Goal: Transaction & Acquisition: Purchase product/service

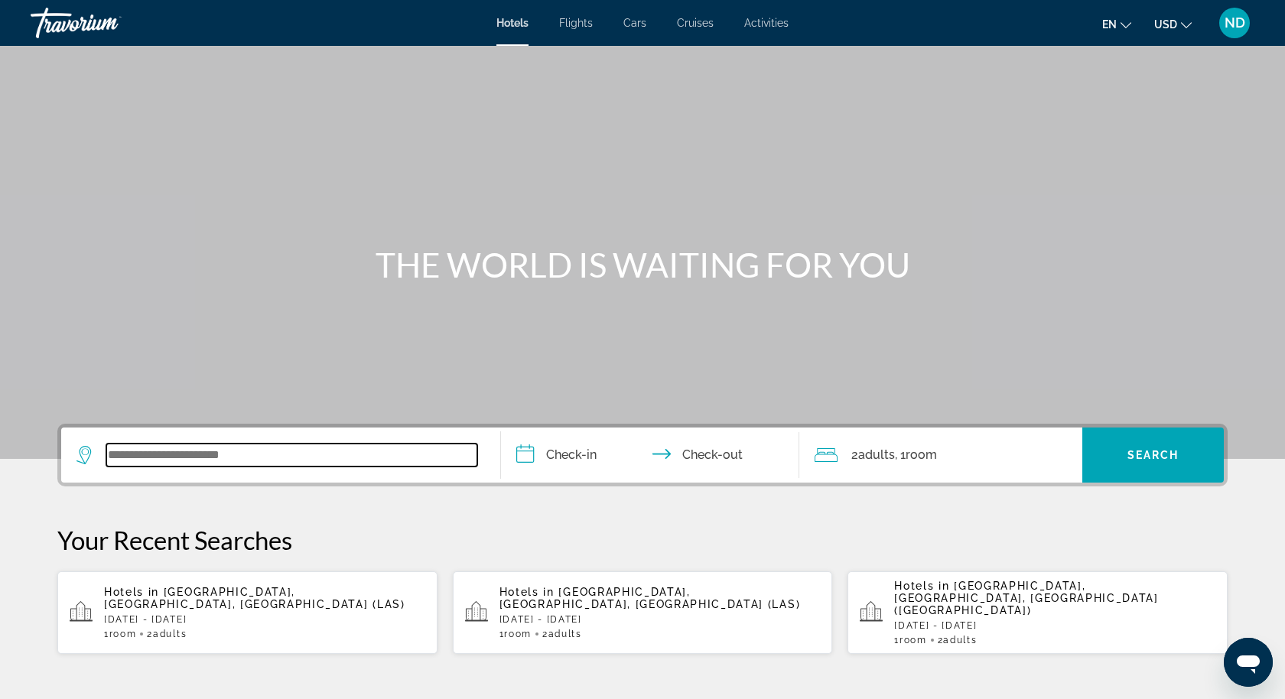
click at [334, 459] on input "Search widget" at bounding box center [291, 455] width 371 height 23
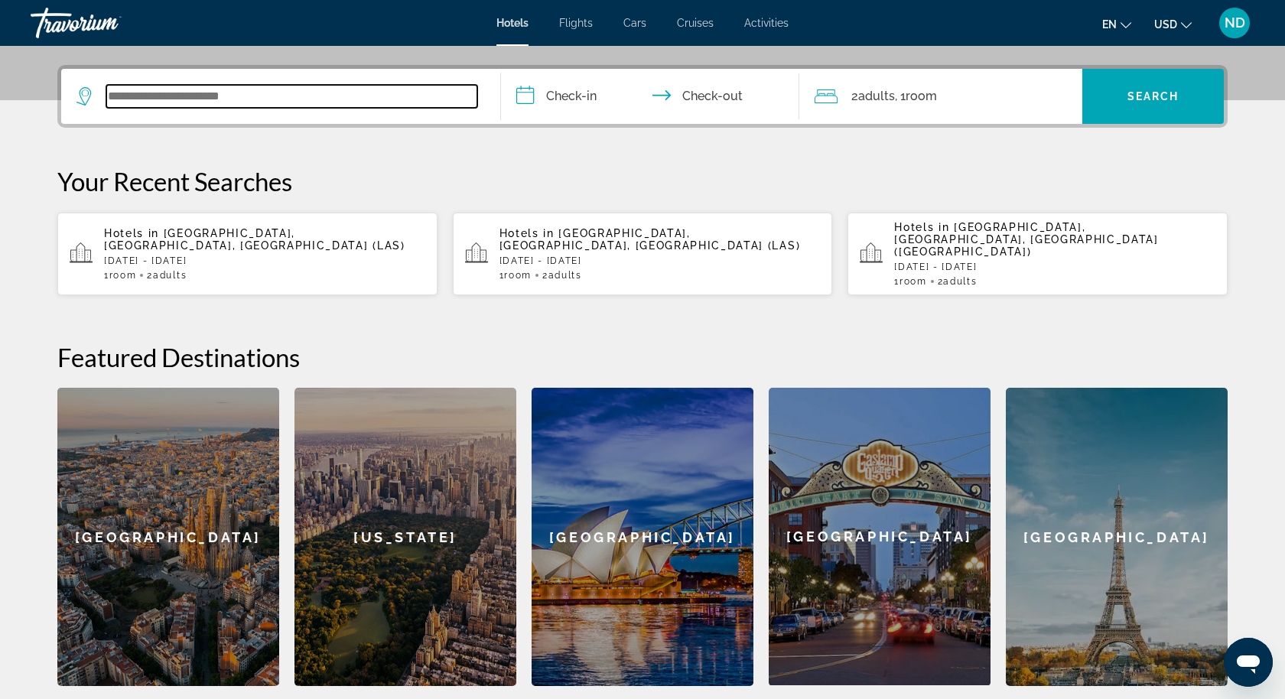
scroll to position [373, 0]
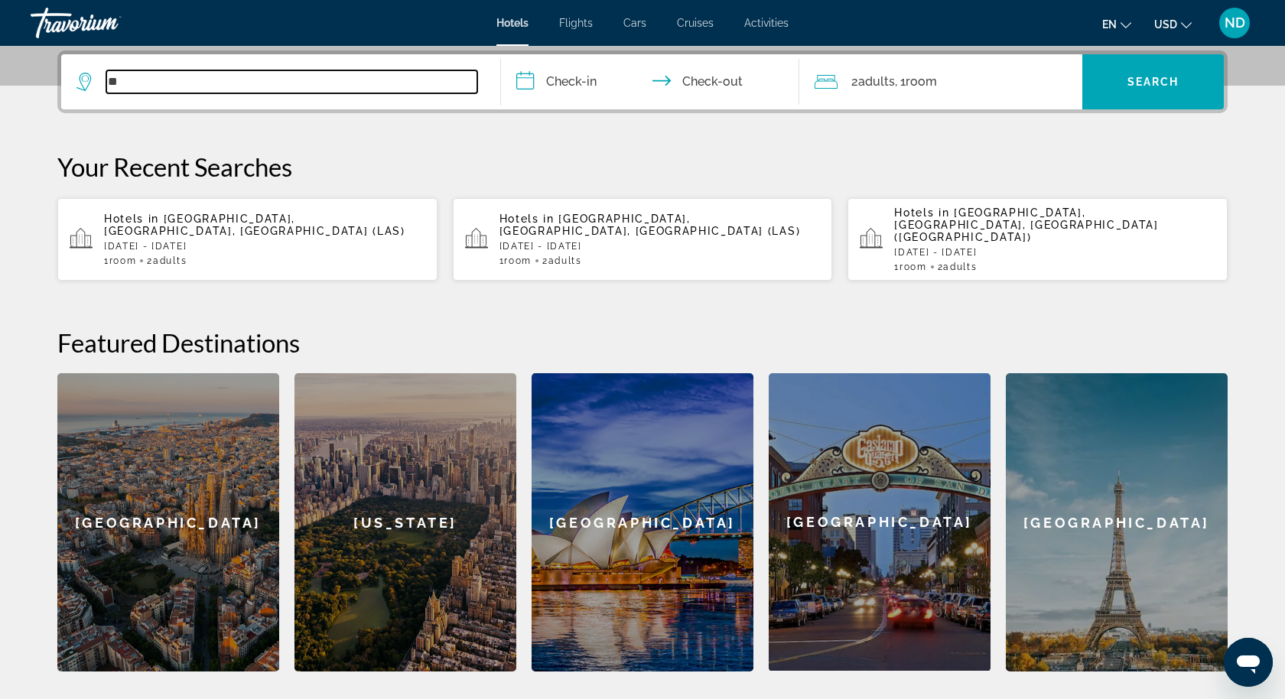
type input "*"
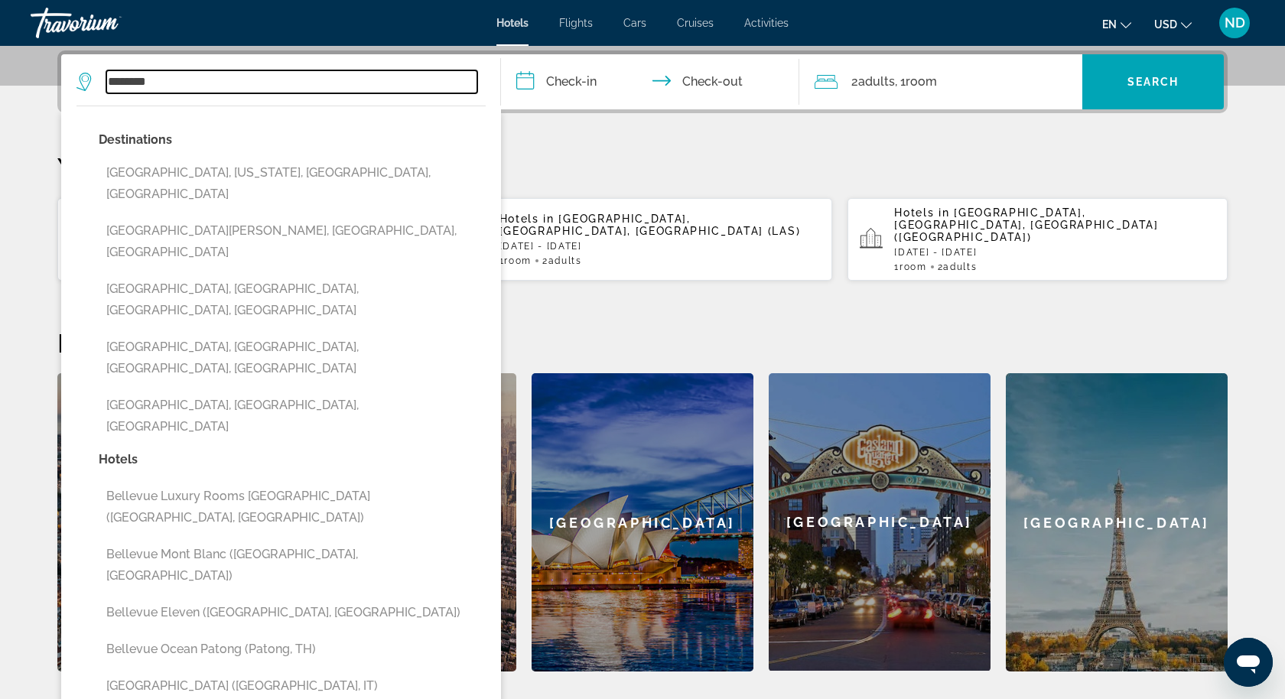
type input "********"
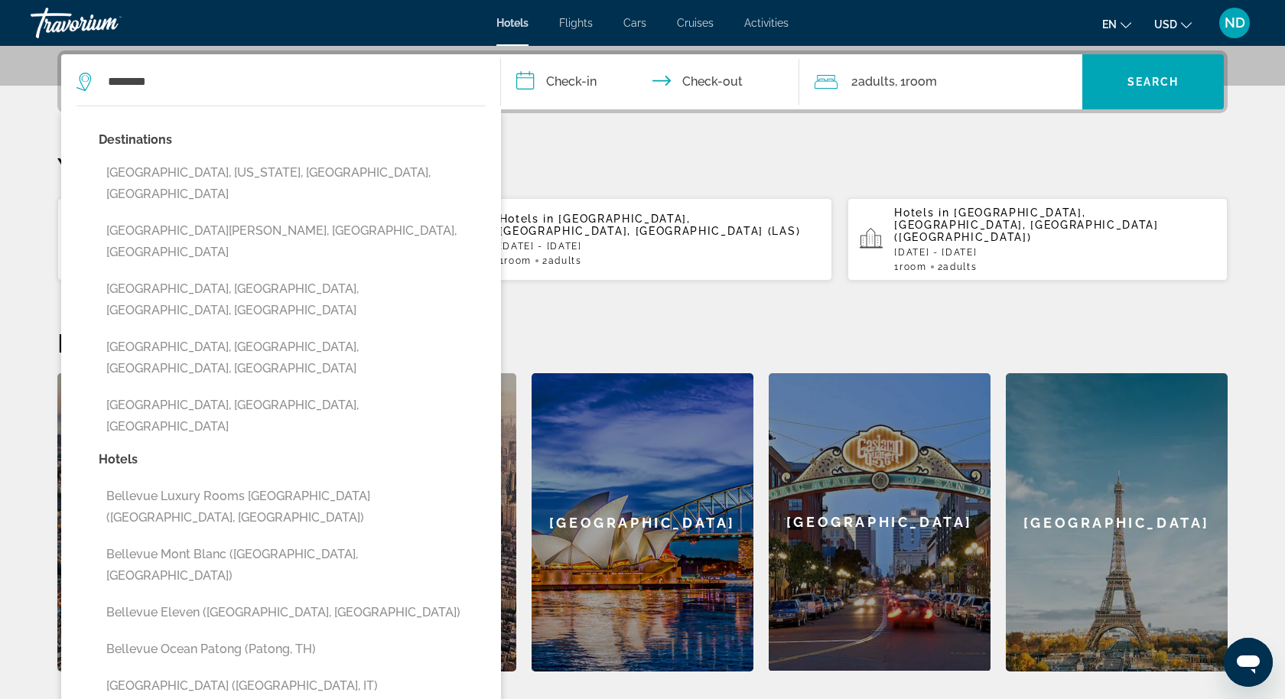
drag, startPoint x: 1042, startPoint y: 10, endPoint x: 941, endPoint y: 18, distance: 101.3
click at [941, 18] on div "en English Español Français Italiano Português русский USD USD ($) MXN (Mex$) C…" at bounding box center [1029, 23] width 451 height 32
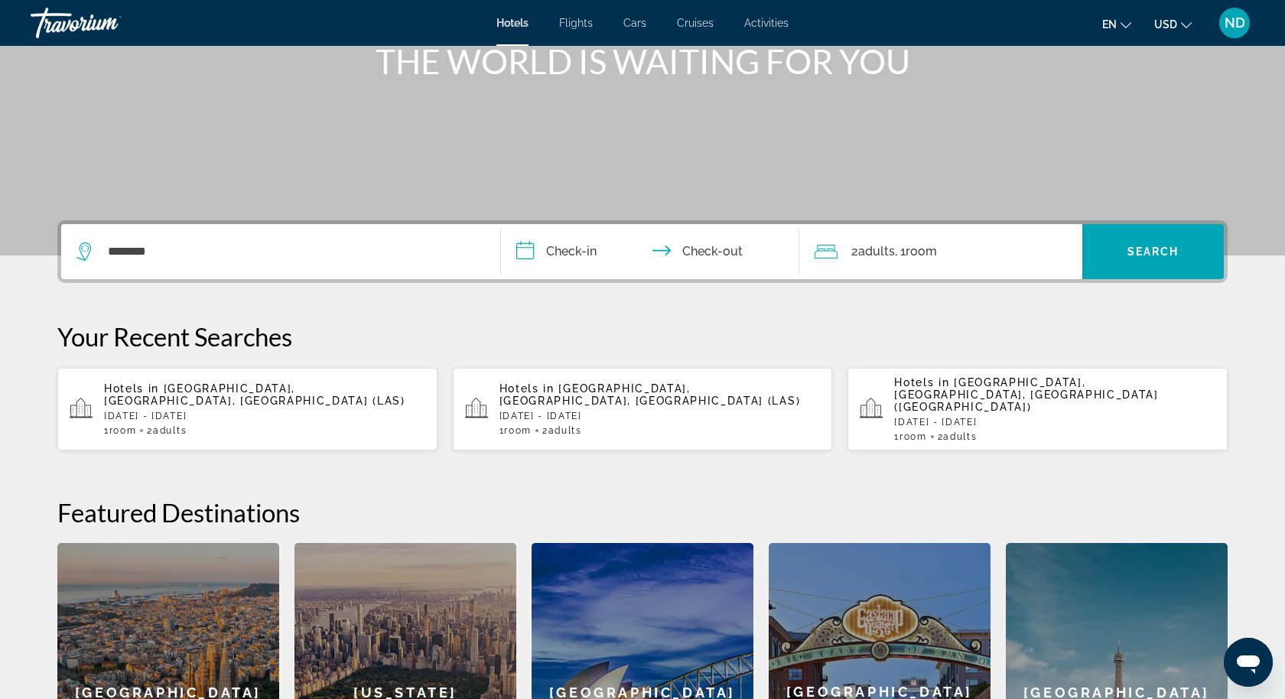
scroll to position [0, 0]
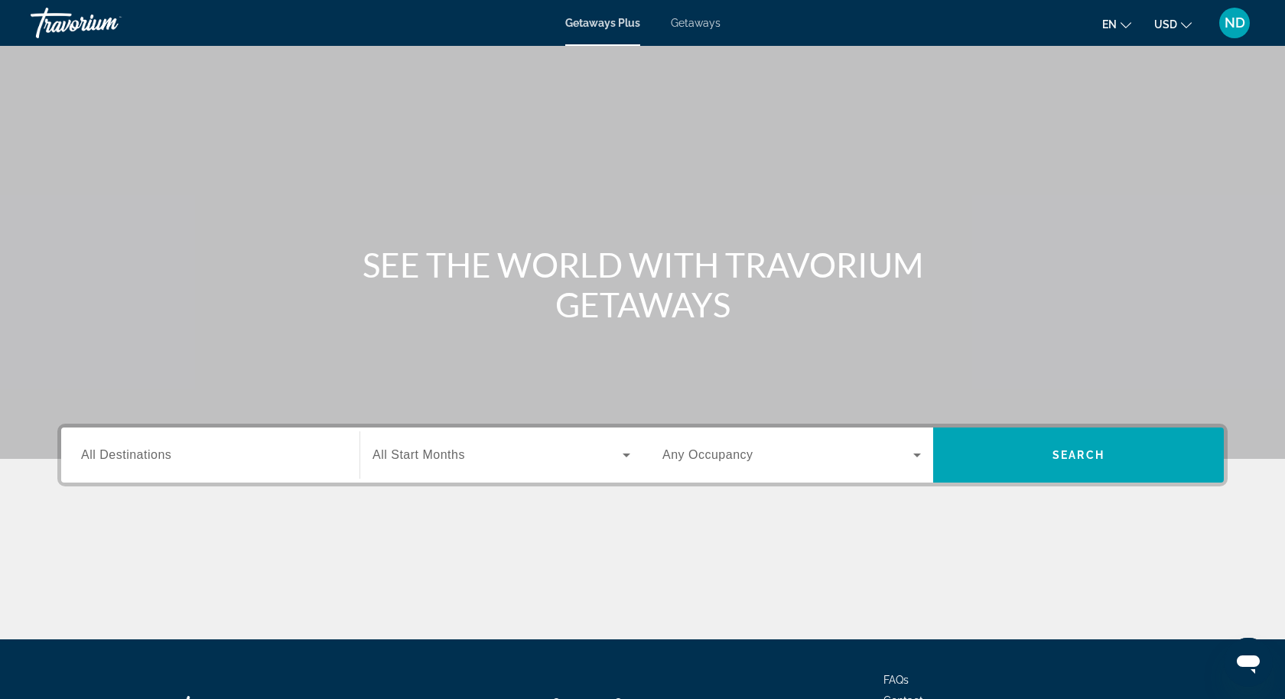
click at [709, 22] on span "Getaways" at bounding box center [696, 23] width 50 height 12
click at [250, 467] on div "Search widget" at bounding box center [210, 456] width 259 height 44
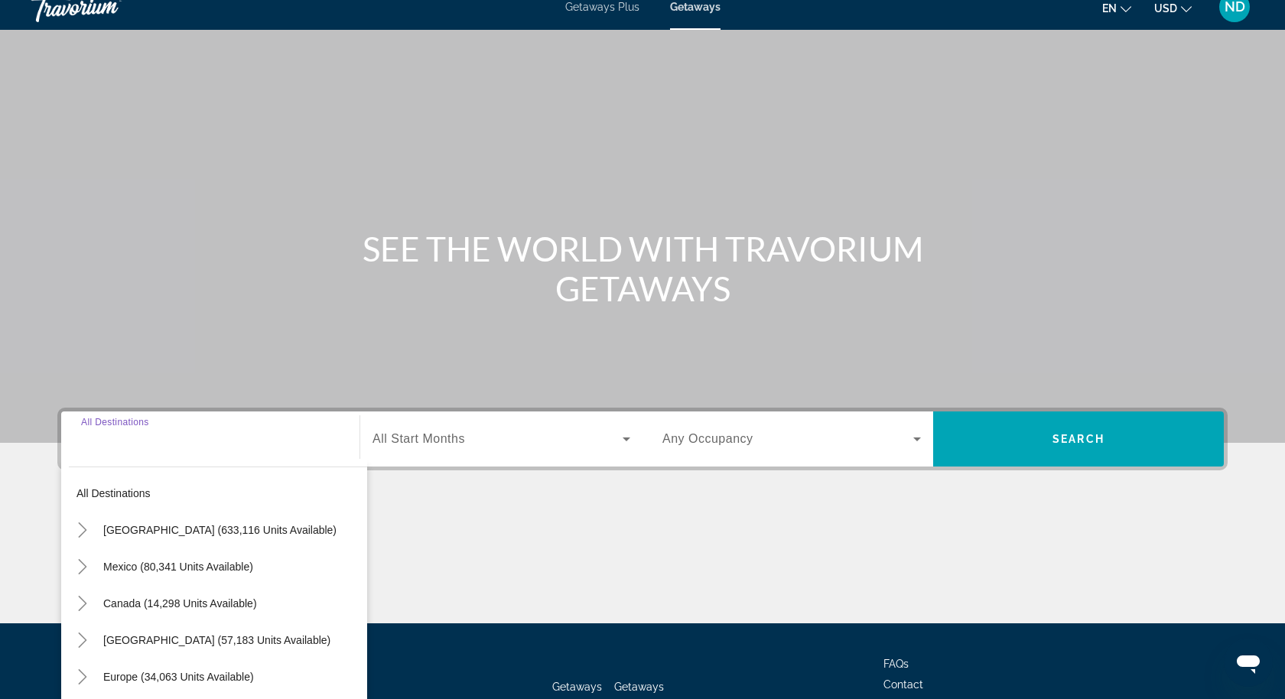
scroll to position [10, 0]
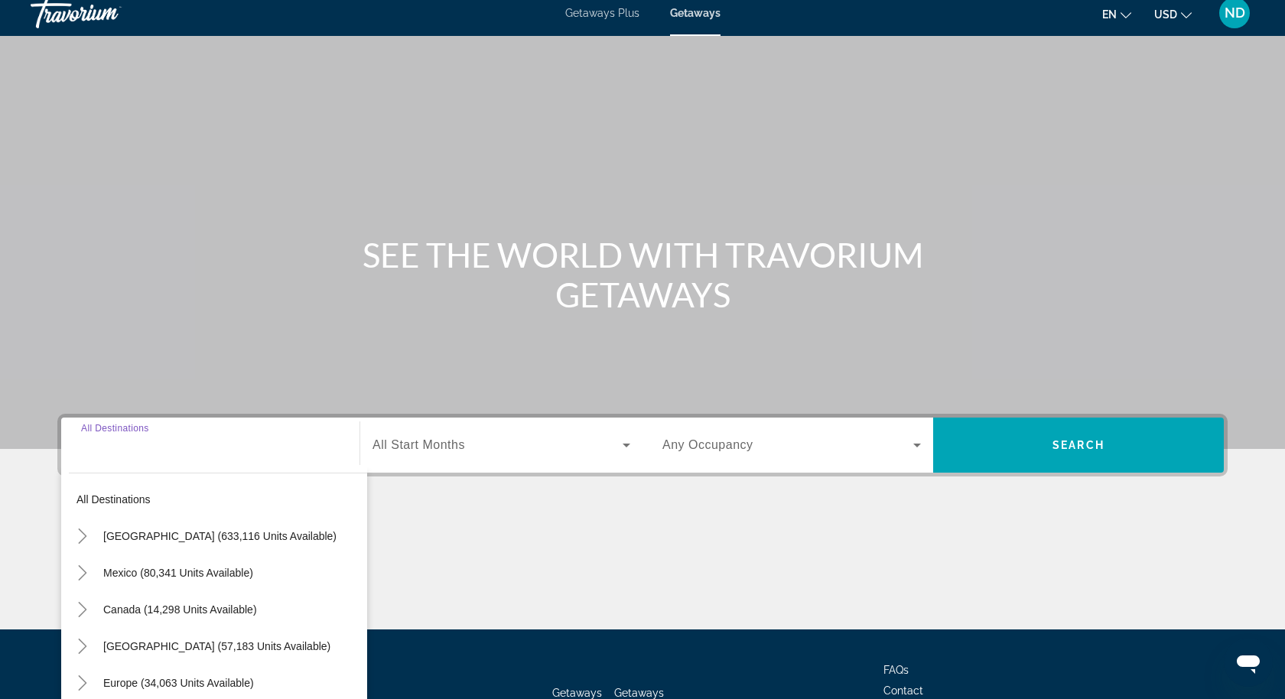
click at [477, 504] on div "Destination All Destinations All destinations United States (633,116 units avai…" at bounding box center [643, 522] width 1232 height 216
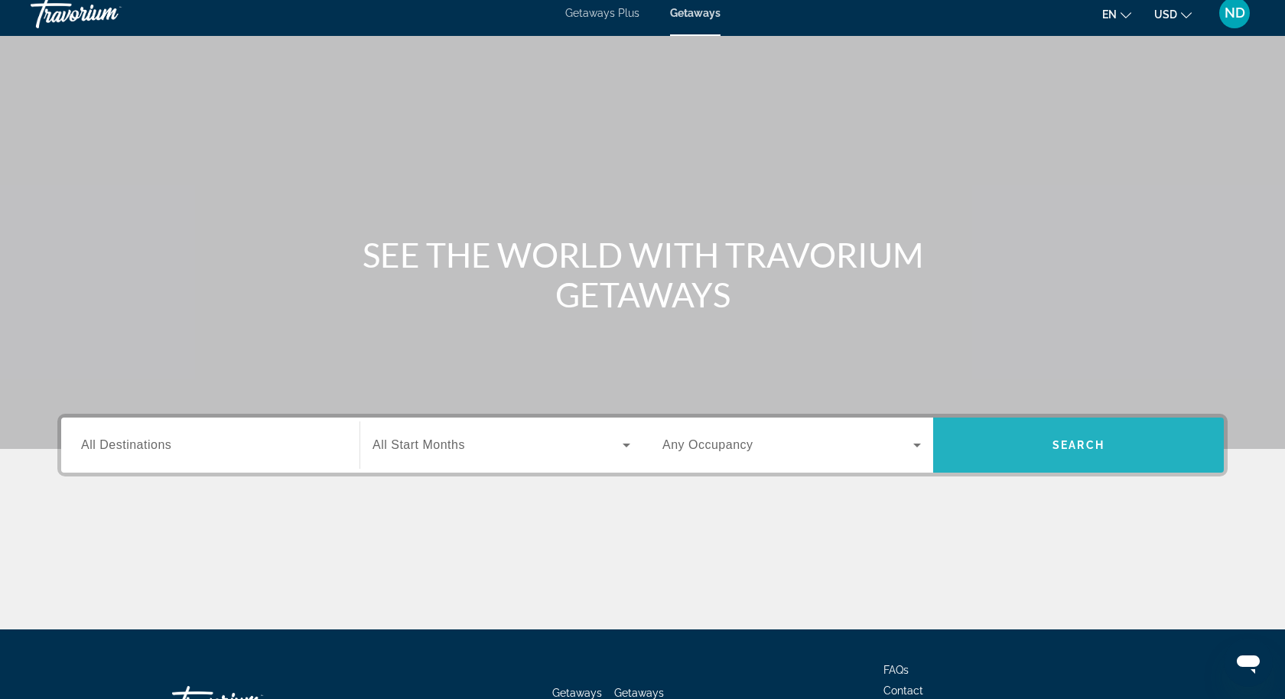
click at [1060, 441] on span "Search" at bounding box center [1079, 445] width 52 height 12
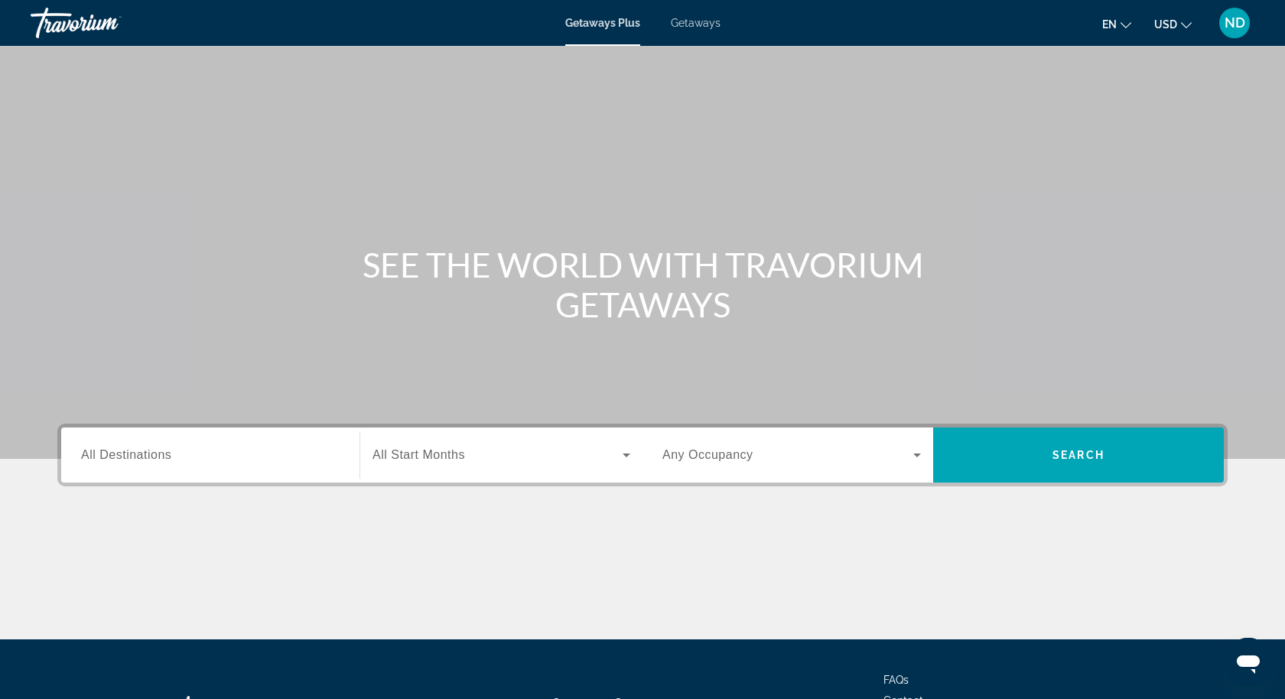
click at [696, 21] on span "Getaways" at bounding box center [696, 23] width 50 height 12
click at [218, 473] on div "Search widget" at bounding box center [210, 456] width 259 height 44
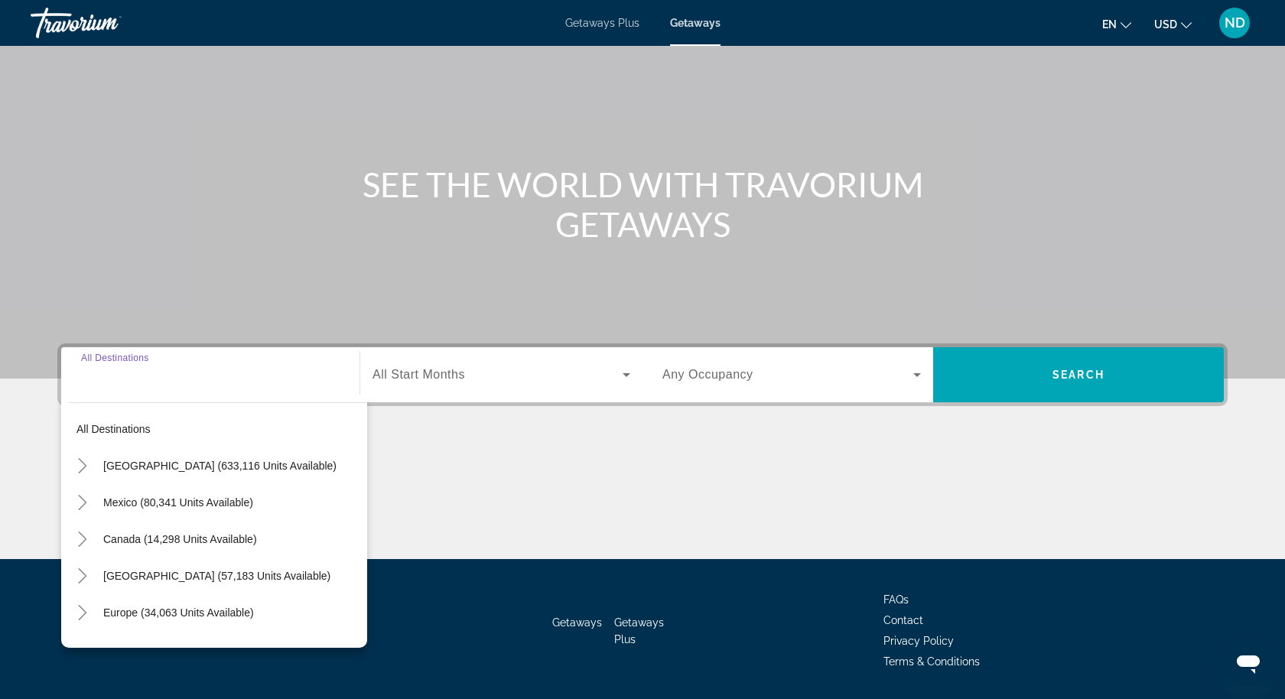
scroll to position [127, 0]
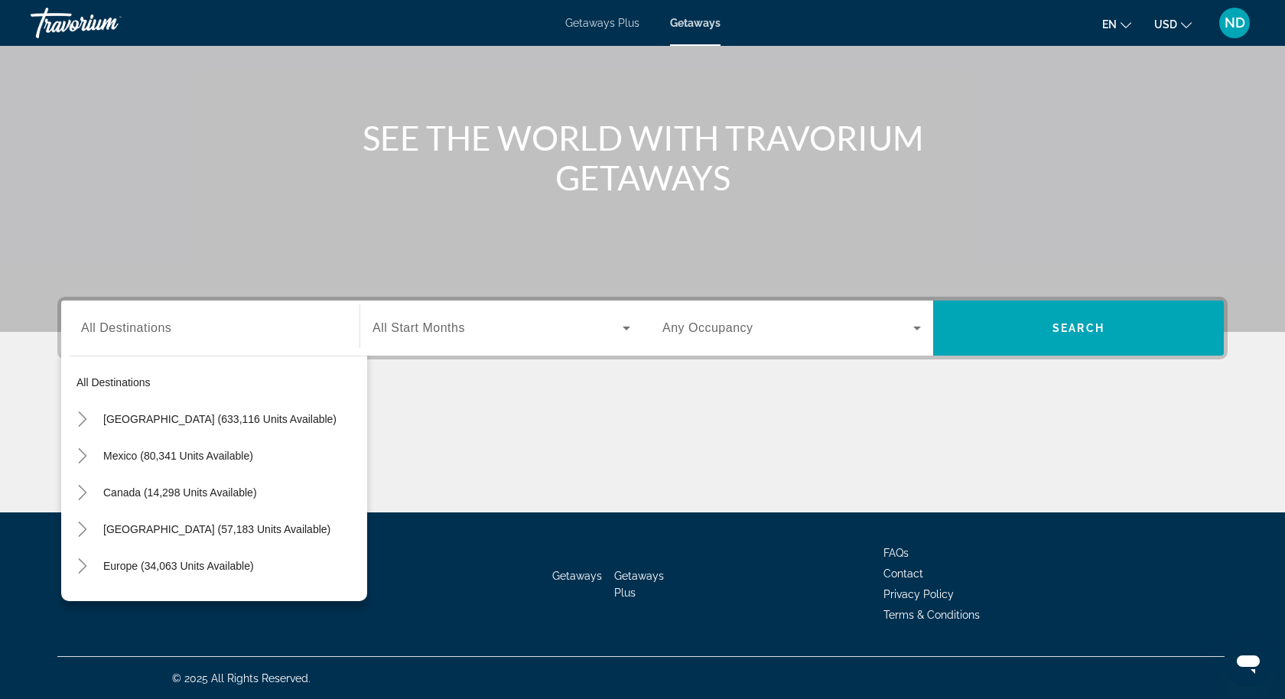
click at [420, 432] on div "Main content" at bounding box center [642, 455] width 1171 height 115
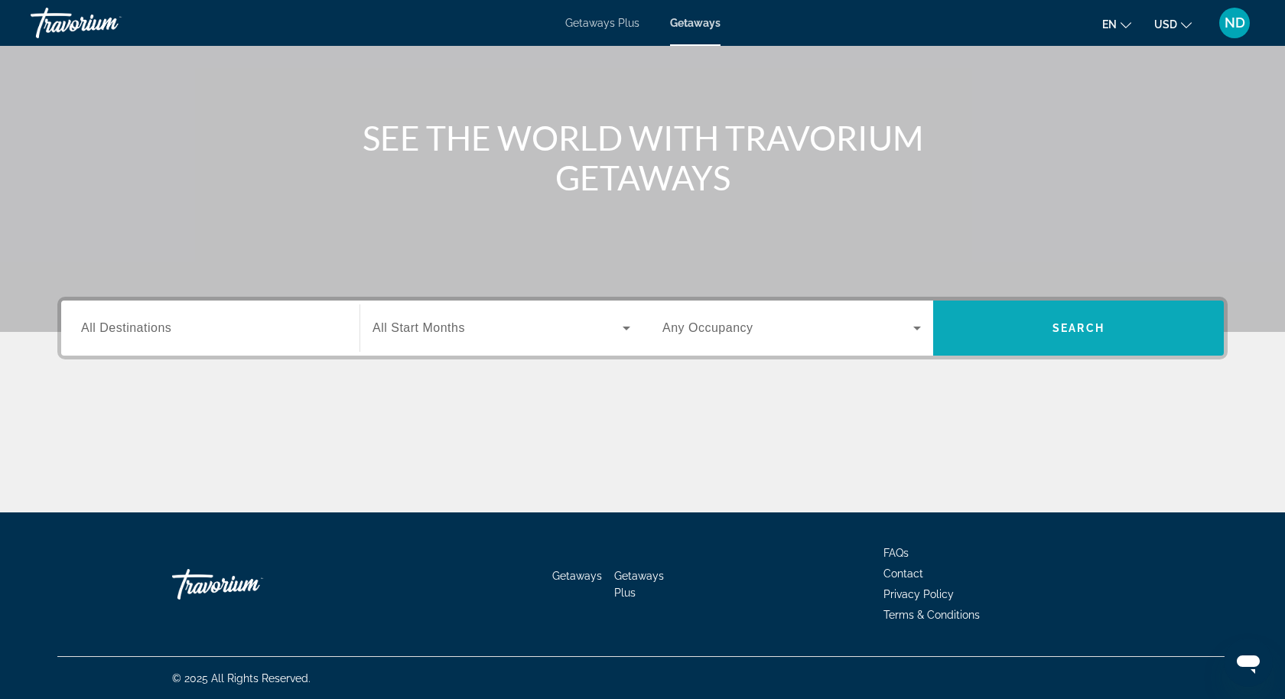
click at [995, 326] on span "Search widget" at bounding box center [1078, 328] width 291 height 37
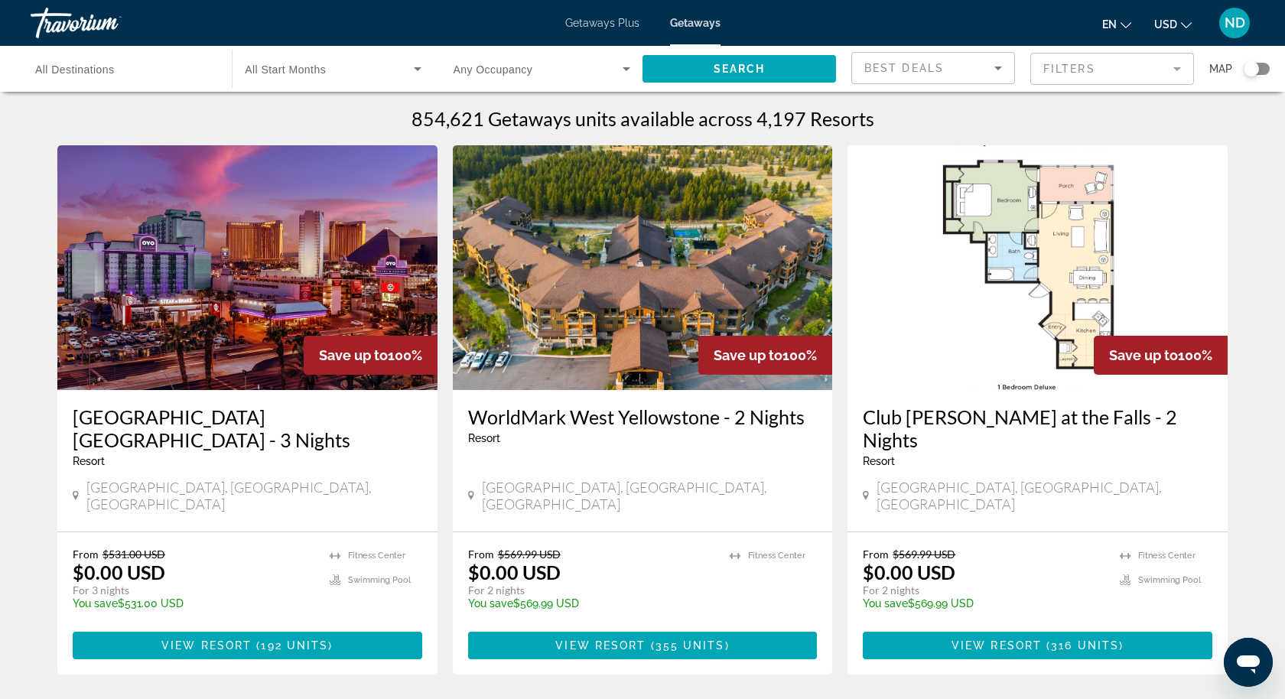
click at [1089, 70] on mat-form-field "Filters" at bounding box center [1113, 69] width 164 height 32
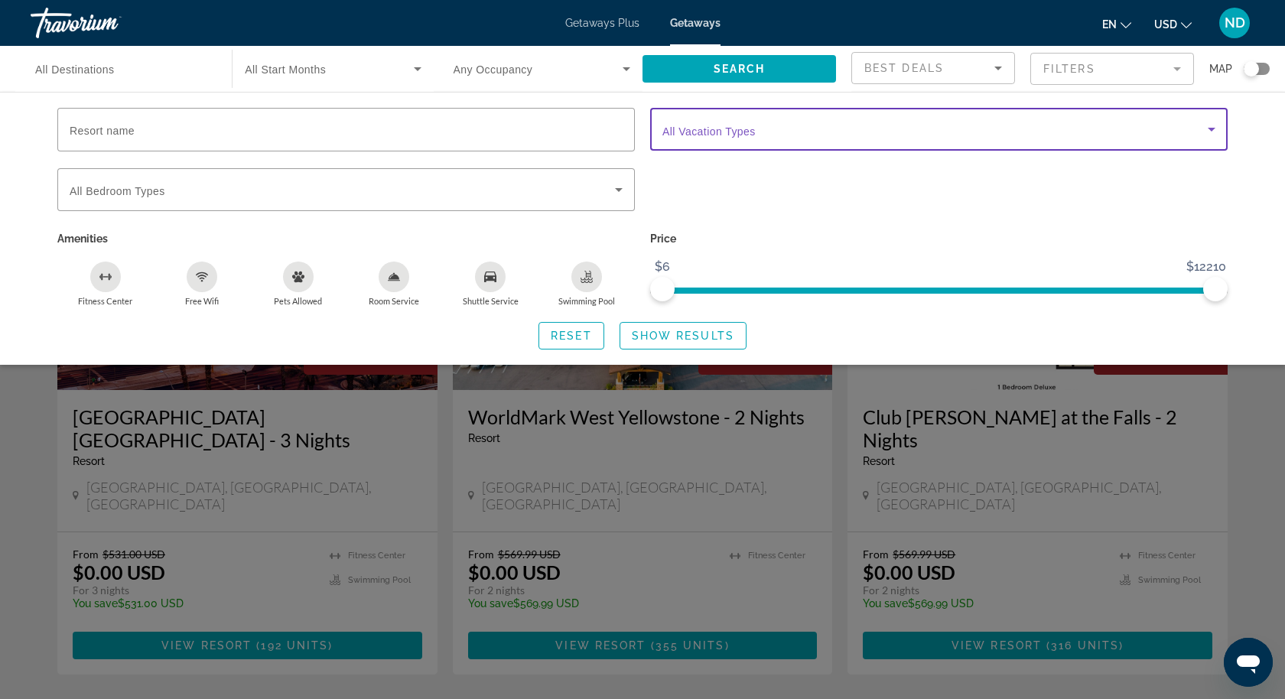
click at [881, 120] on span "Search widget" at bounding box center [936, 129] width 546 height 18
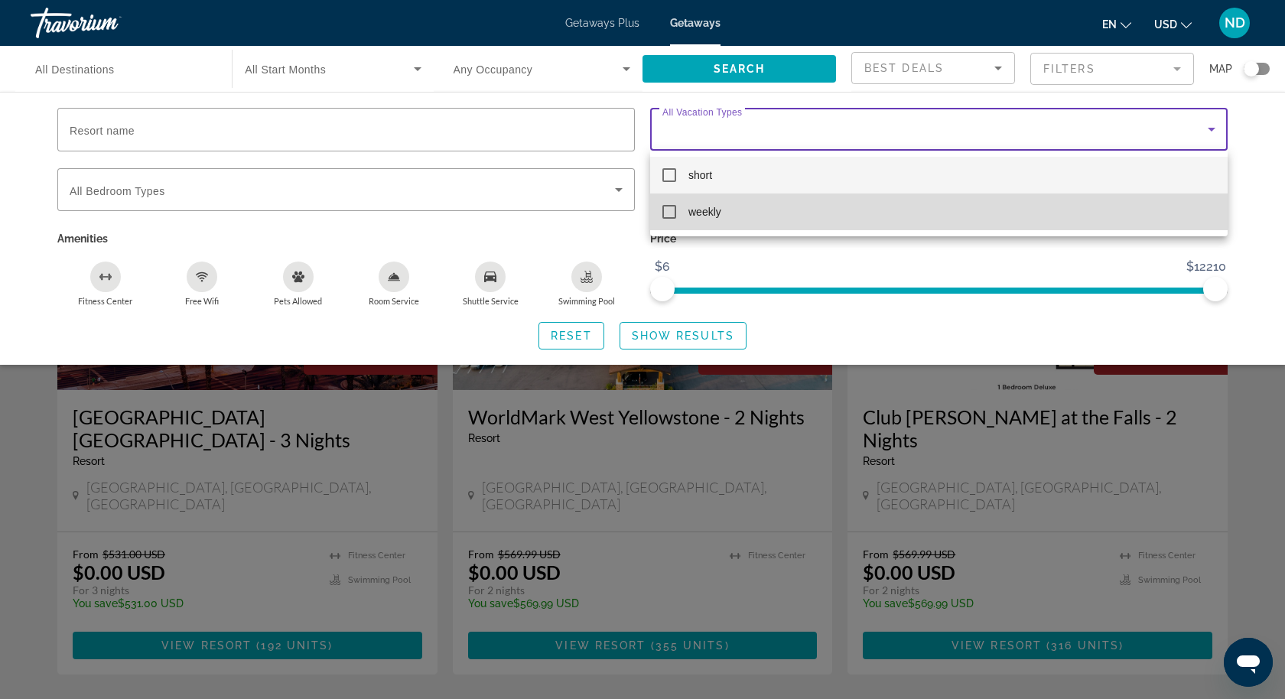
click at [726, 206] on mat-option "weekly" at bounding box center [939, 212] width 578 height 37
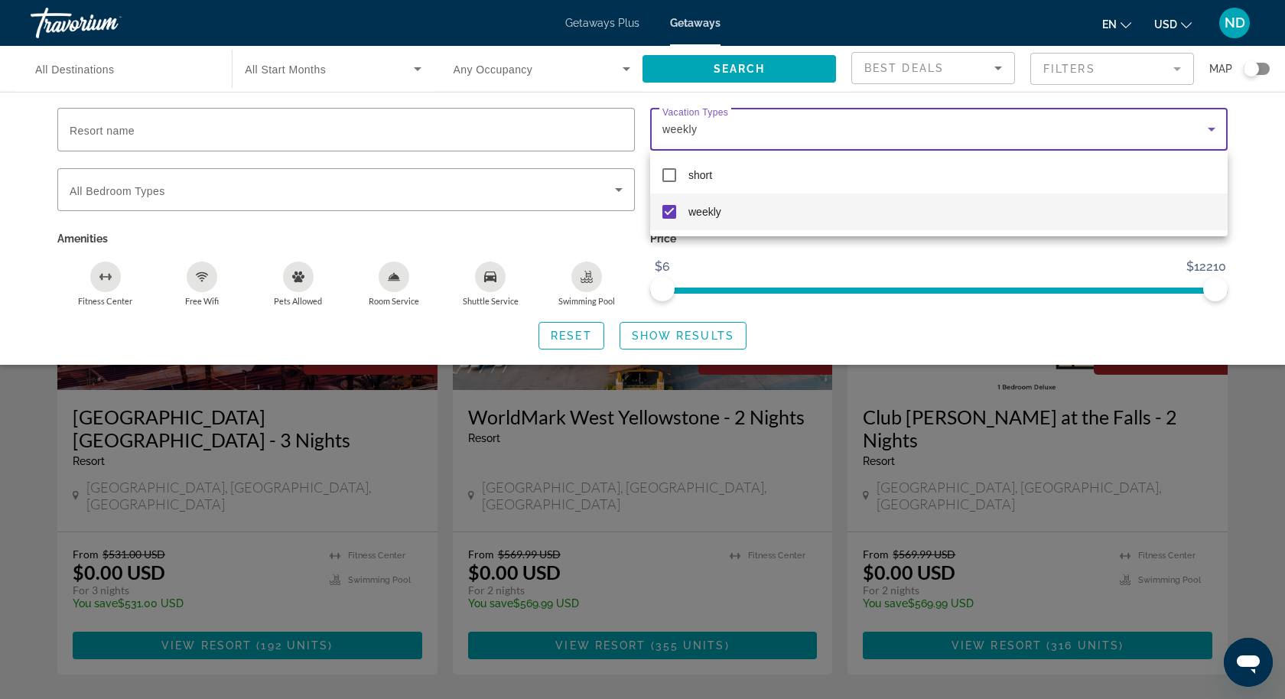
click at [663, 335] on div at bounding box center [642, 349] width 1285 height 699
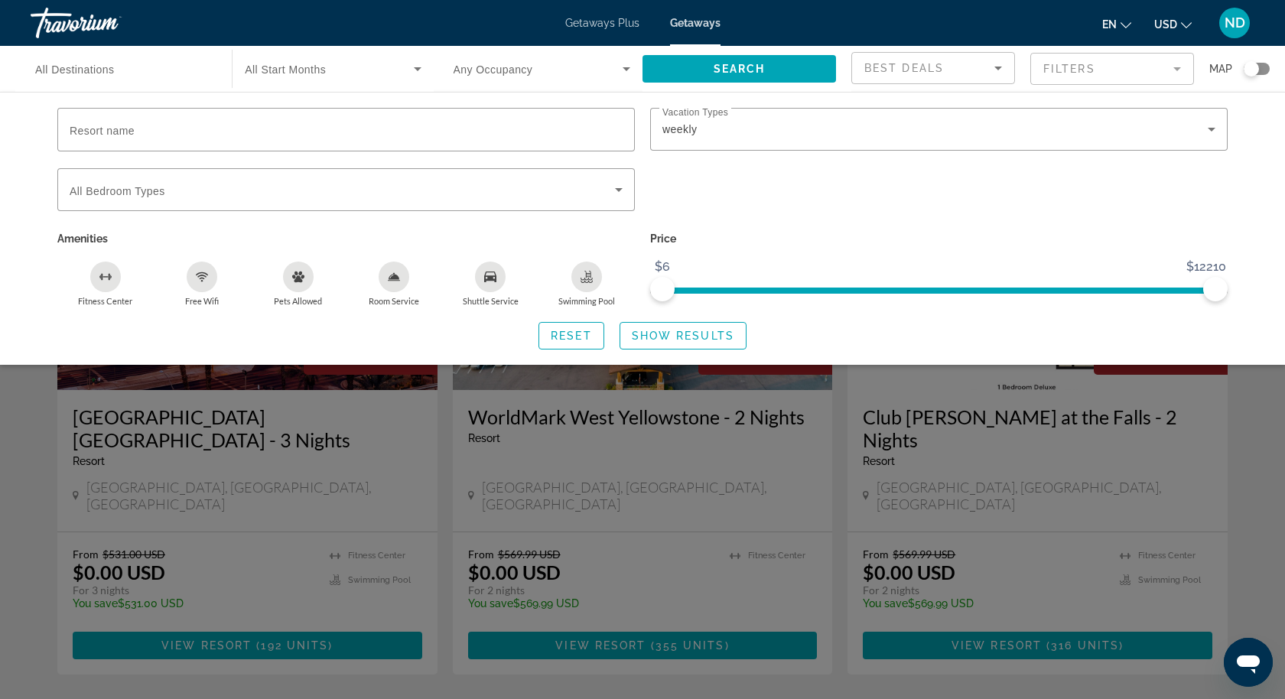
click at [663, 335] on span "Show Results" at bounding box center [683, 336] width 103 height 12
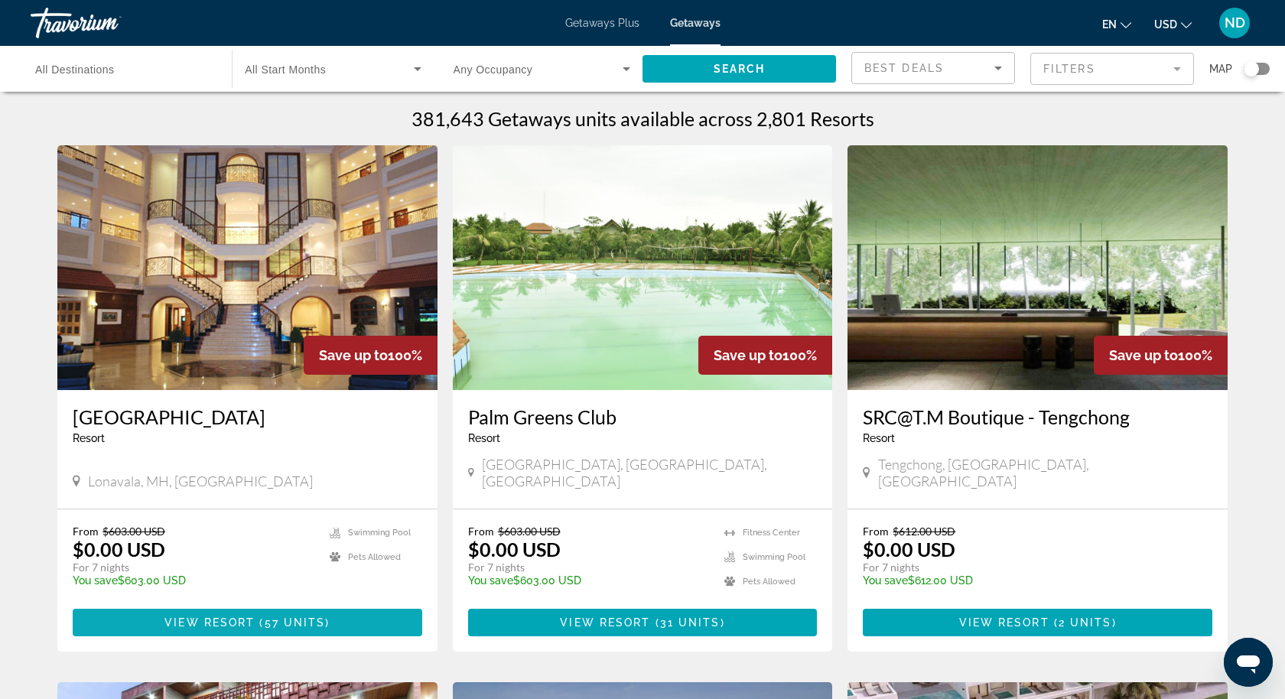
click at [223, 604] on span "Main content" at bounding box center [248, 622] width 350 height 37
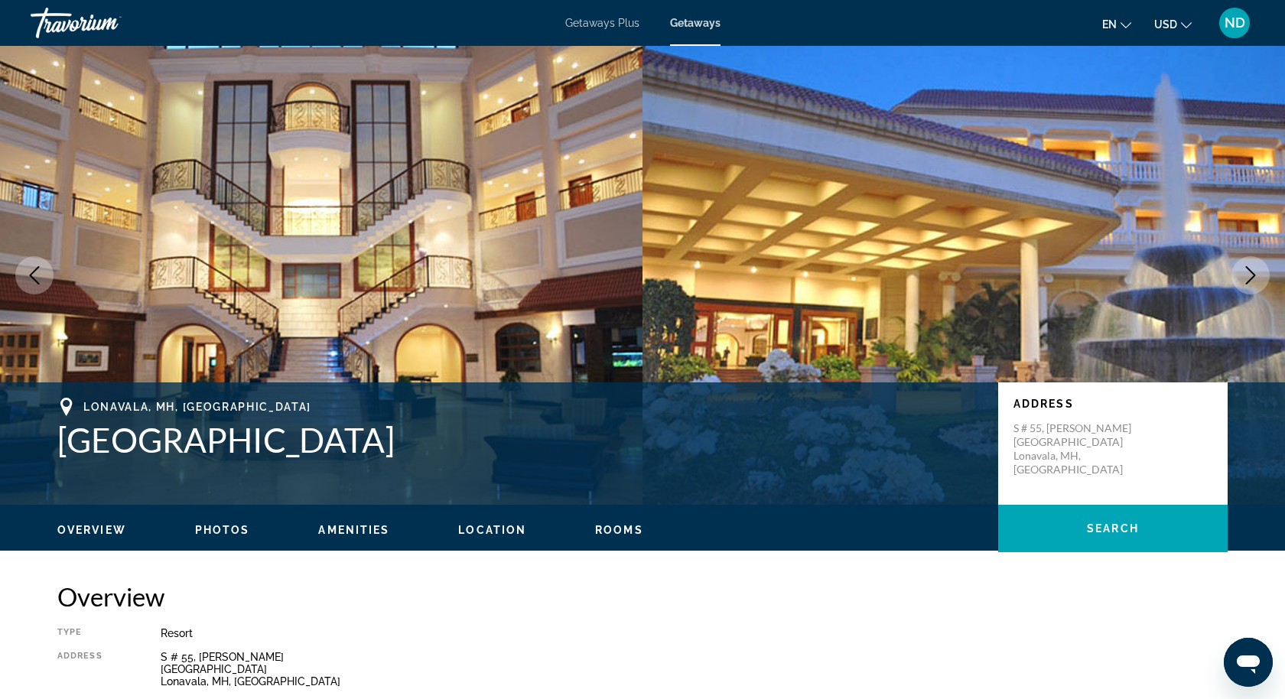
scroll to position [8, 0]
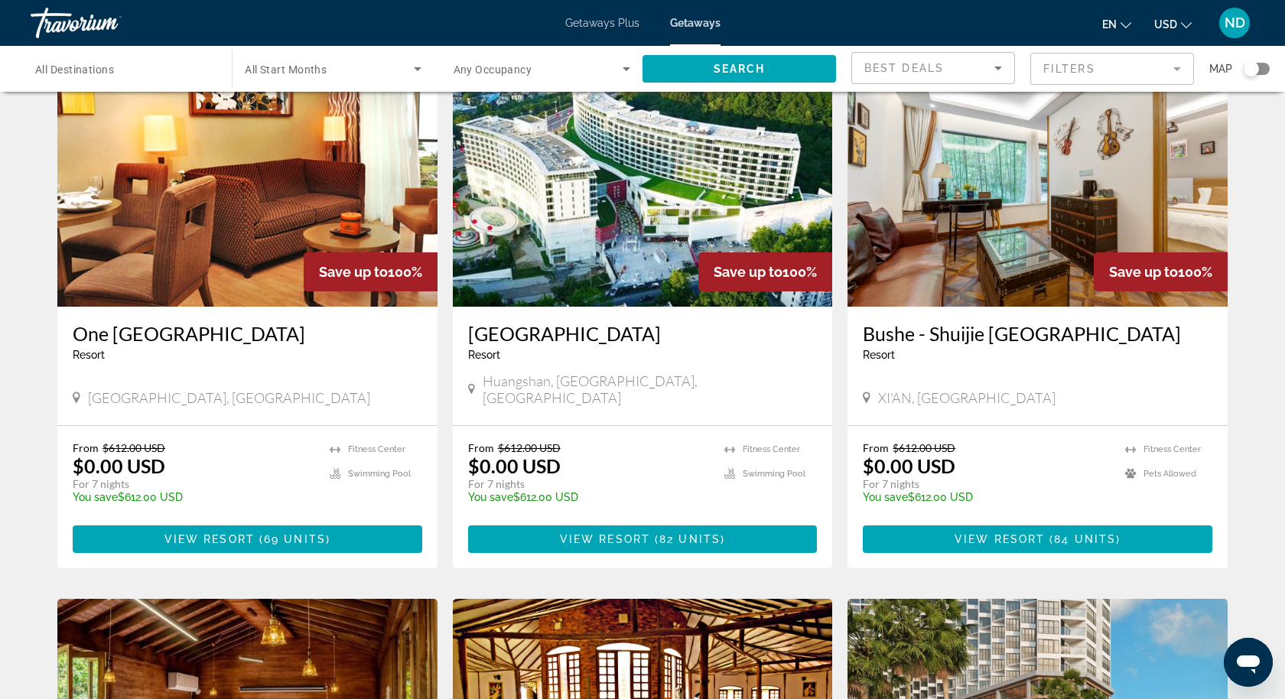
scroll to position [1172, 0]
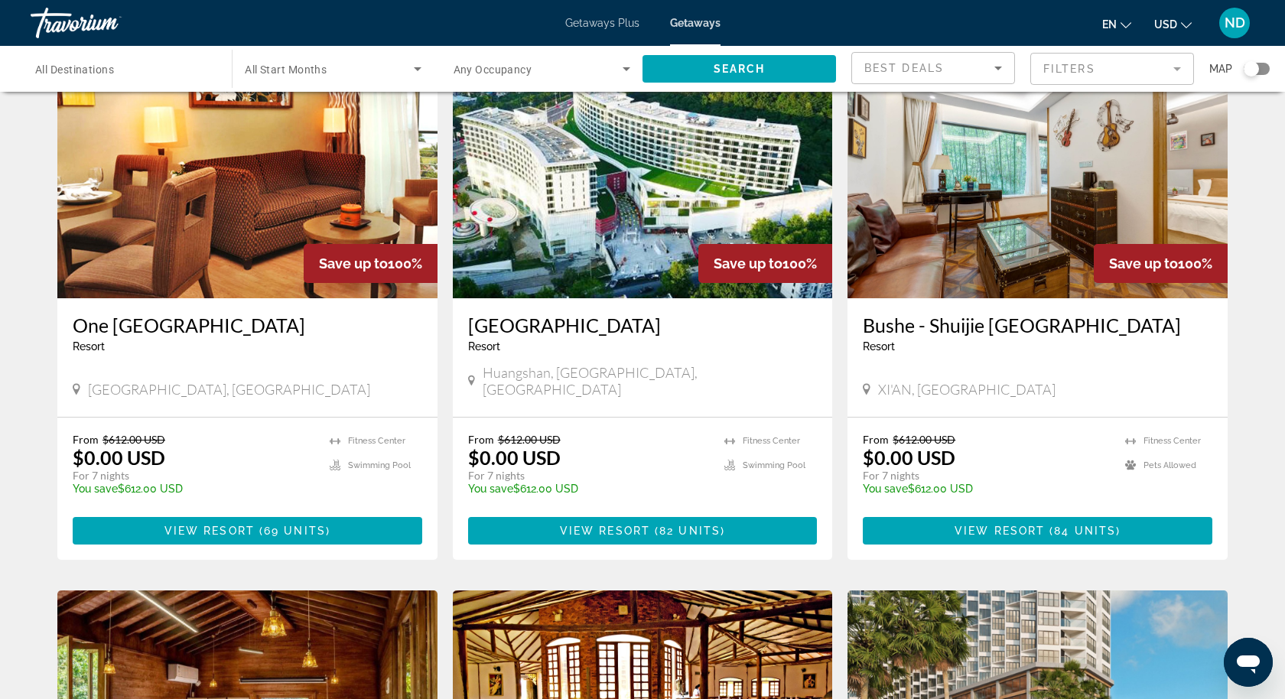
click at [152, 58] on div "Search widget" at bounding box center [123, 69] width 177 height 44
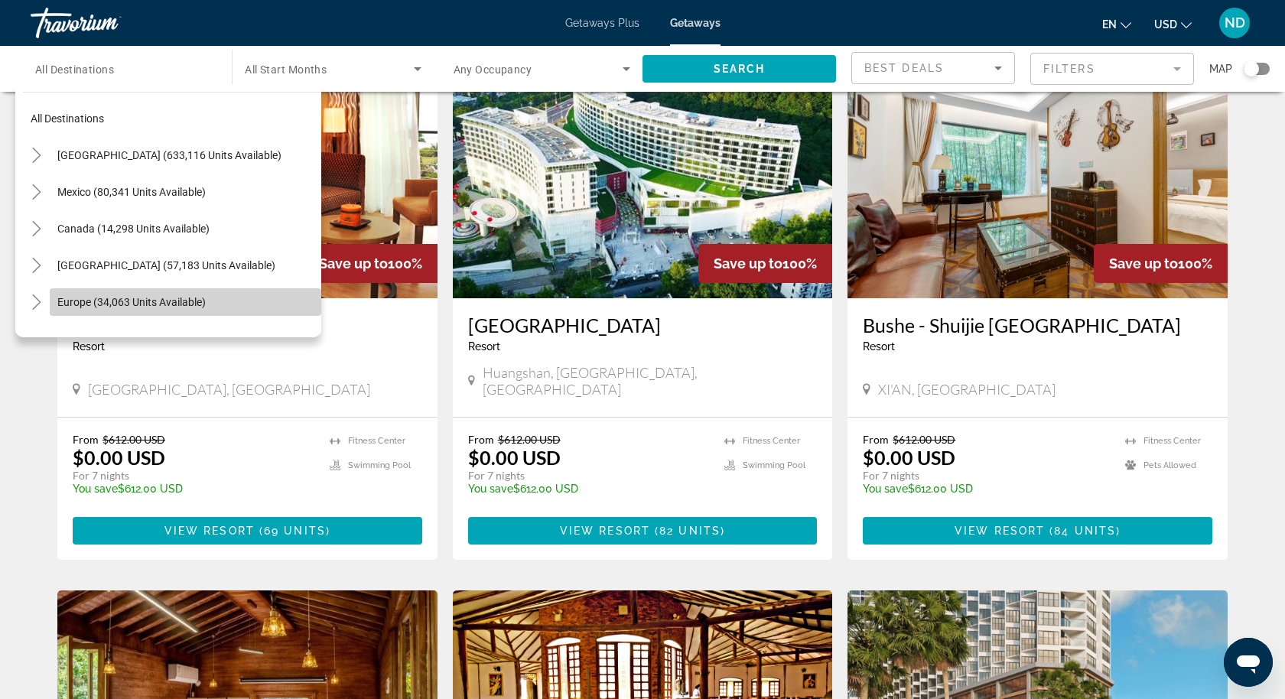
click at [96, 296] on span "Europe (34,063 units available)" at bounding box center [131, 302] width 148 height 12
type input "**********"
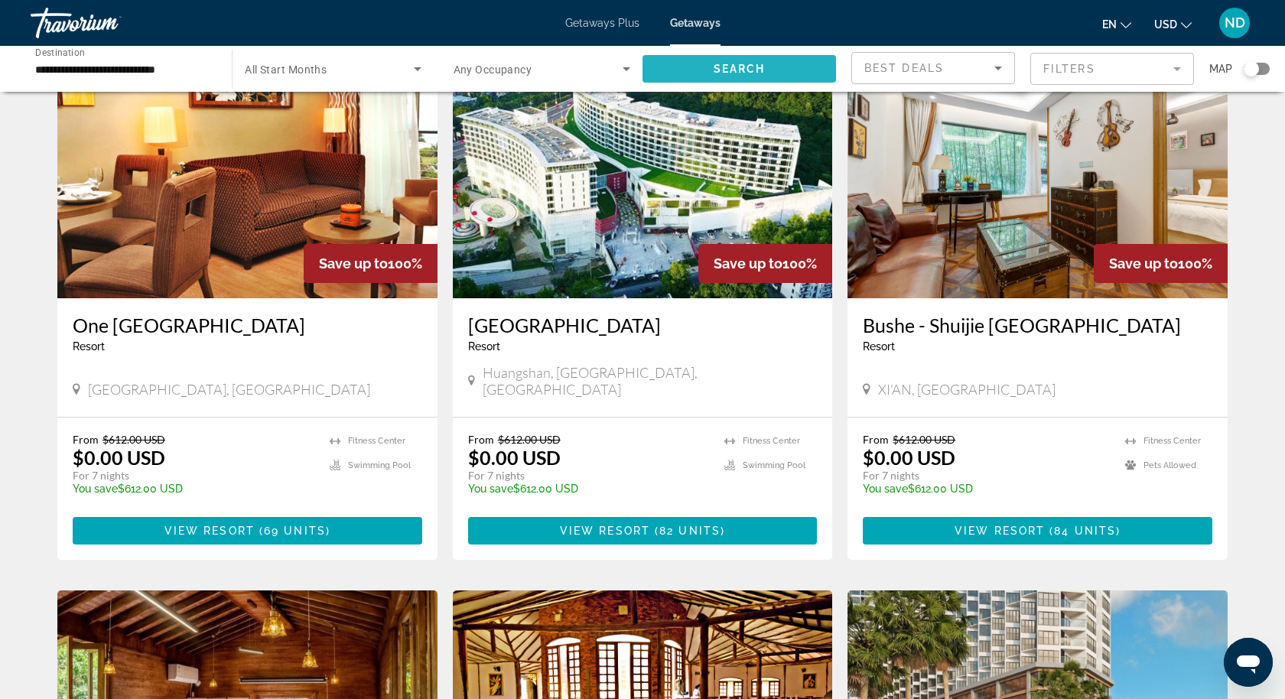
click at [730, 65] on span "Search" at bounding box center [740, 69] width 52 height 12
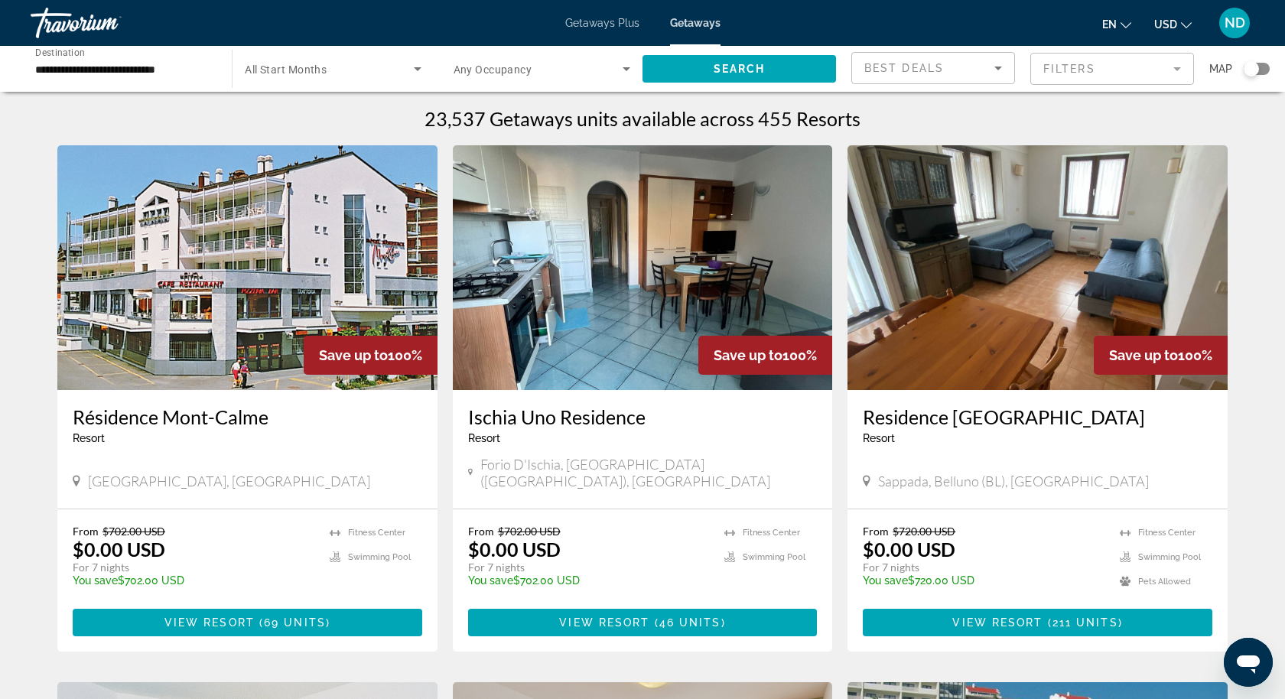
click at [1253, 66] on div "Search widget" at bounding box center [1251, 68] width 15 height 15
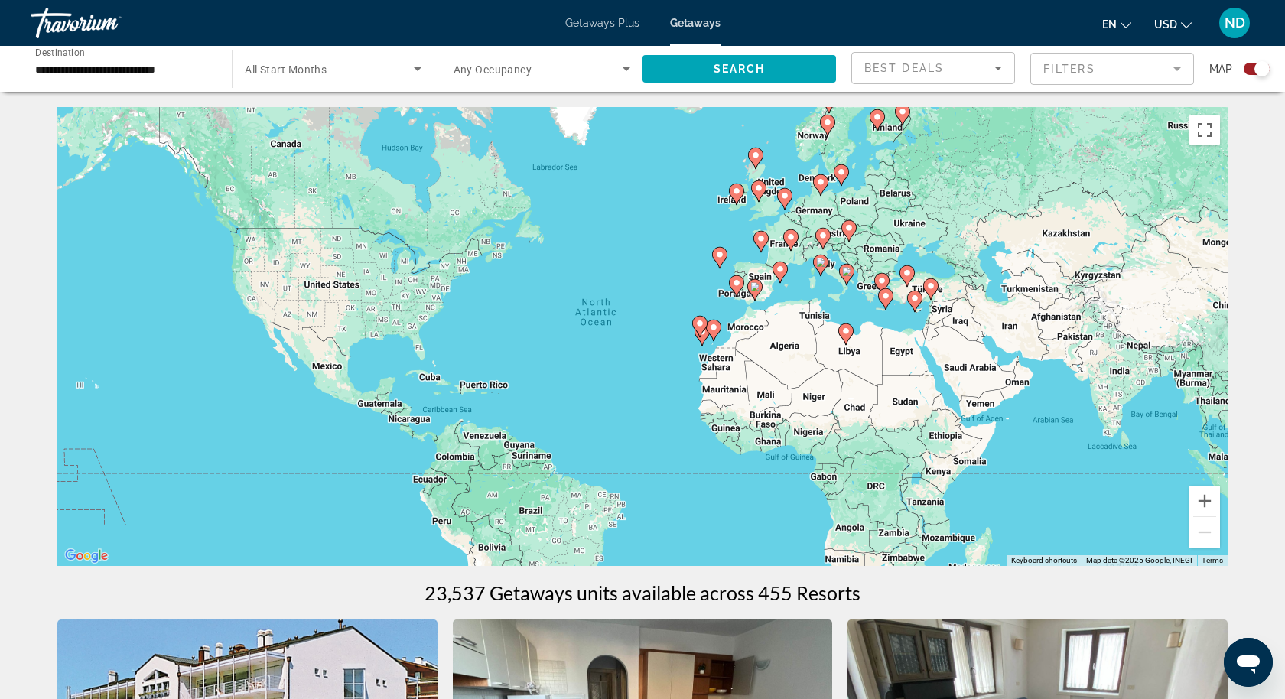
click at [1253, 66] on div "Search widget" at bounding box center [1257, 69] width 26 height 12
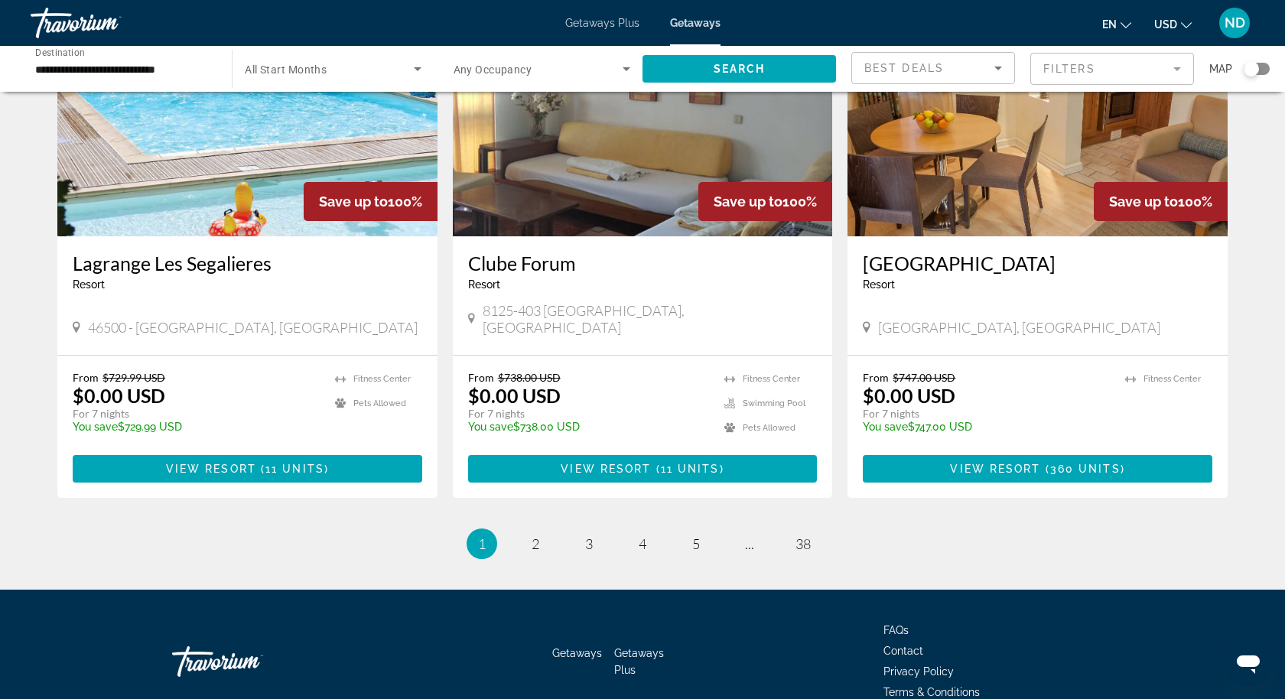
scroll to position [1773, 0]
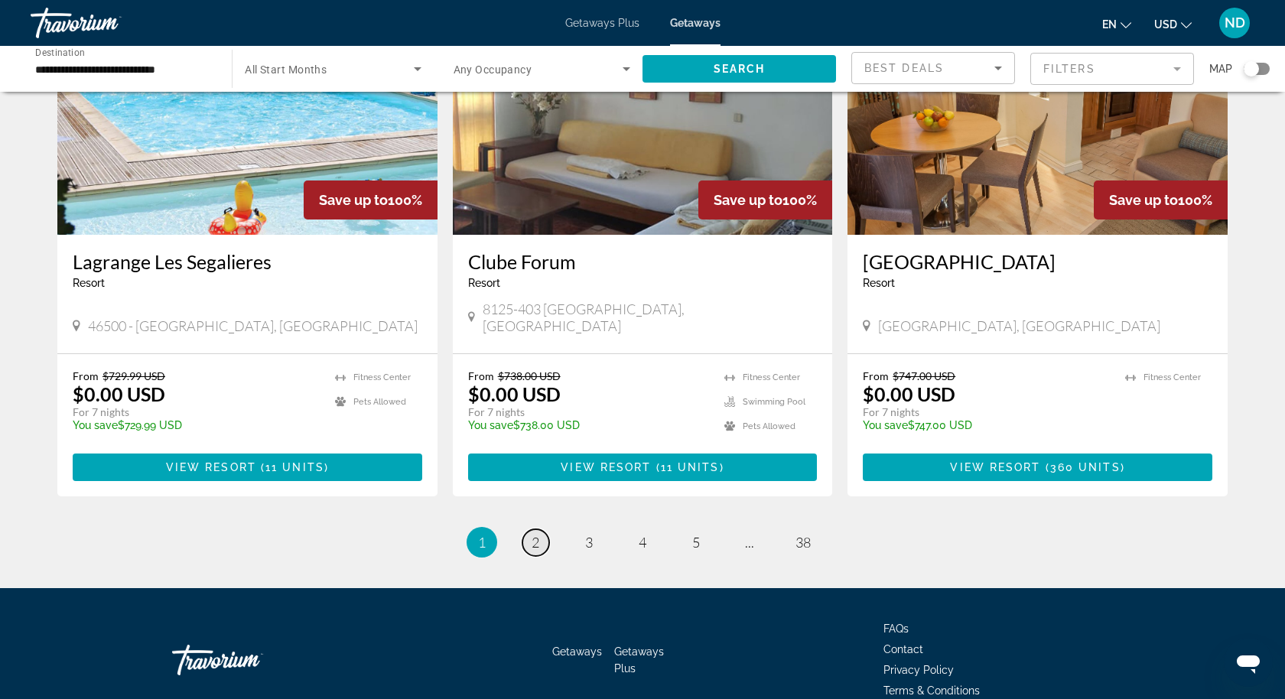
click at [536, 534] on span "2" at bounding box center [536, 542] width 8 height 17
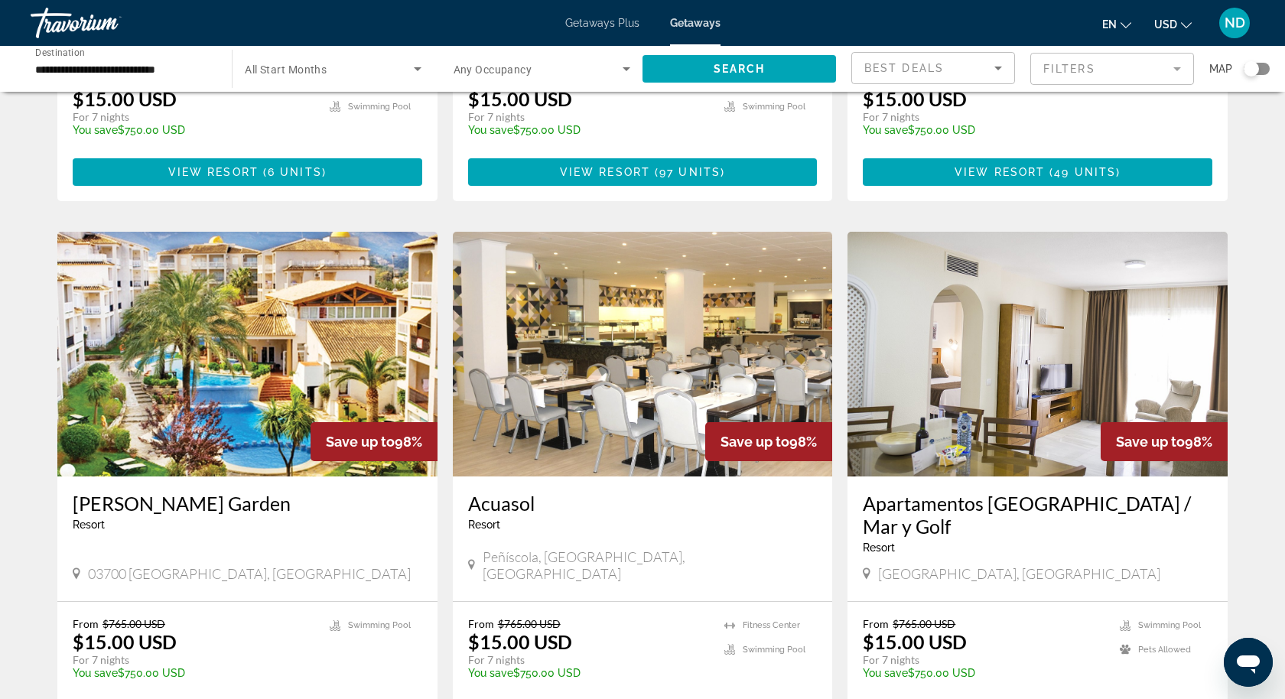
scroll to position [985, 0]
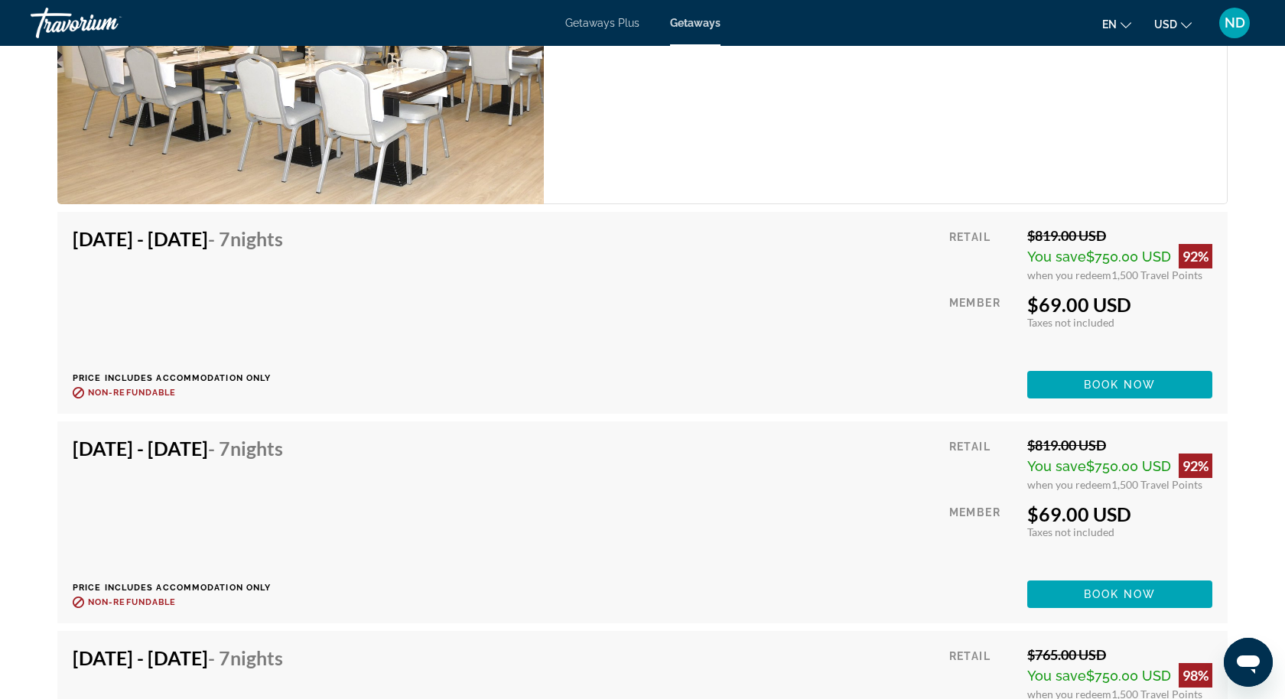
scroll to position [2829, 0]
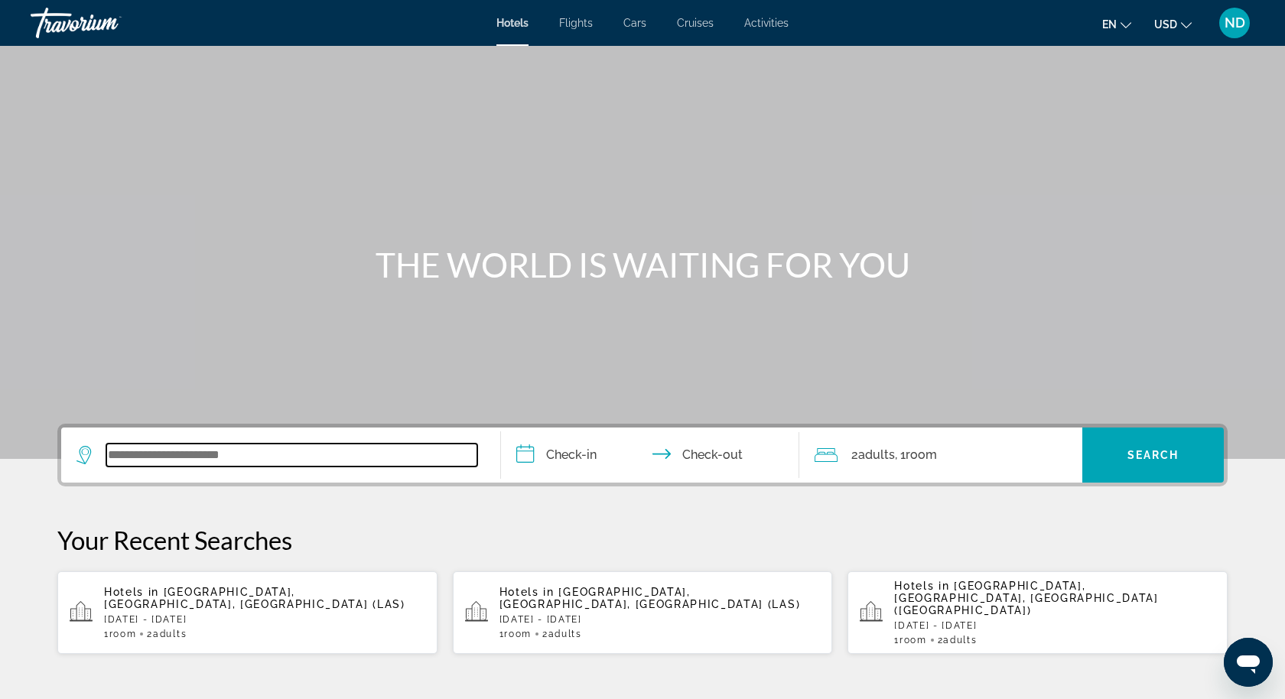
click at [199, 461] on input "Search widget" at bounding box center [291, 455] width 371 height 23
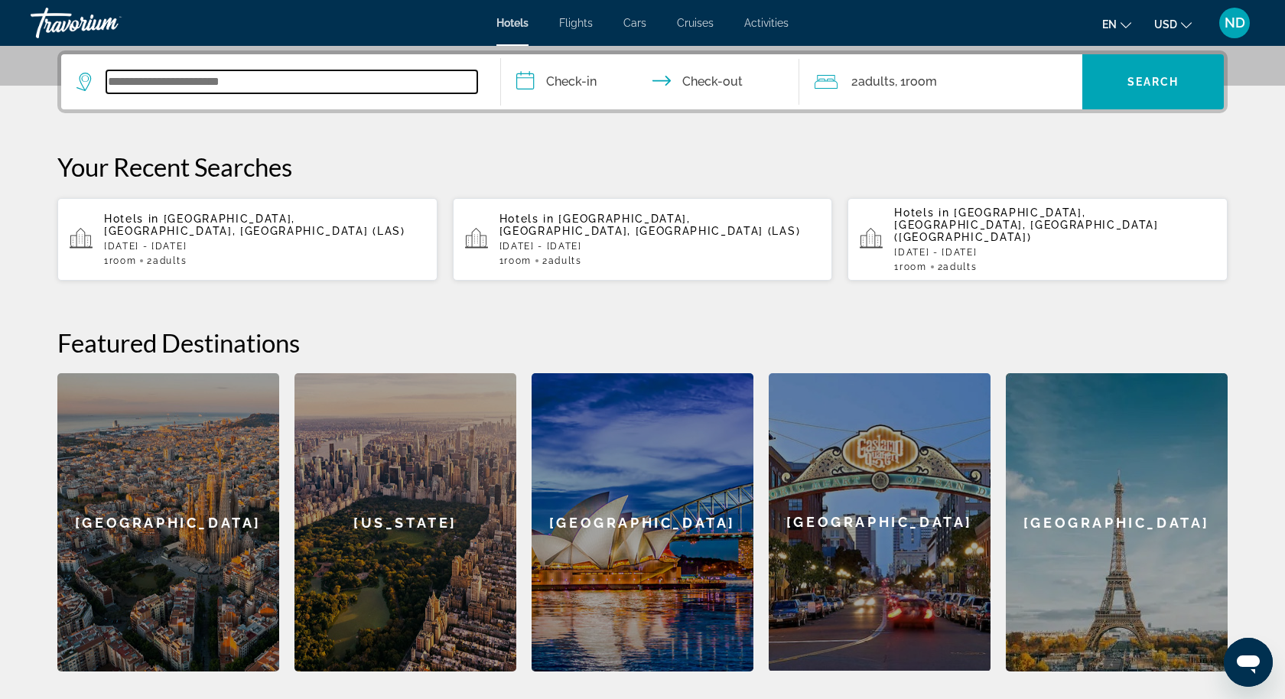
scroll to position [373, 0]
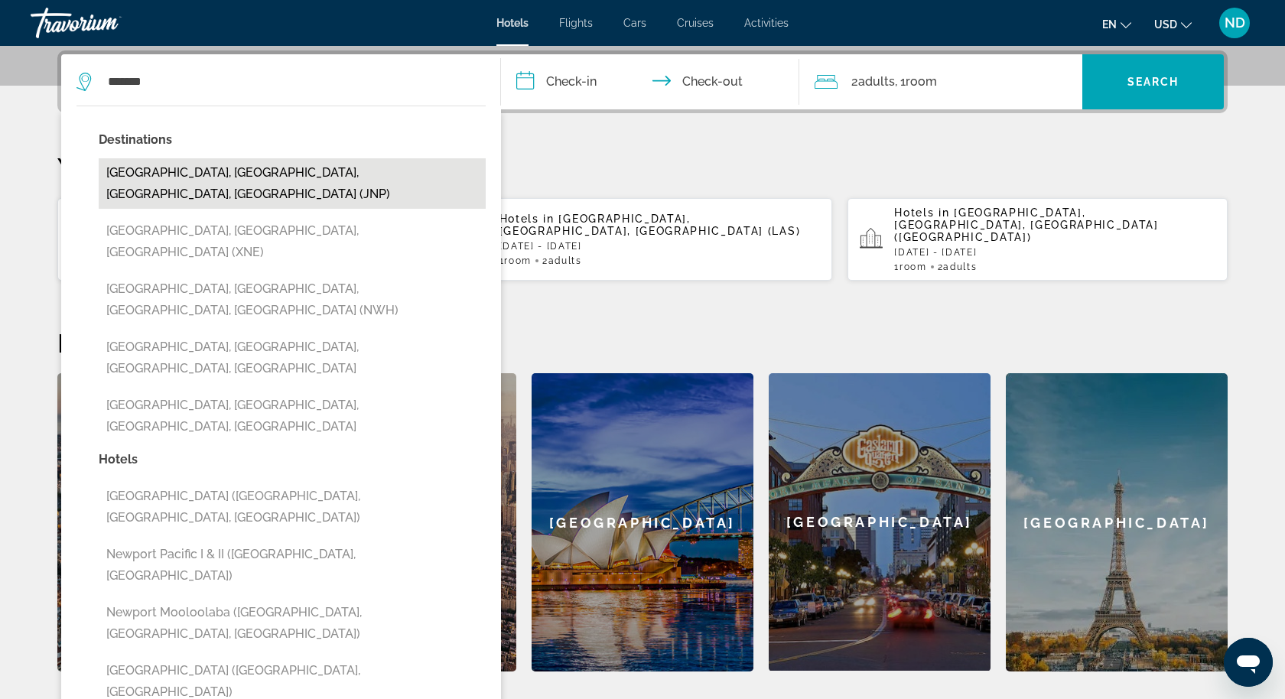
click at [288, 171] on button "Newport Beach, Orange County, CA, United States (JNP)" at bounding box center [292, 183] width 387 height 50
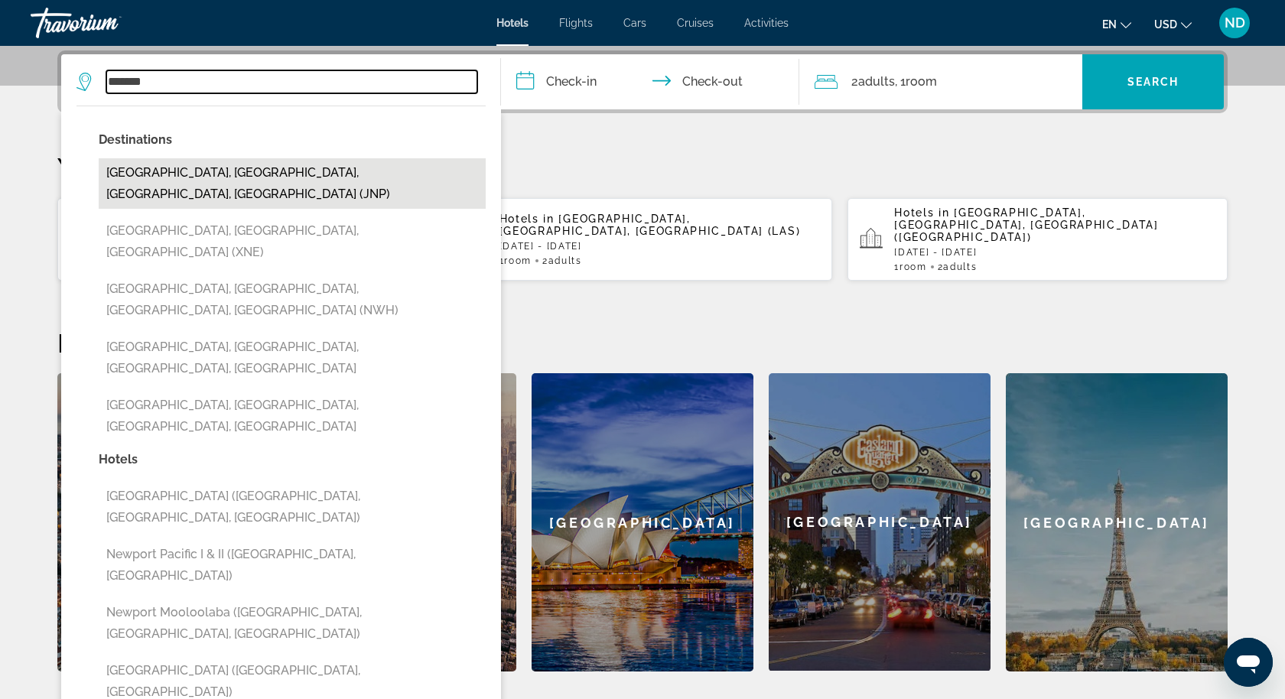
type input "**********"
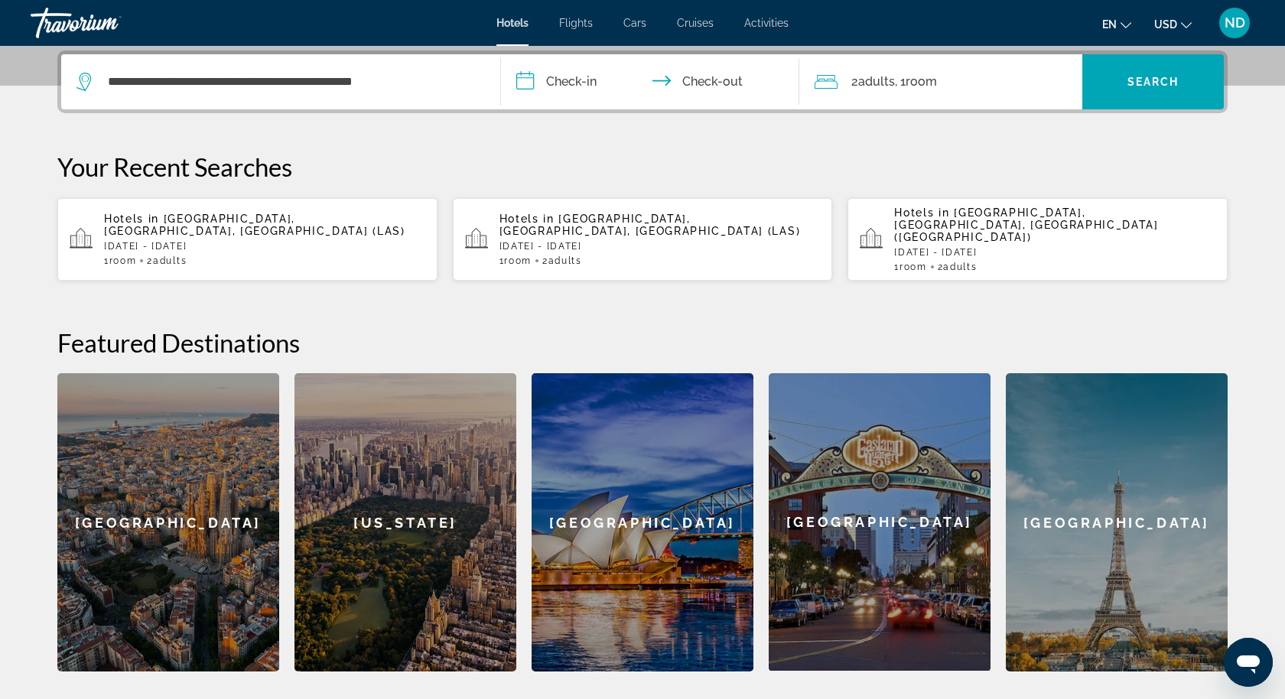
click at [587, 63] on input "**********" at bounding box center [653, 84] width 305 height 60
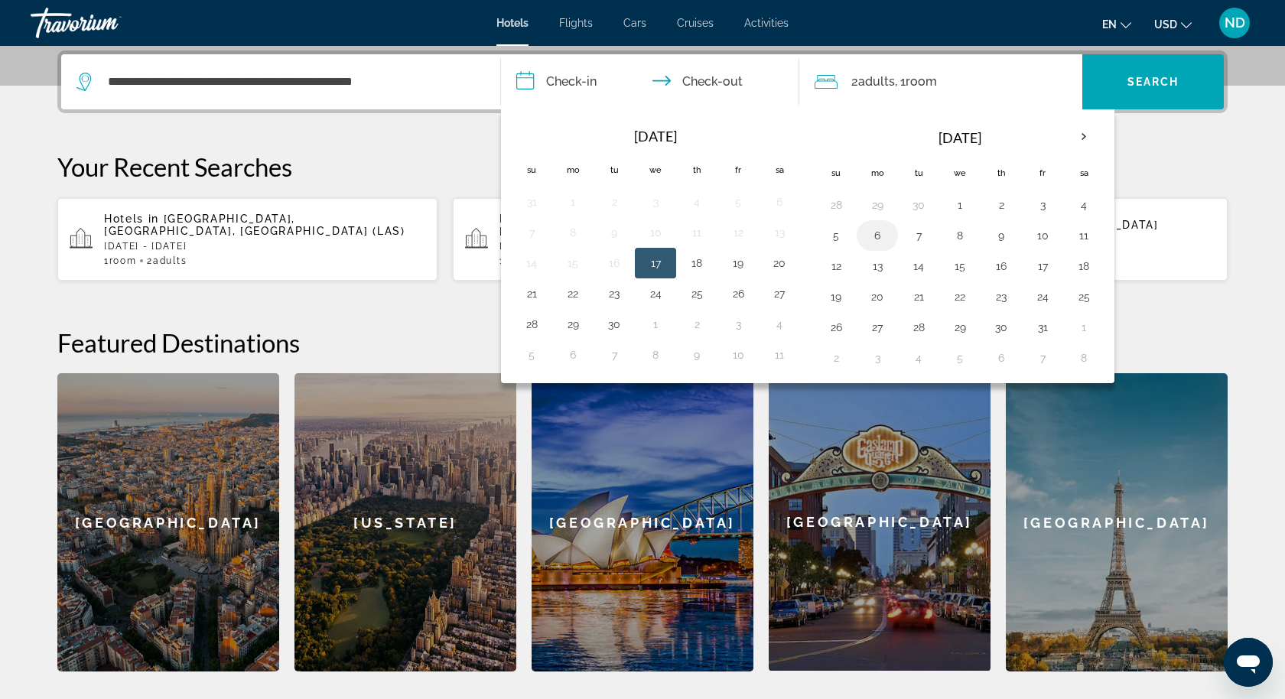
click at [874, 233] on button "6" at bounding box center [877, 235] width 24 height 21
click at [958, 225] on button "8" at bounding box center [960, 235] width 24 height 21
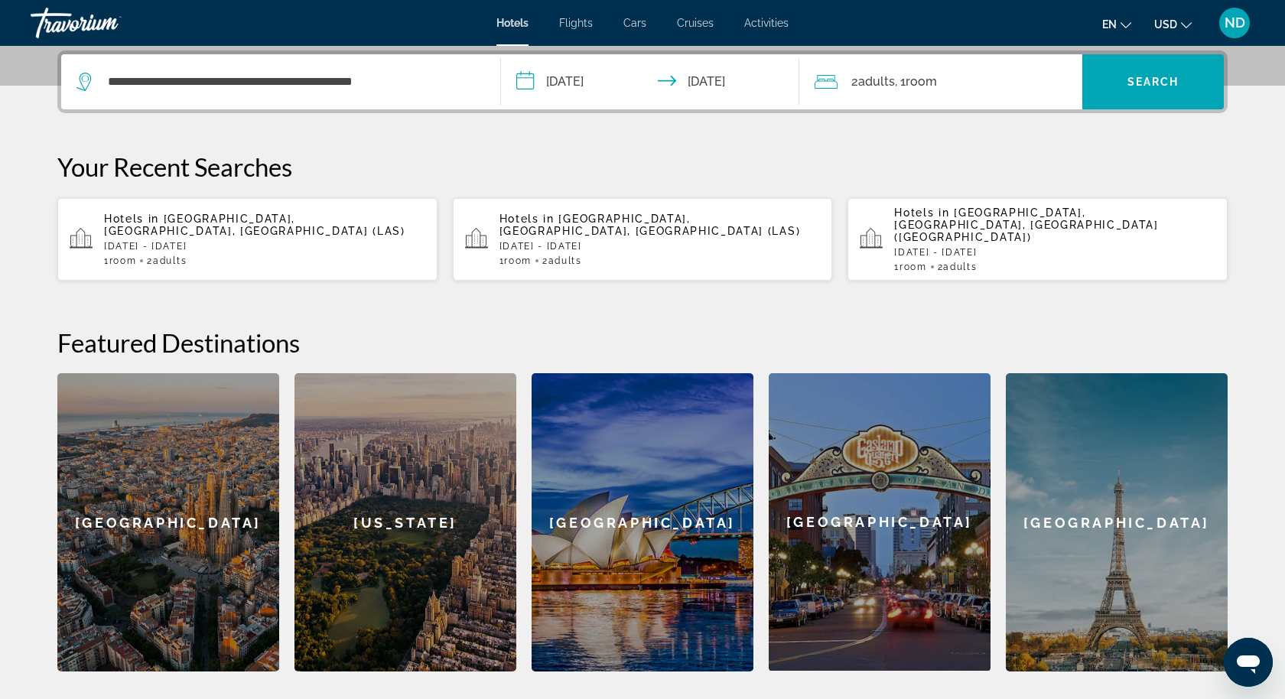
click at [581, 77] on input "**********" at bounding box center [653, 84] width 305 height 60
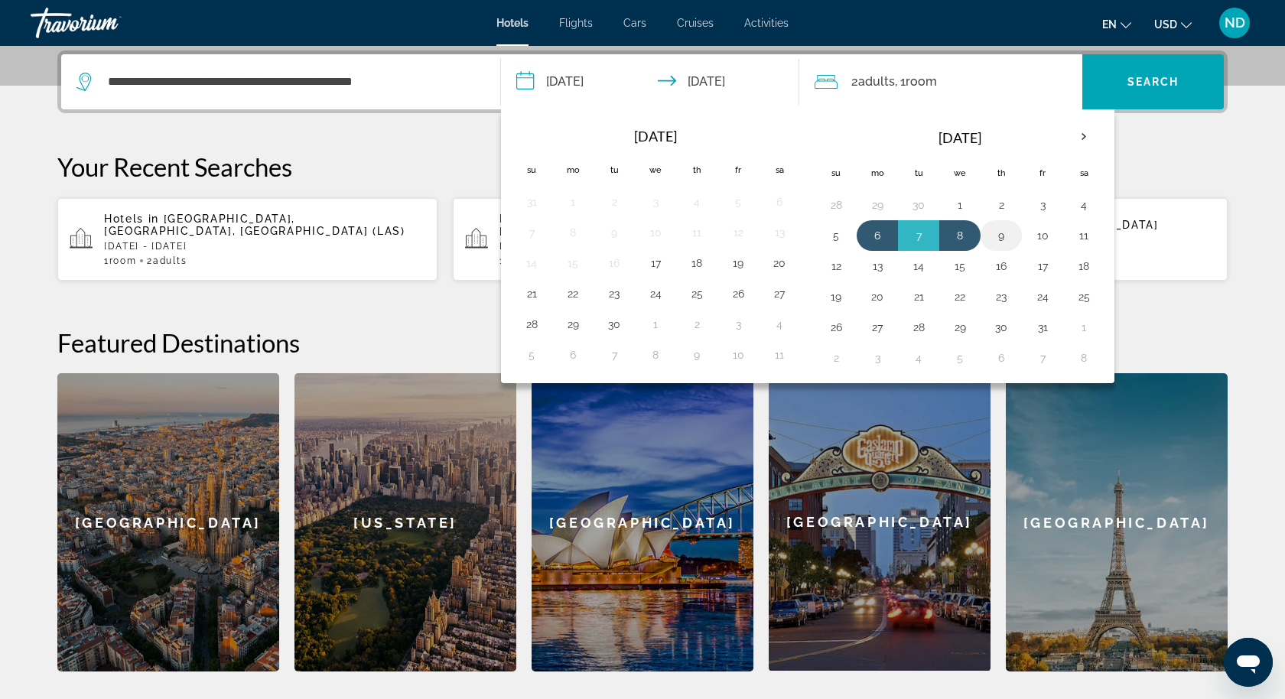
click at [996, 231] on button "9" at bounding box center [1001, 235] width 24 height 21
click at [881, 227] on button "6" at bounding box center [877, 235] width 24 height 21
type input "**********"
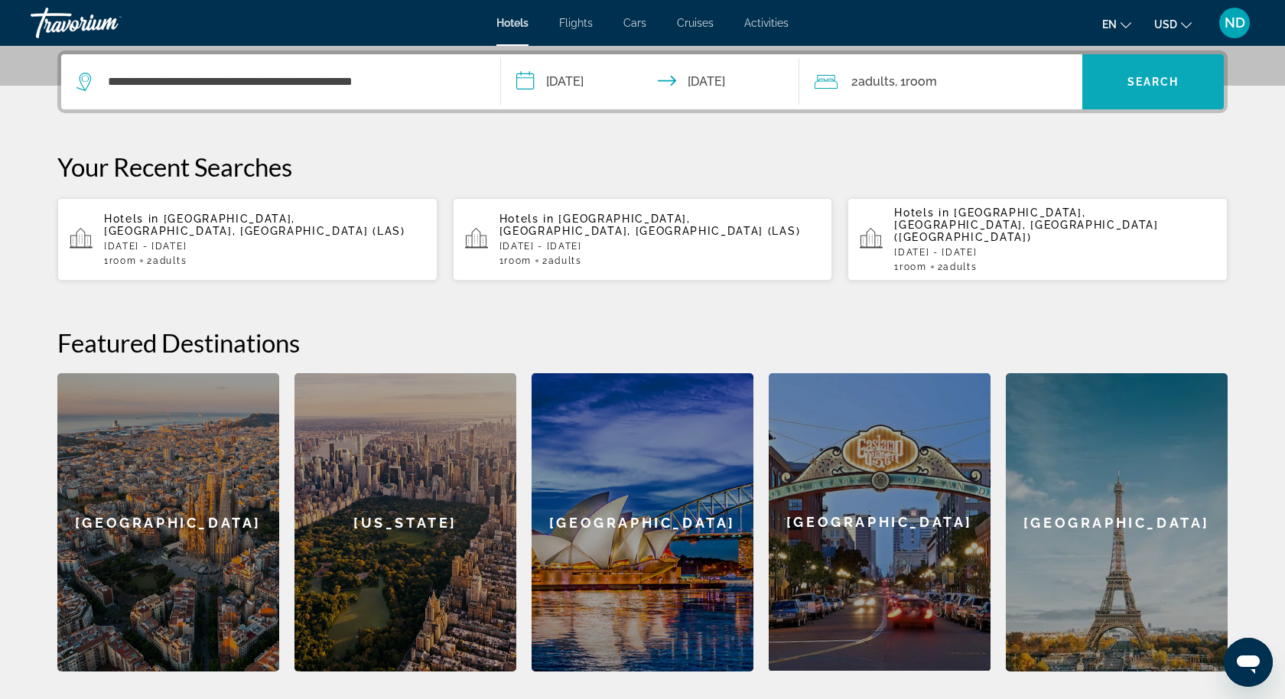
click at [1168, 73] on span "Search widget" at bounding box center [1154, 82] width 142 height 37
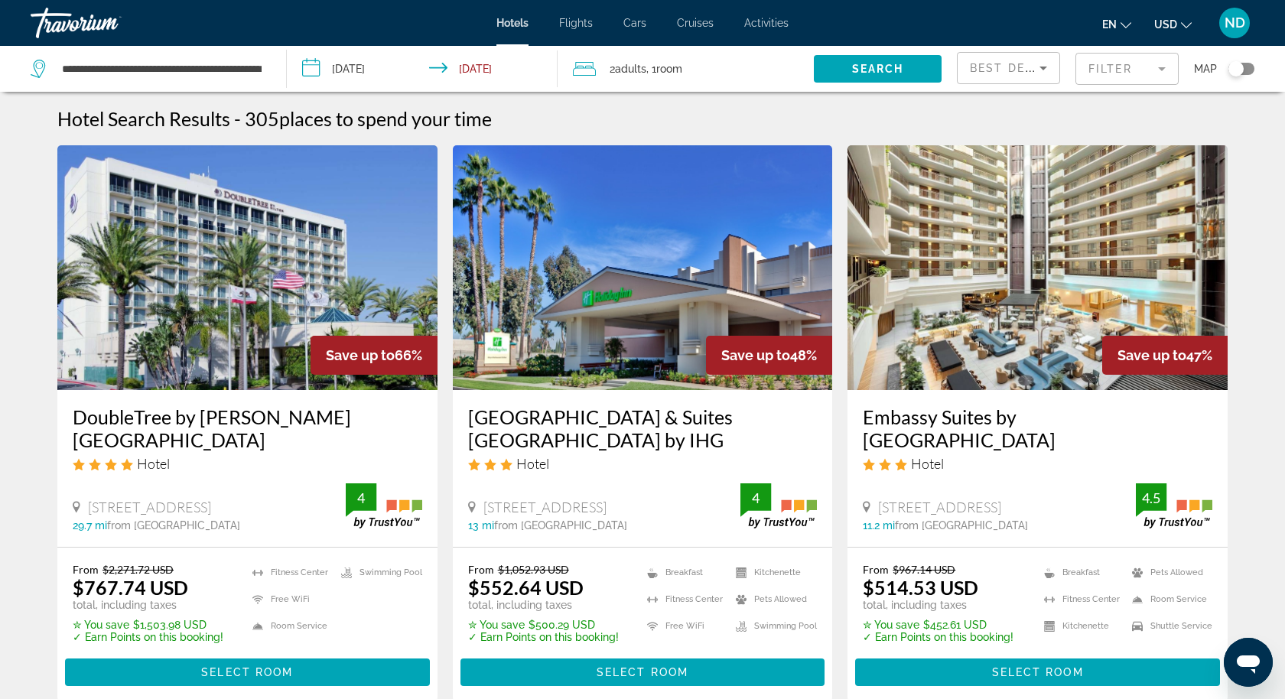
click at [1107, 65] on mat-form-field "Filter" at bounding box center [1127, 69] width 103 height 32
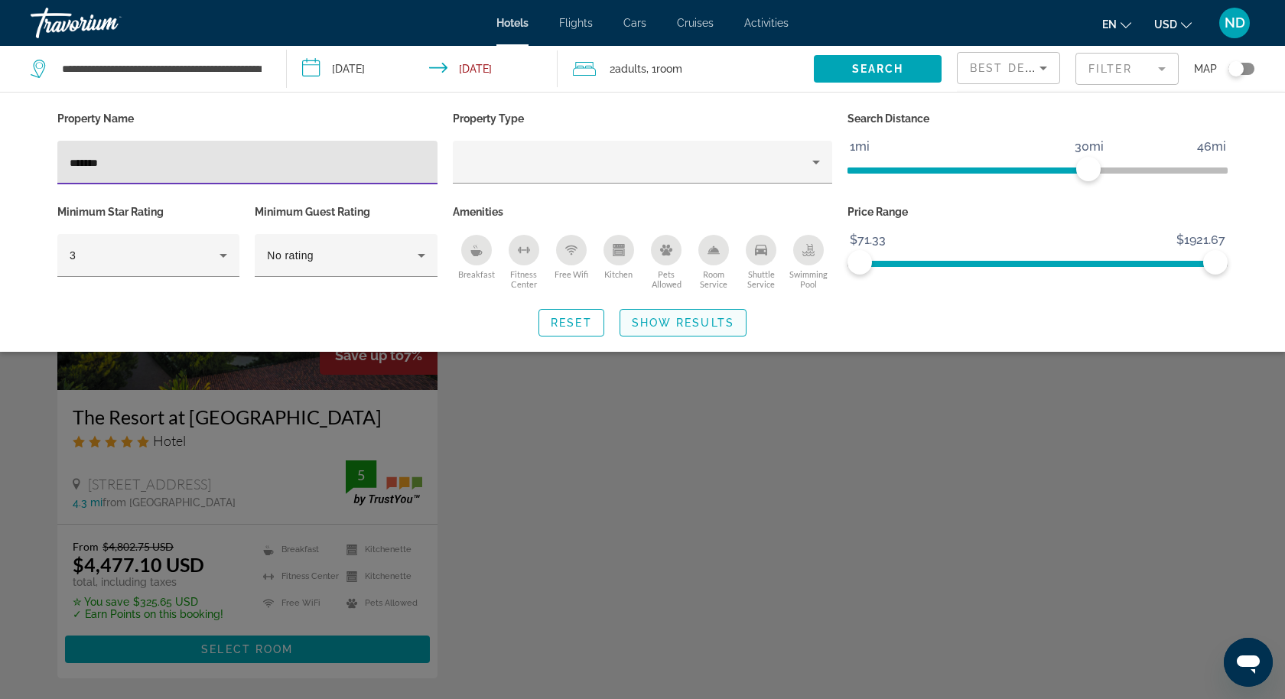
type input "*******"
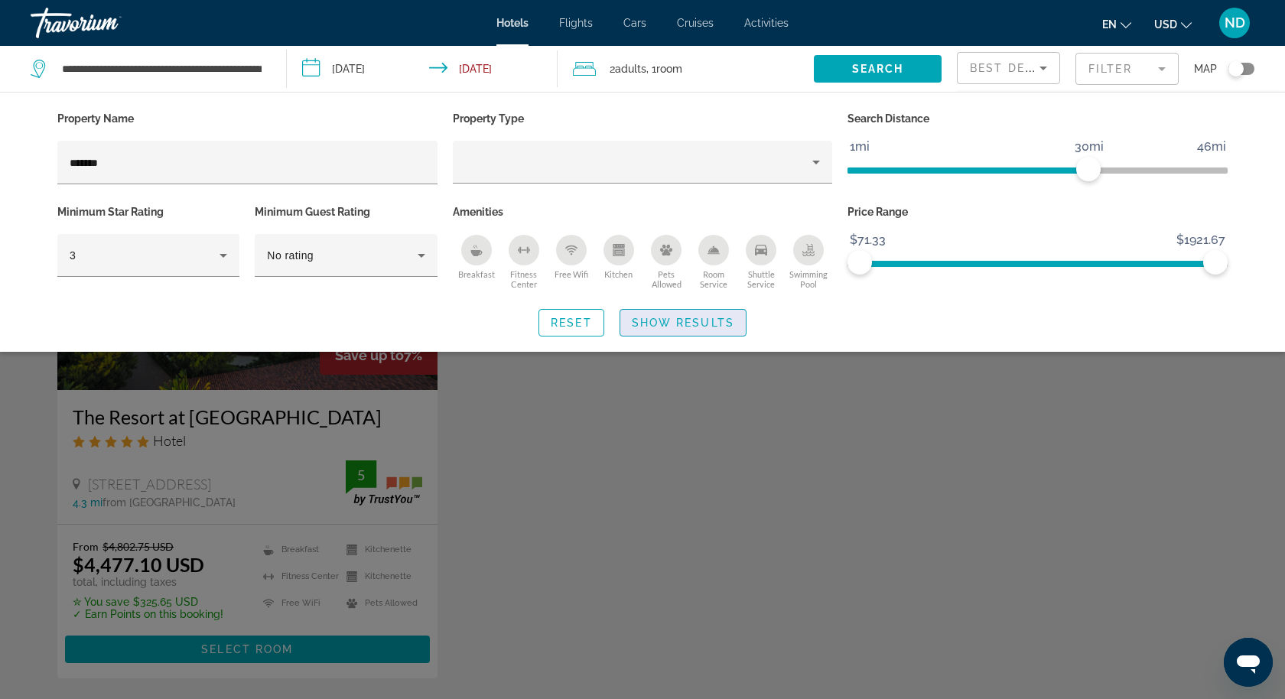
click at [666, 320] on span "Show Results" at bounding box center [683, 323] width 103 height 12
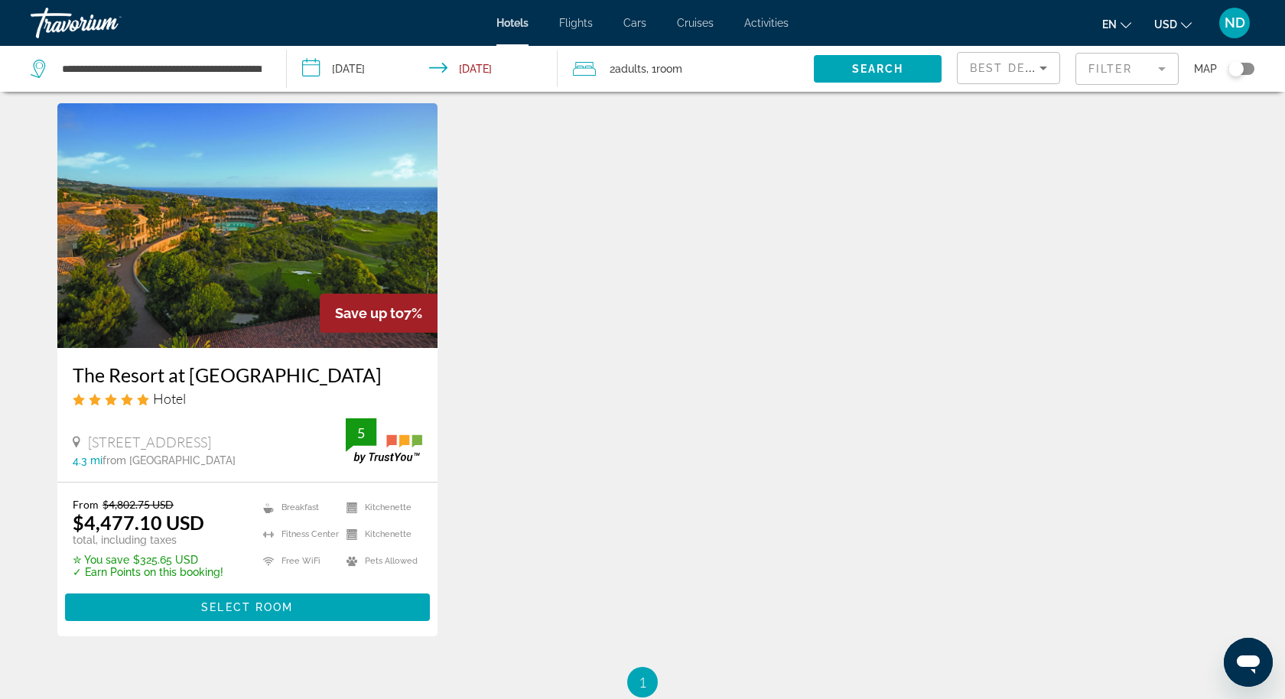
scroll to position [70, 0]
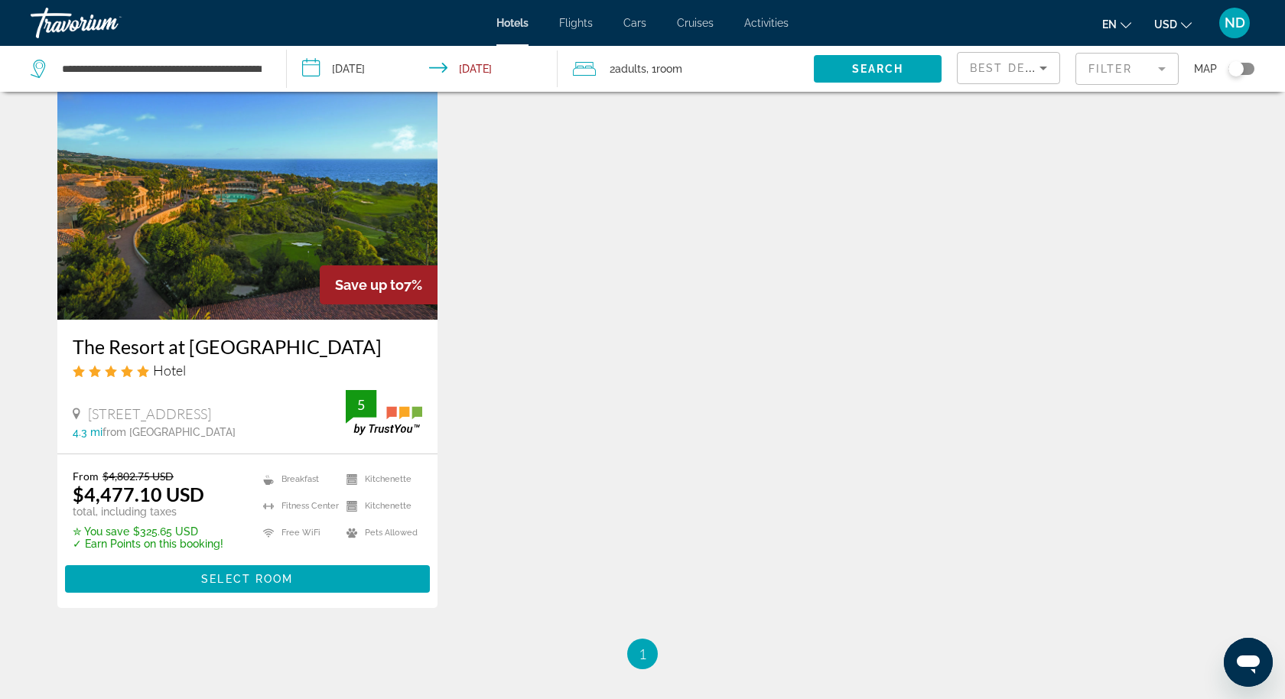
click at [351, 69] on input "**********" at bounding box center [426, 71] width 278 height 50
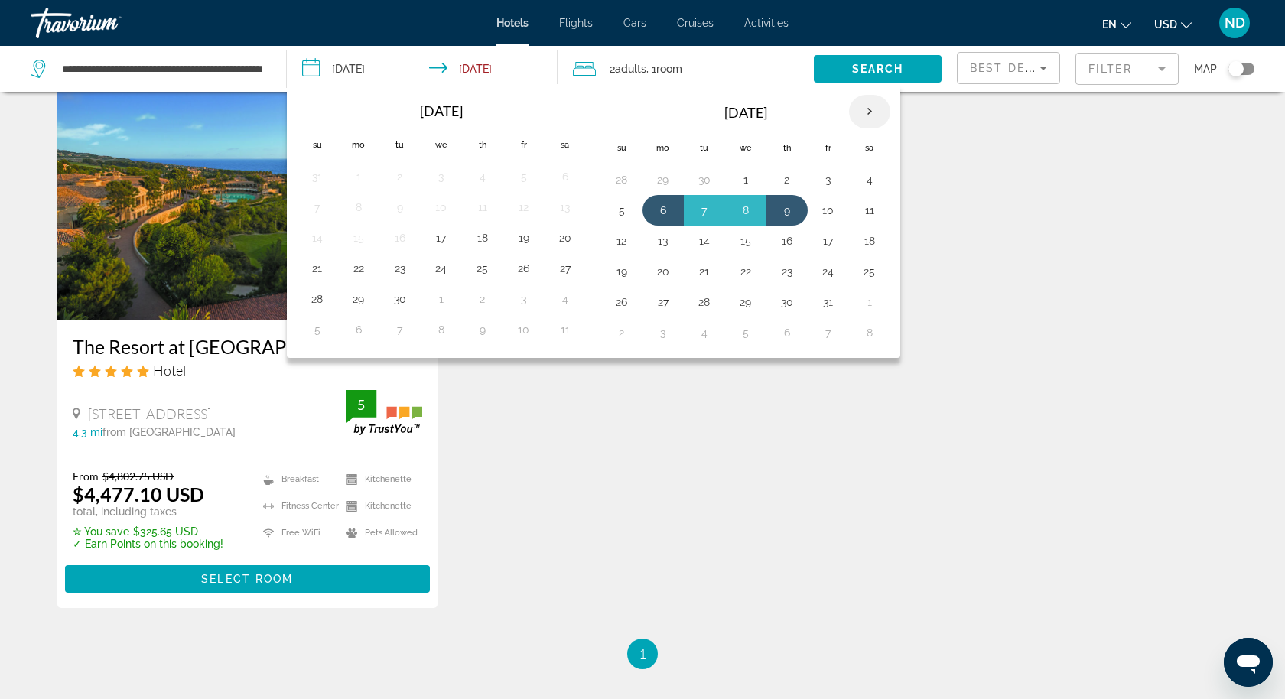
click at [863, 103] on th "Next month" at bounding box center [869, 112] width 41 height 34
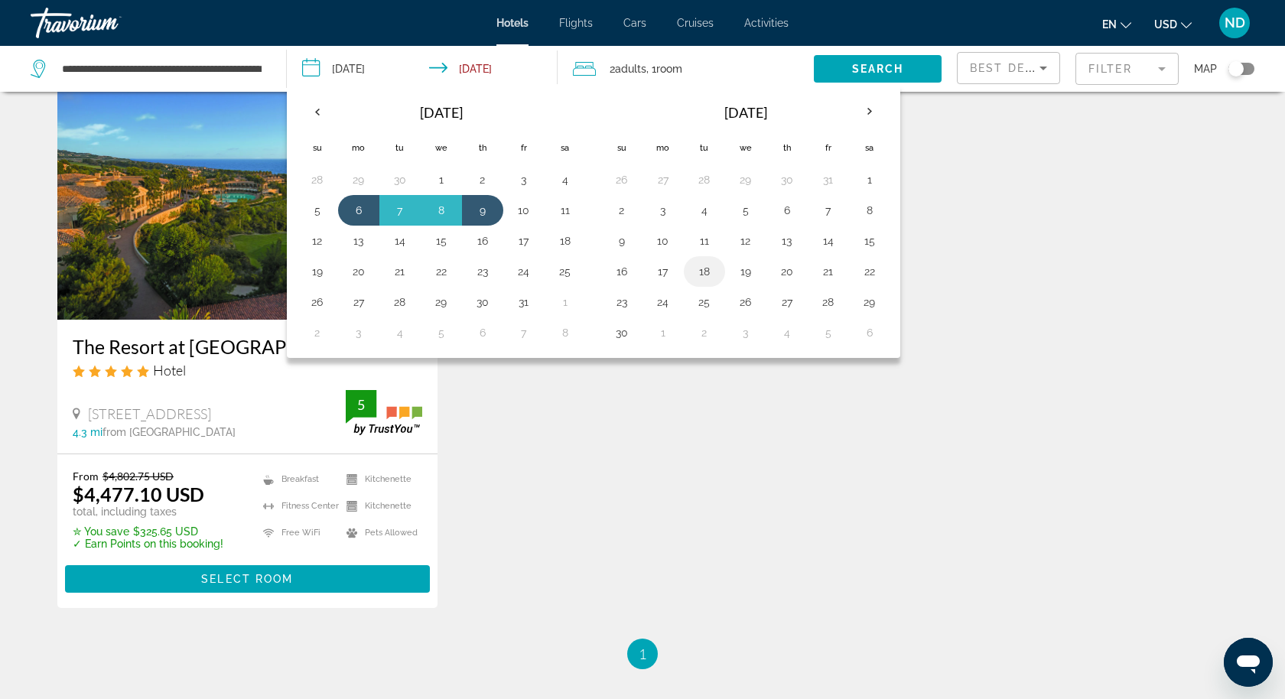
click at [699, 262] on button "18" at bounding box center [704, 271] width 24 height 21
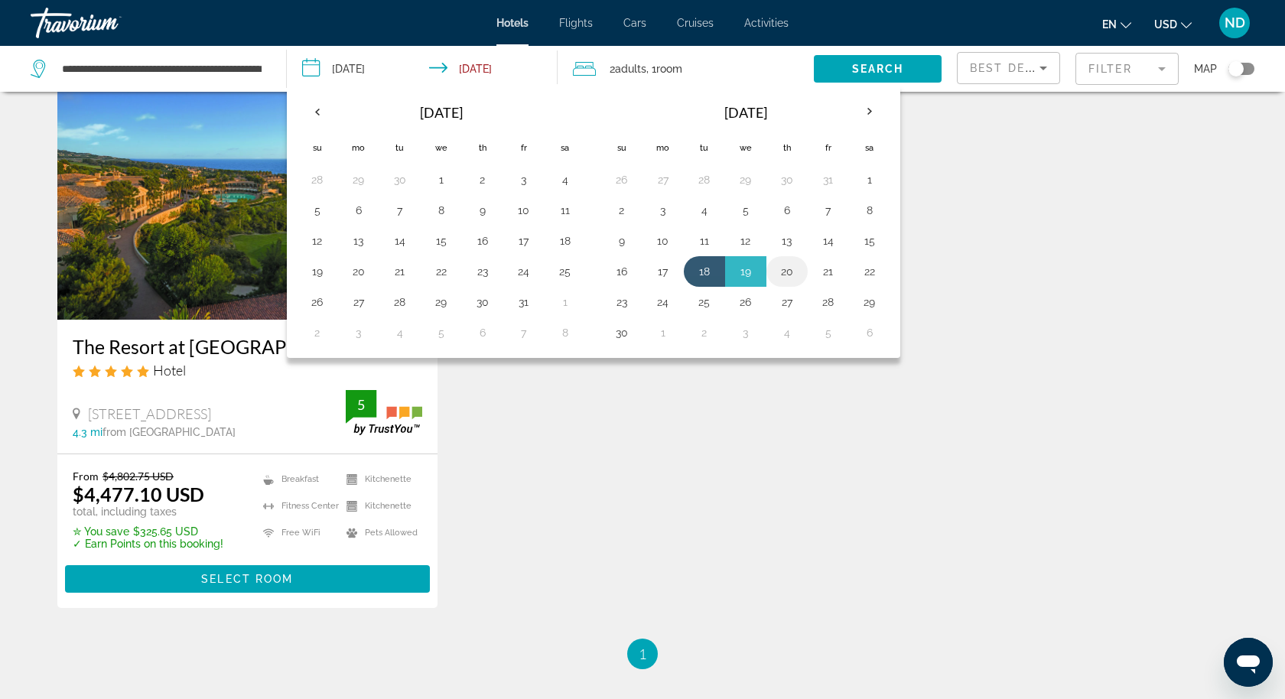
click at [785, 270] on button "20" at bounding box center [787, 271] width 24 height 21
type input "**********"
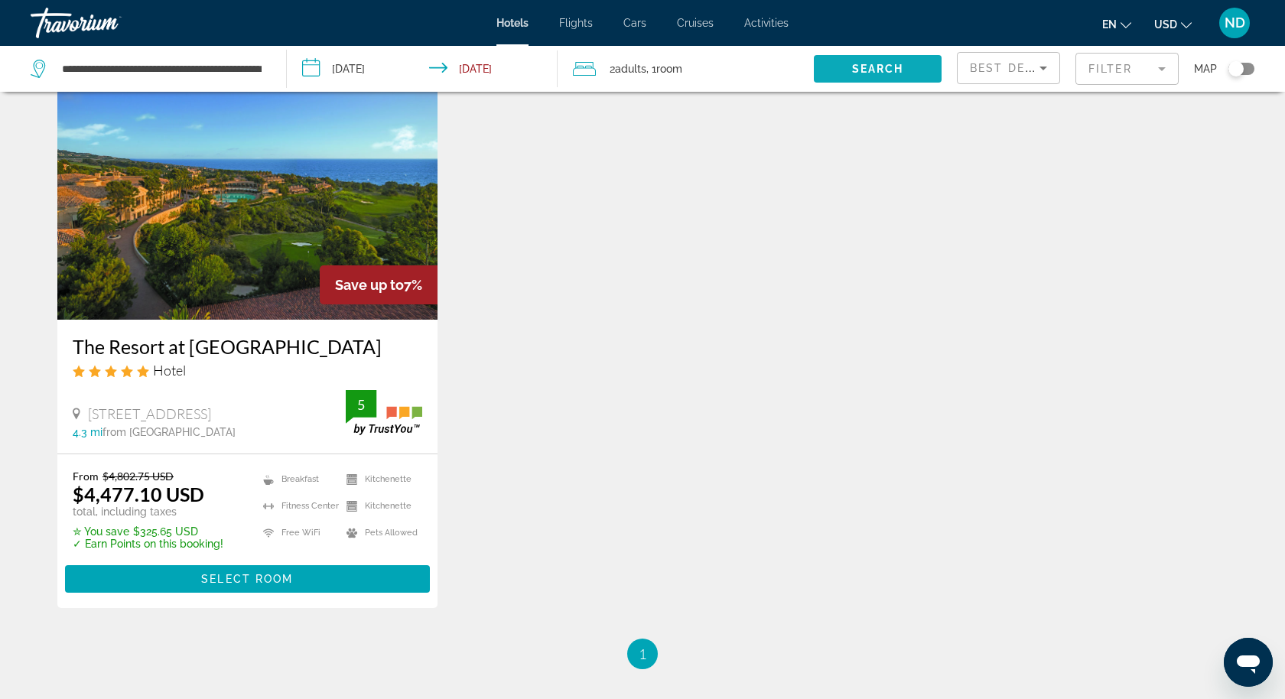
click at [858, 74] on span "Search" at bounding box center [878, 69] width 52 height 12
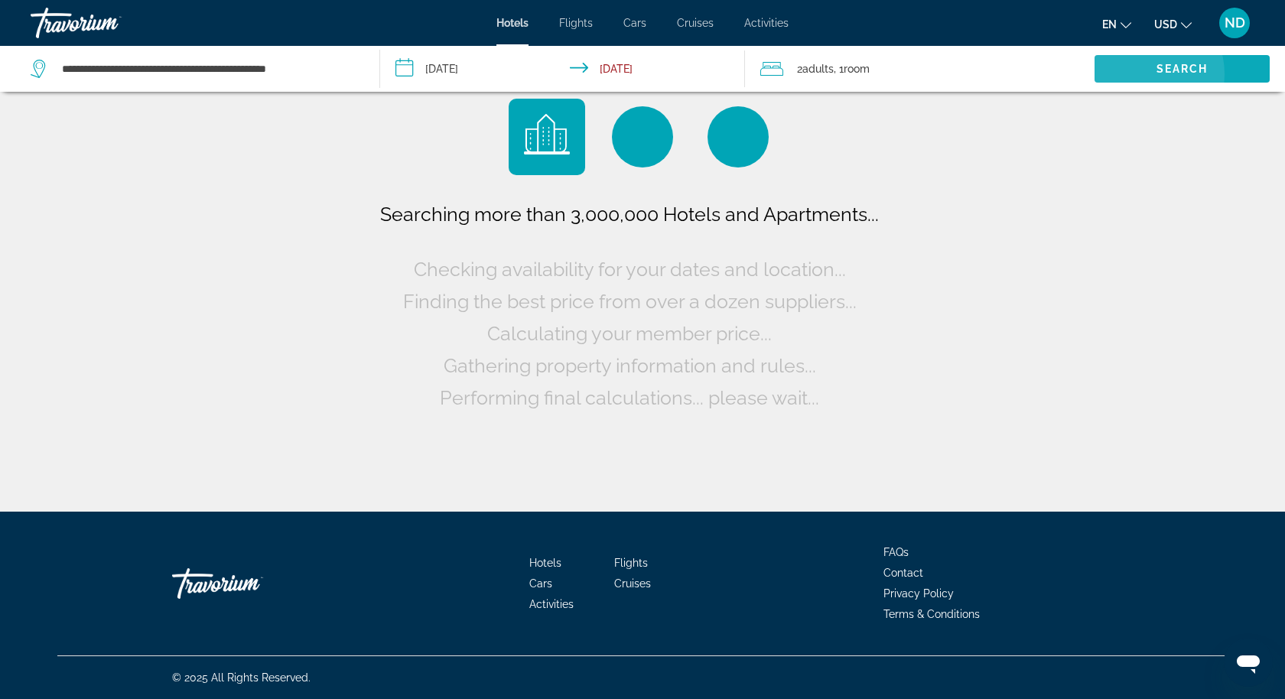
scroll to position [0, 0]
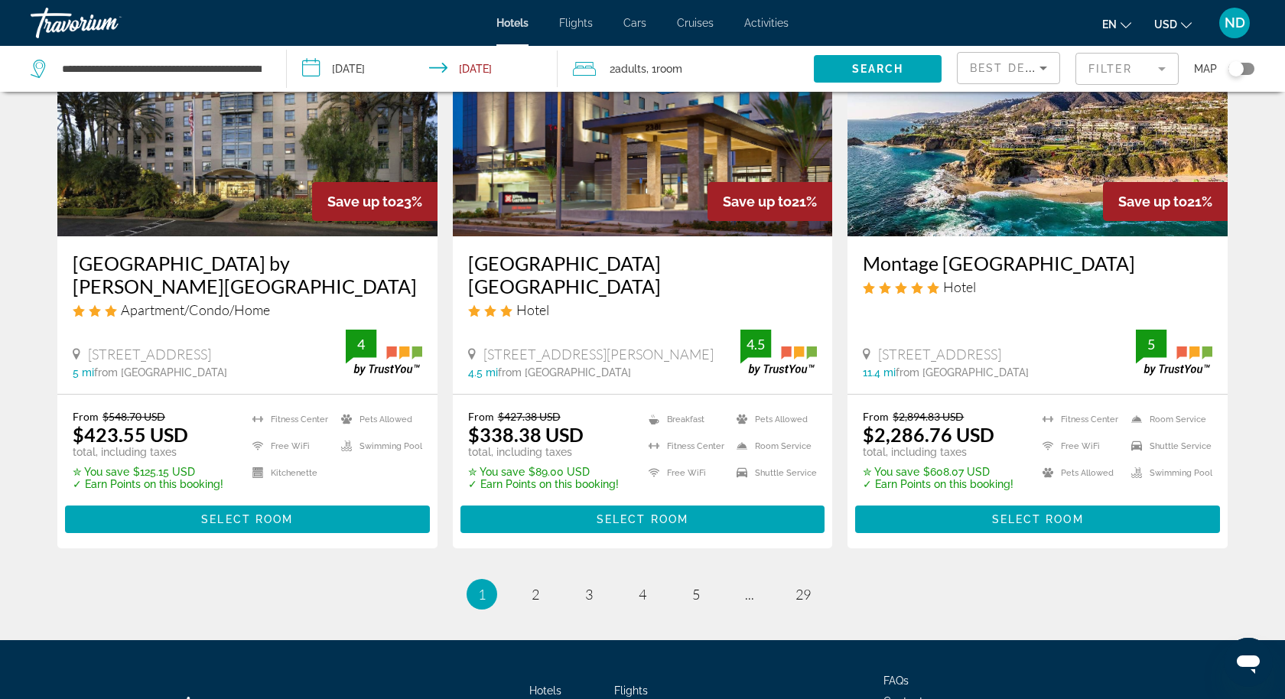
scroll to position [2041, 0]
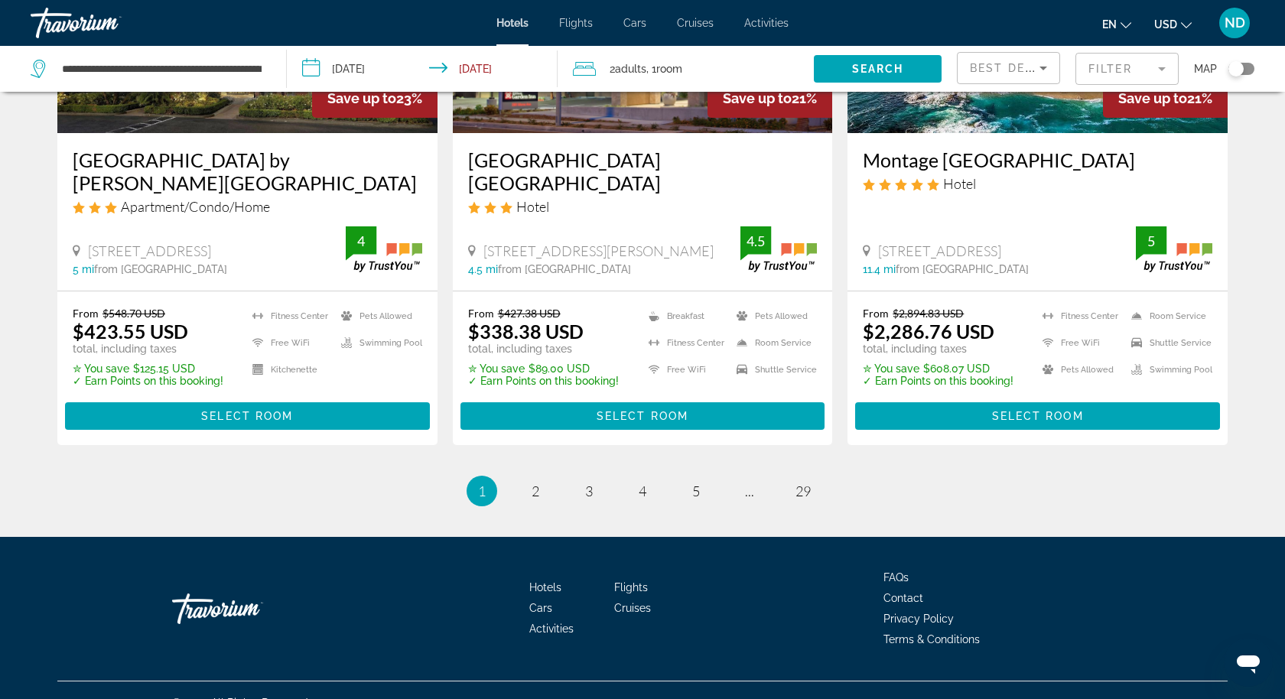
click at [1119, 60] on mat-form-field "Filter" at bounding box center [1127, 69] width 103 height 32
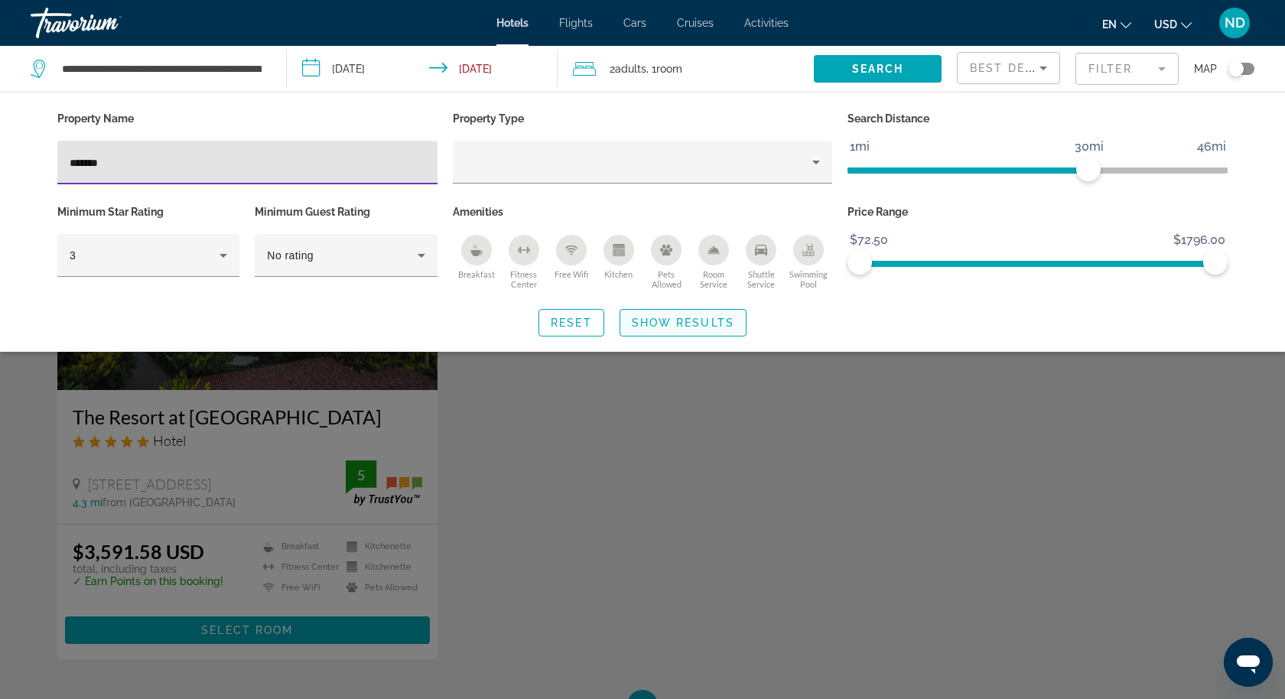
type input "*******"
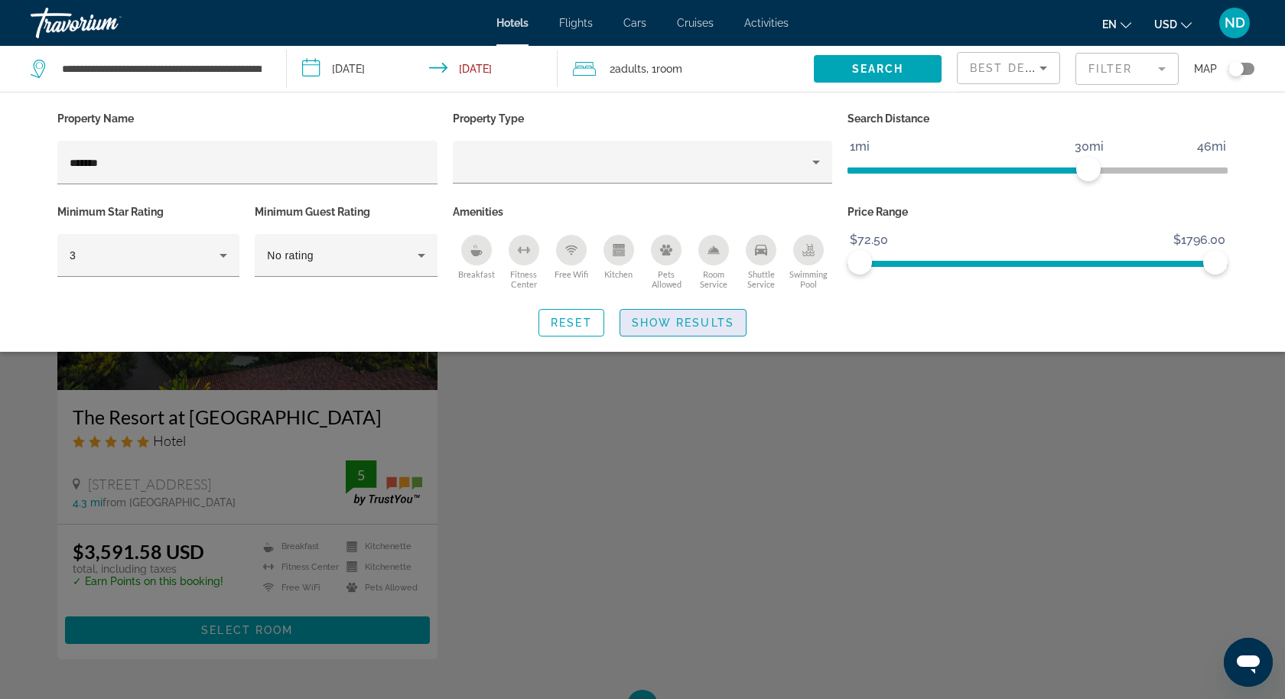
click at [673, 314] on span "Search widget" at bounding box center [683, 323] width 125 height 37
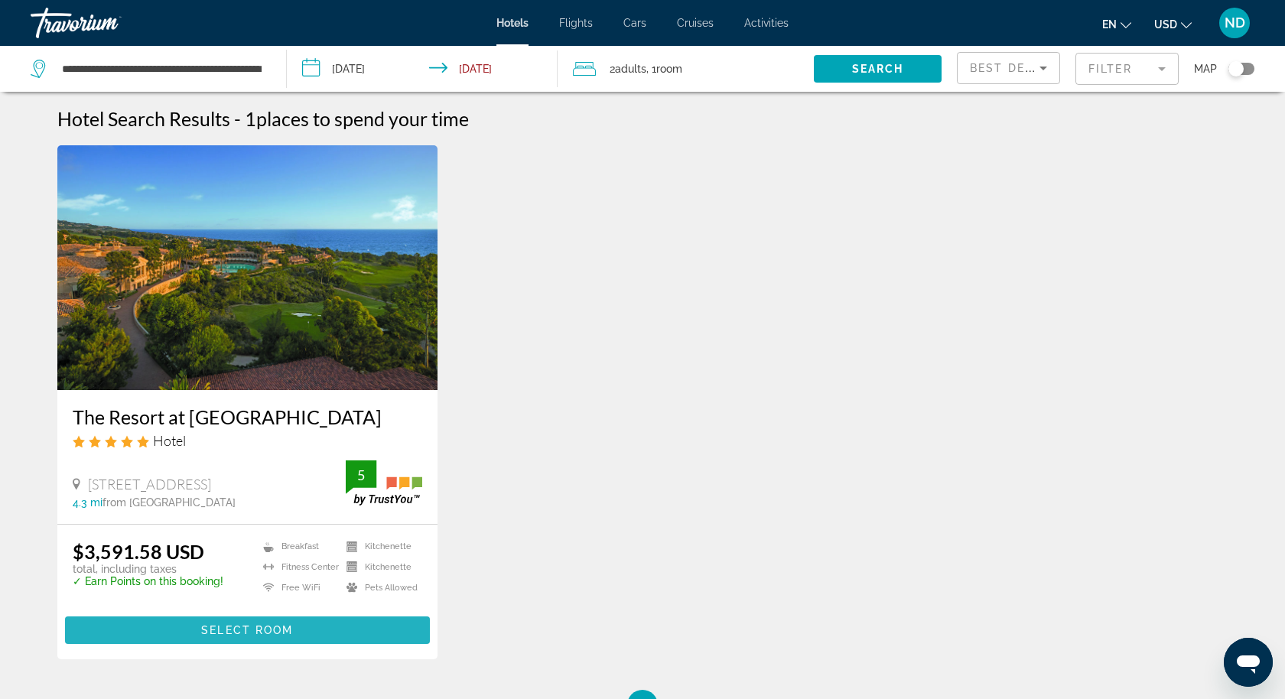
click at [305, 634] on span "Main content" at bounding box center [247, 630] width 365 height 37
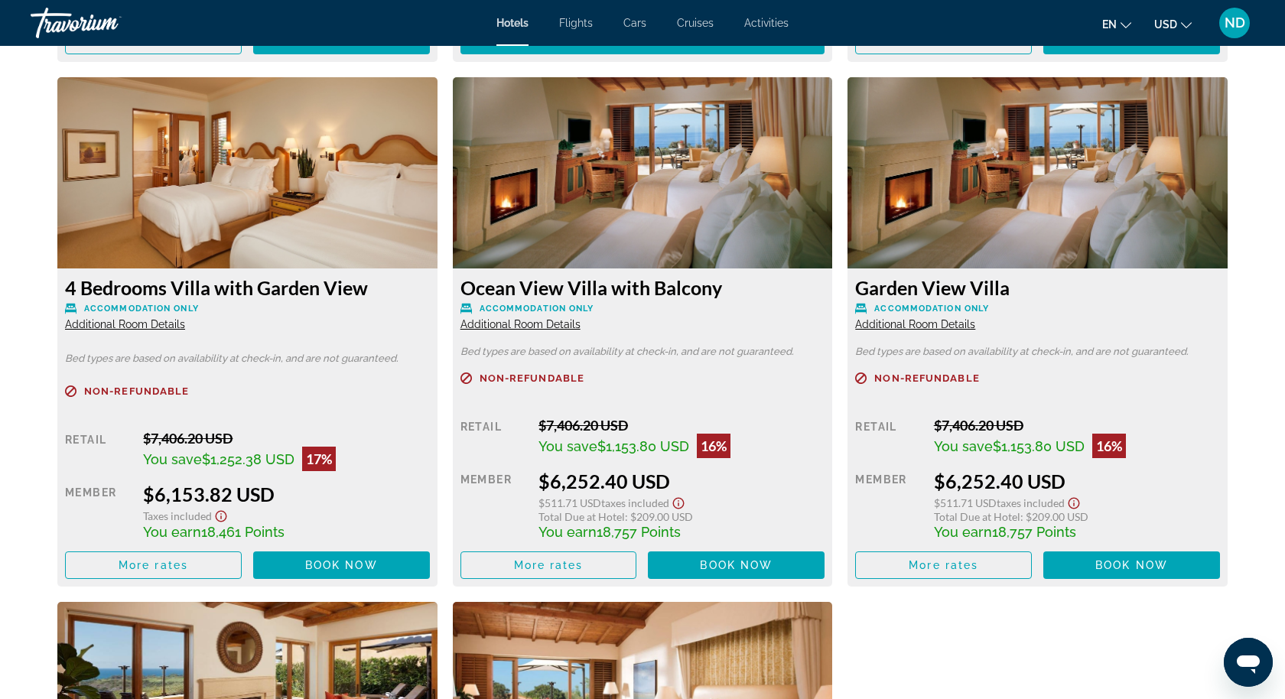
scroll to position [2546, 0]
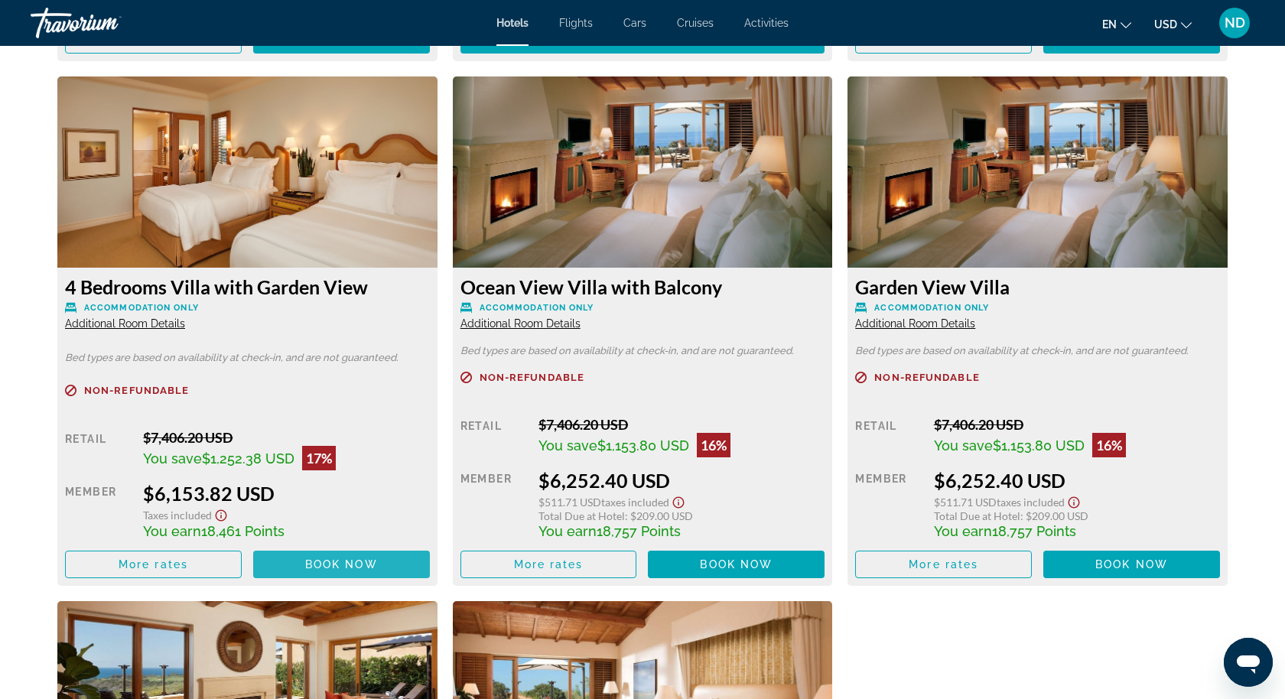
click at [294, 562] on span "Main content" at bounding box center [341, 564] width 177 height 37
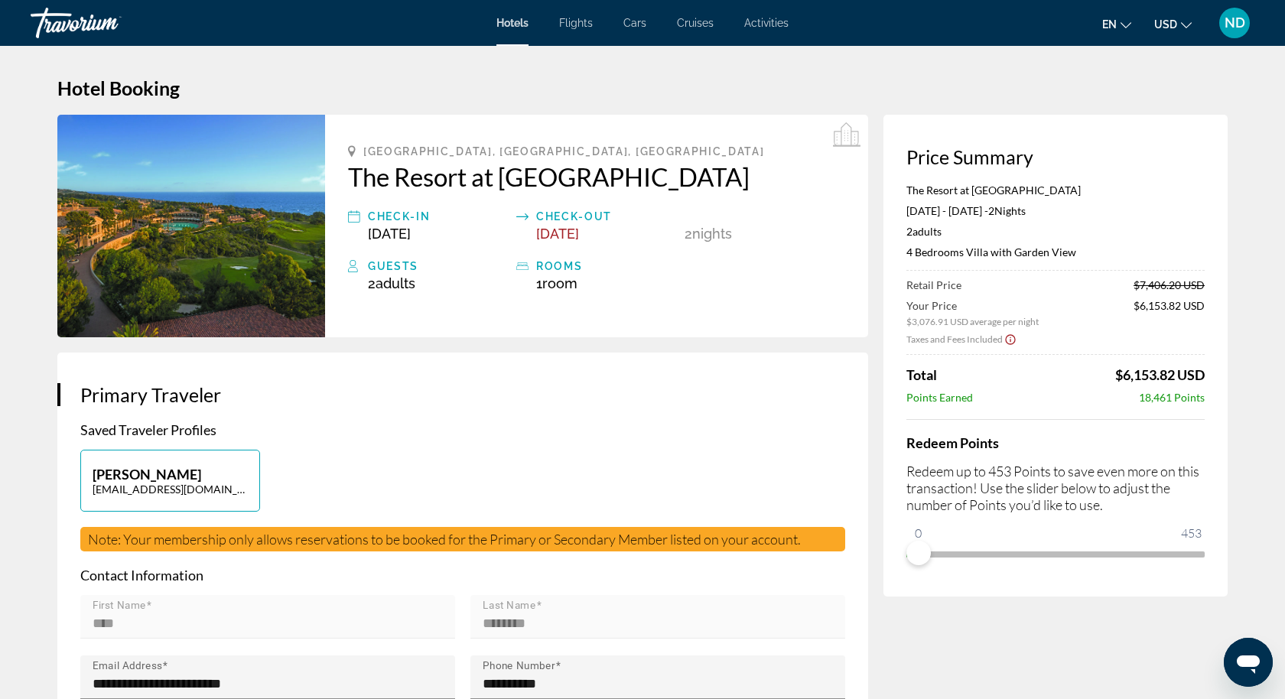
scroll to position [4, 0]
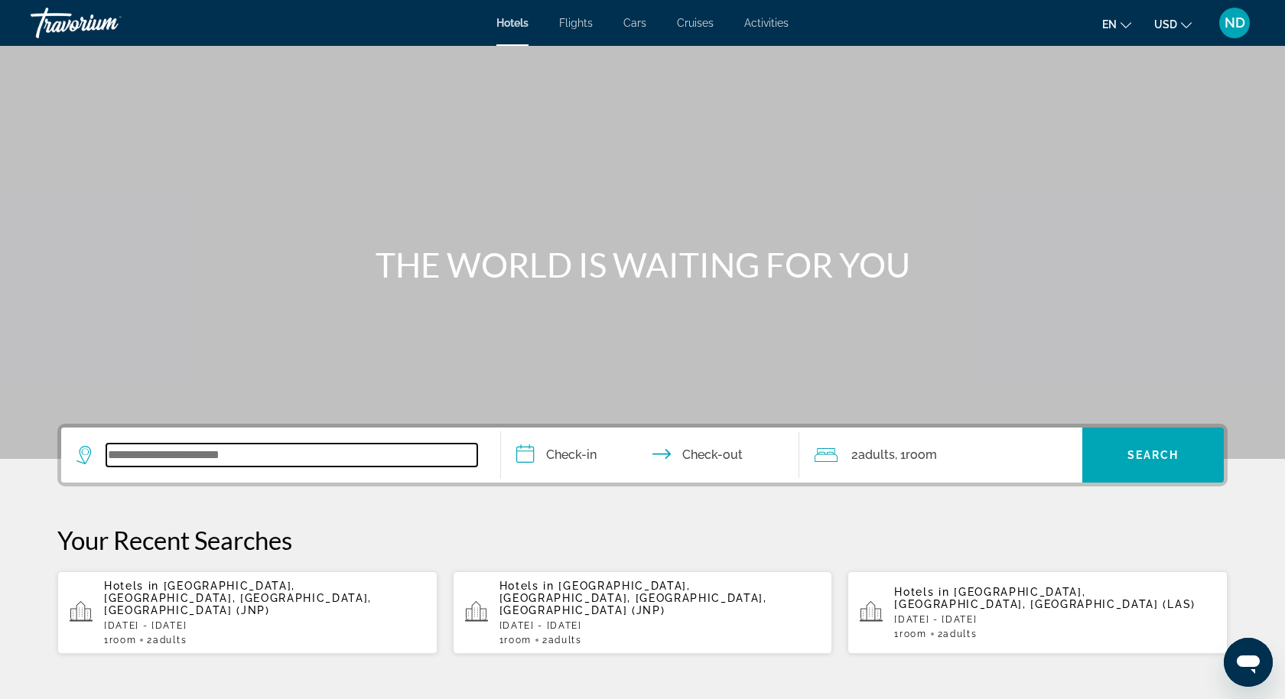
click at [272, 457] on input "Search widget" at bounding box center [291, 455] width 371 height 23
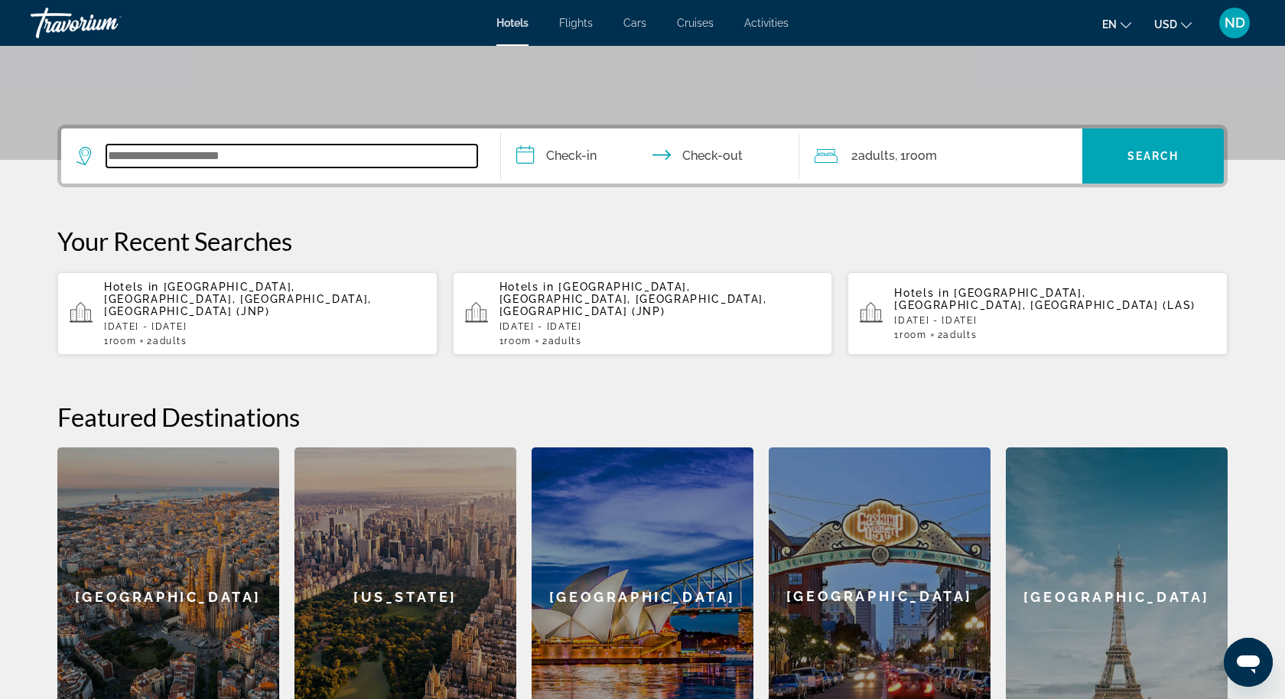
scroll to position [373, 0]
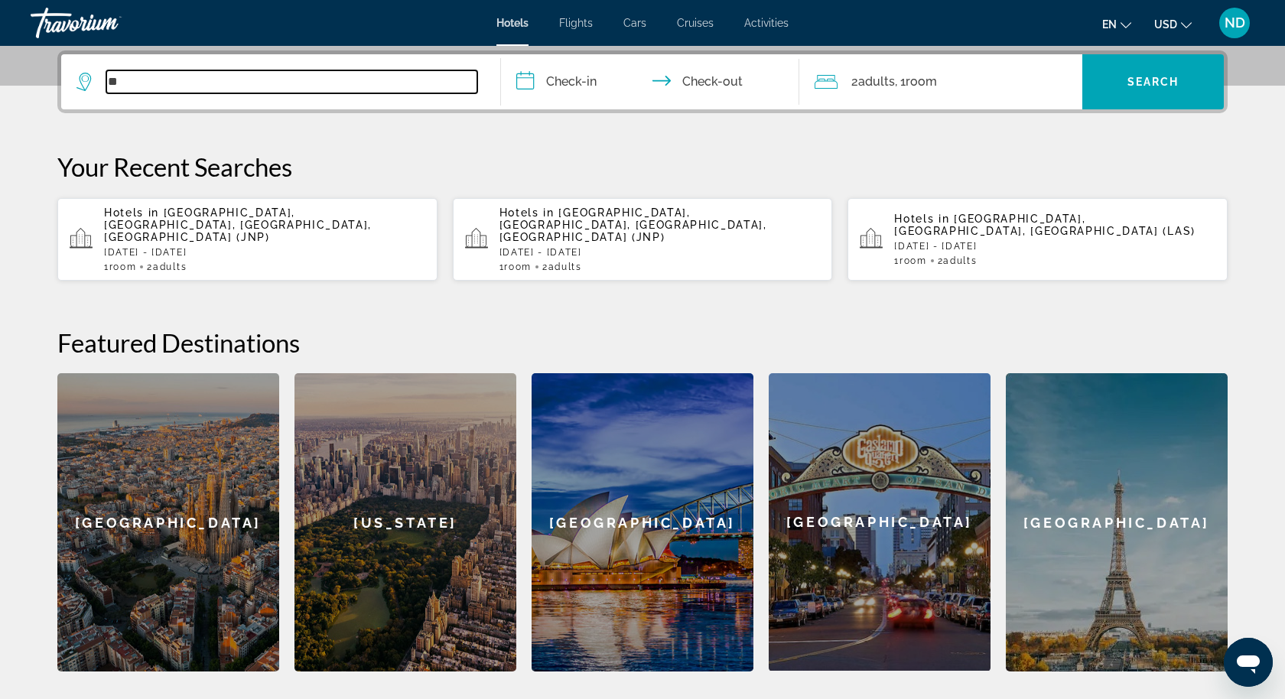
type input "*"
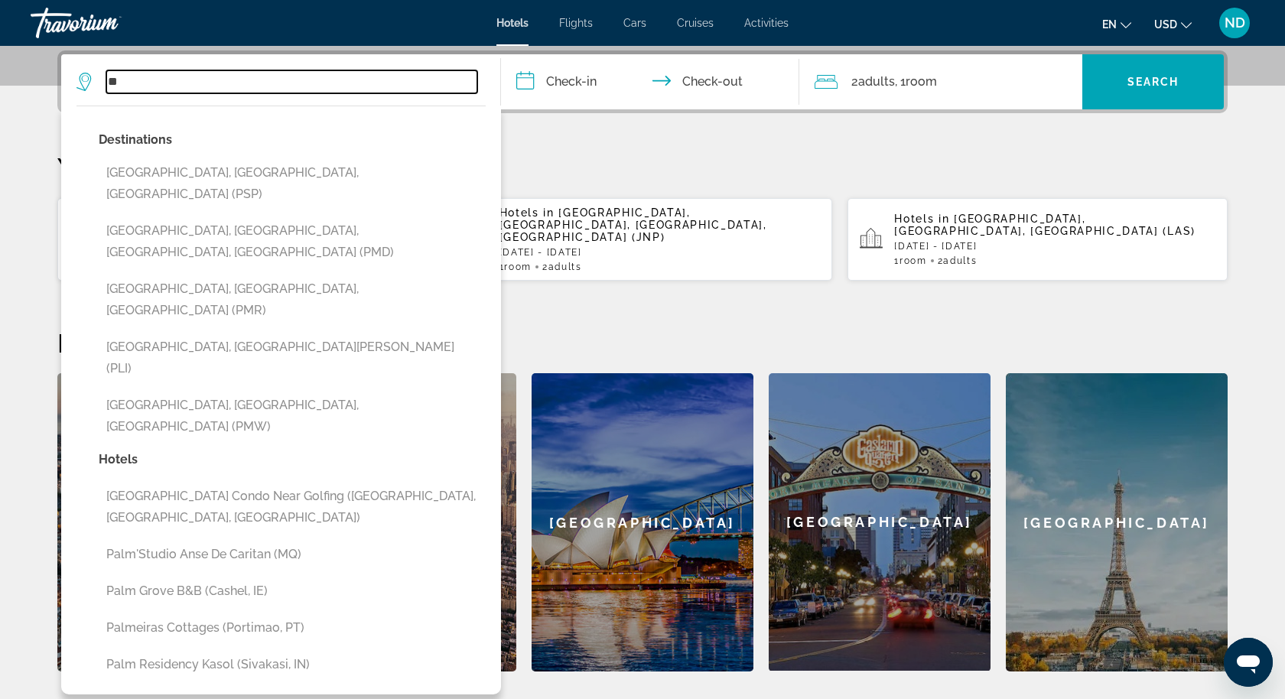
type input "*"
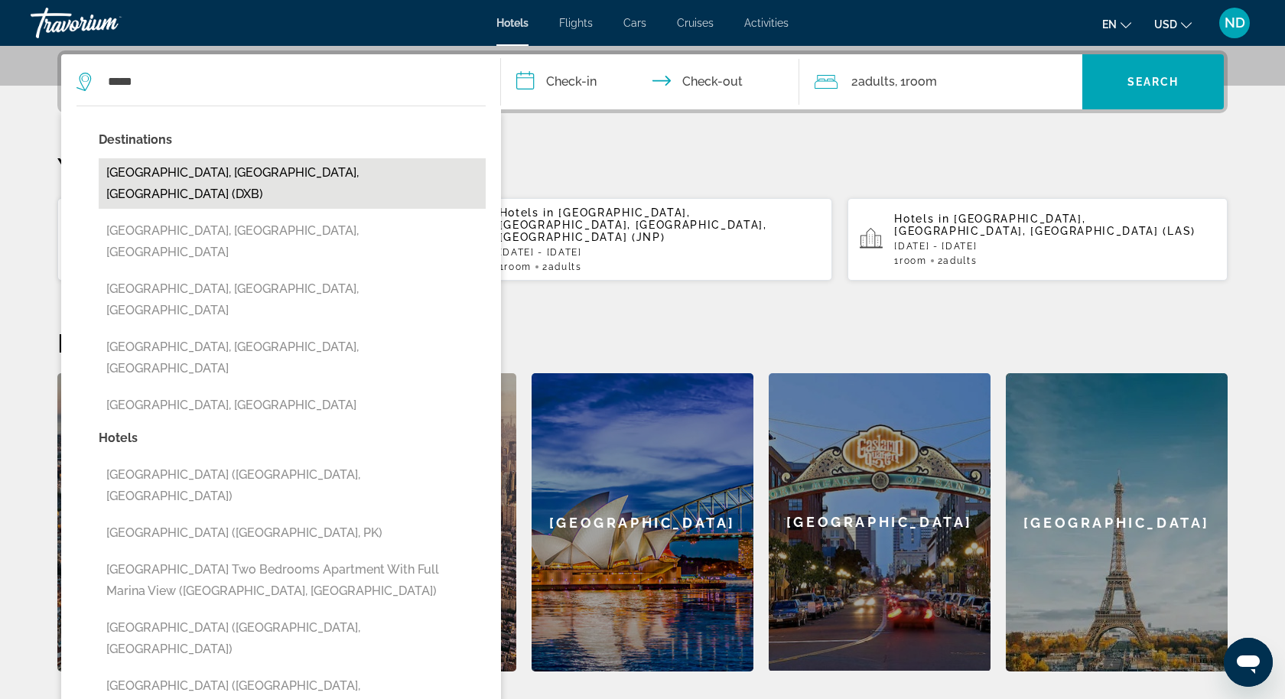
click at [220, 172] on button "Dubai, Dubai Emirate, United Arab Emirates (DXB)" at bounding box center [292, 183] width 387 height 50
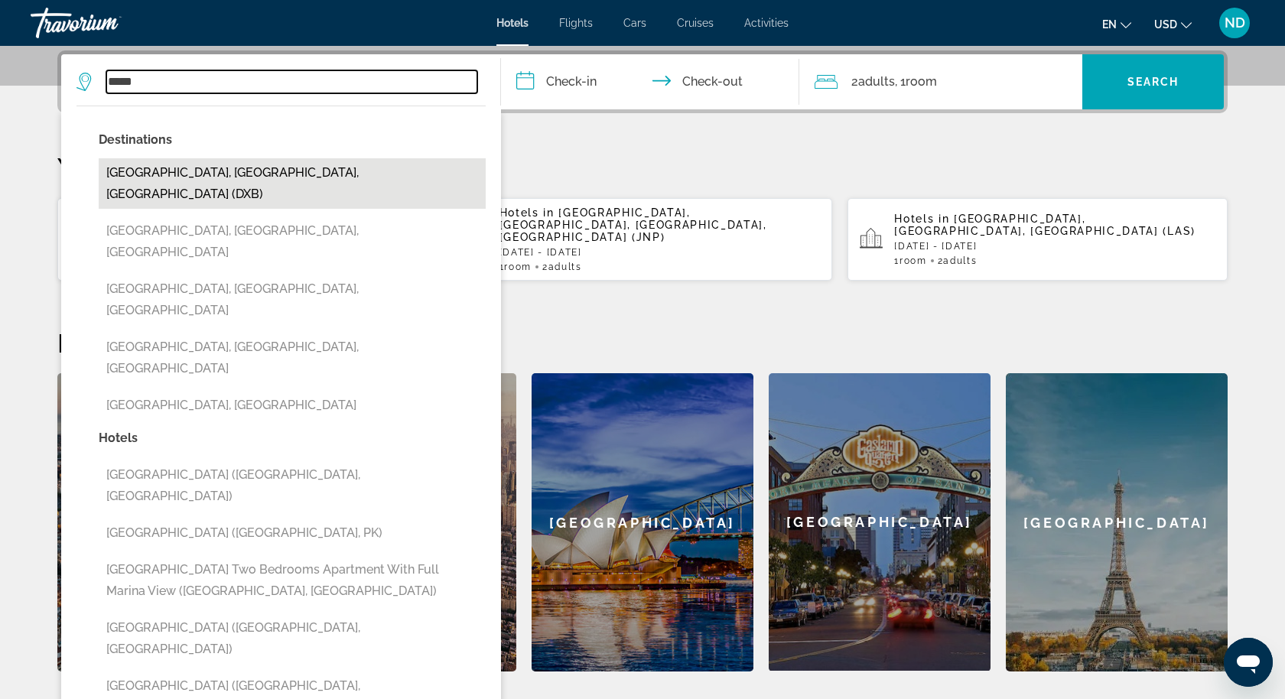
type input "**********"
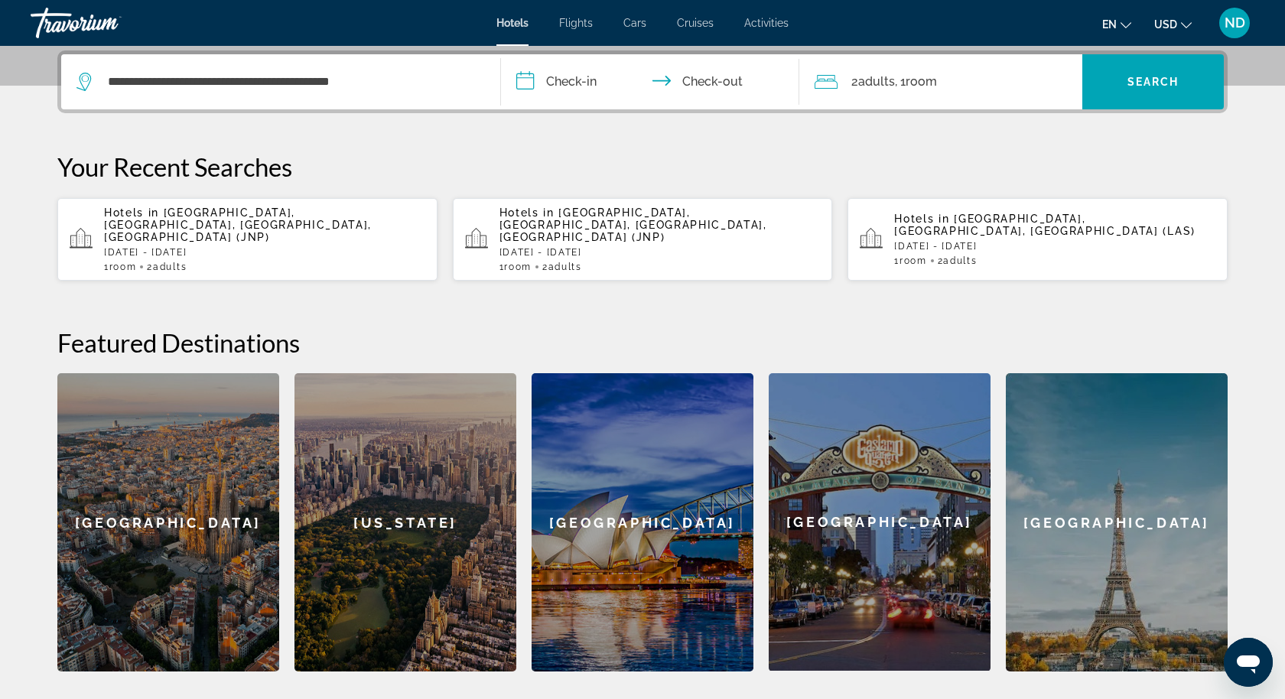
click at [575, 78] on input "**********" at bounding box center [653, 84] width 305 height 60
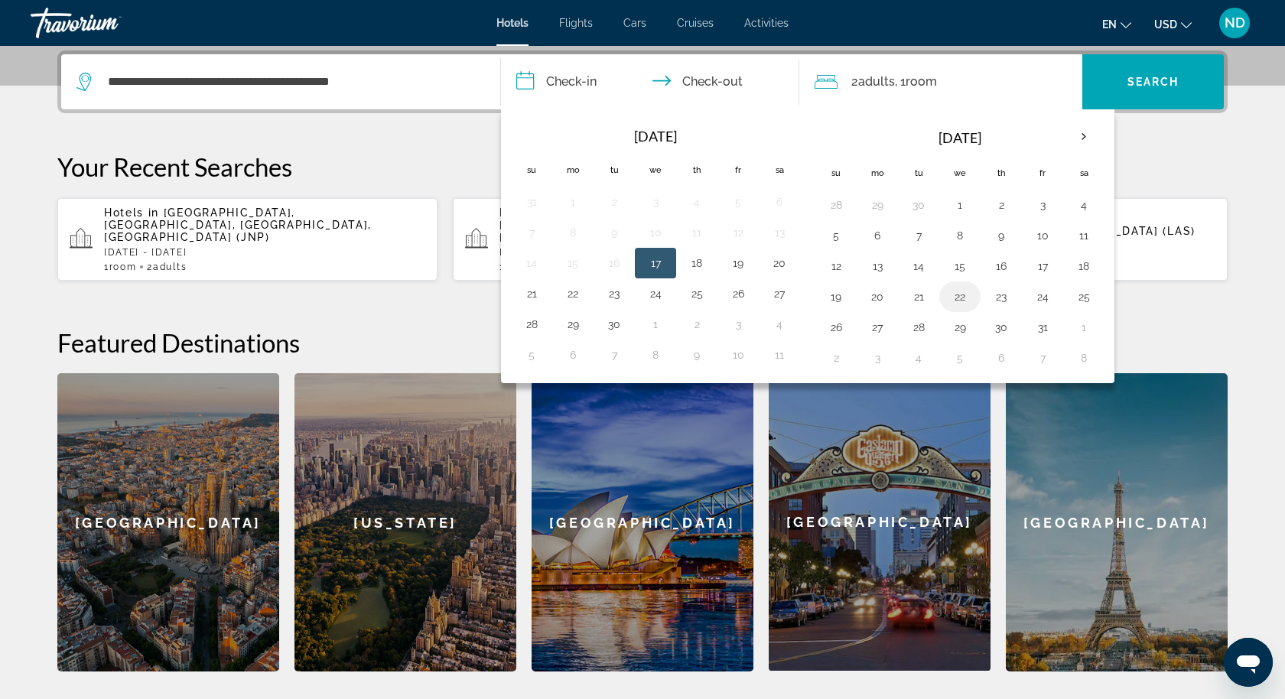
click at [961, 286] on button "22" at bounding box center [960, 296] width 24 height 21
click at [1037, 288] on button "24" at bounding box center [1043, 296] width 24 height 21
type input "**********"
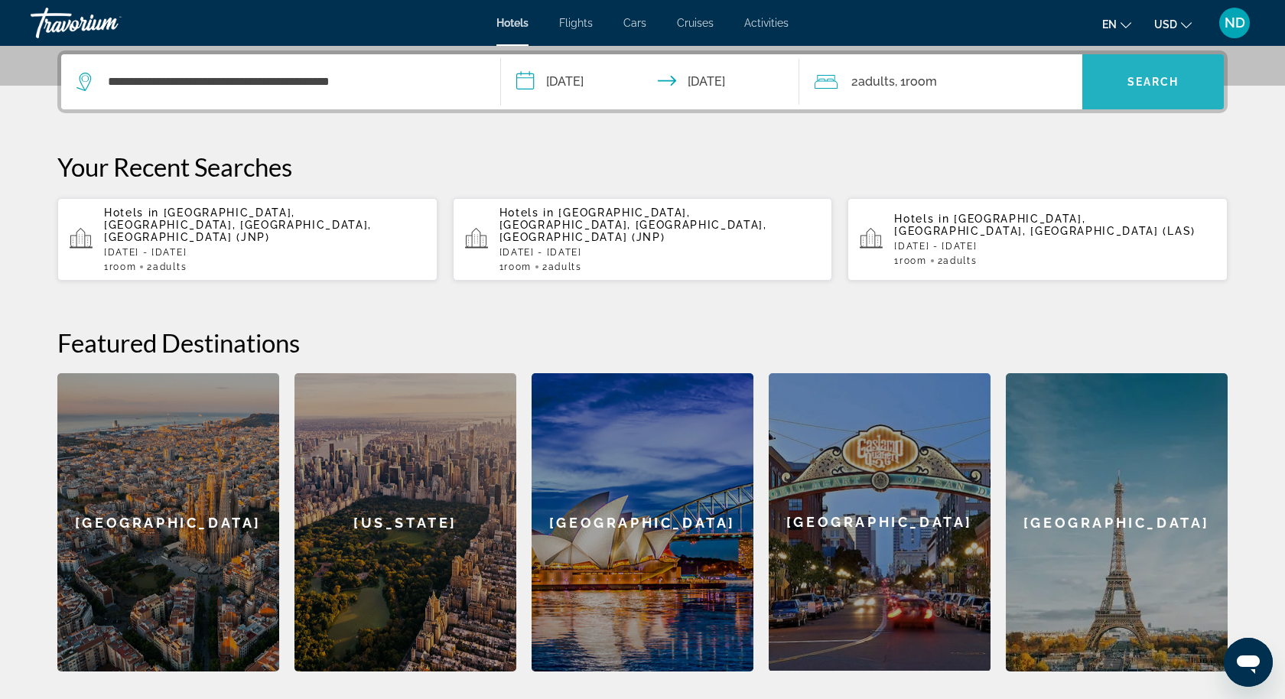
click at [1173, 77] on span "Search" at bounding box center [1154, 82] width 52 height 12
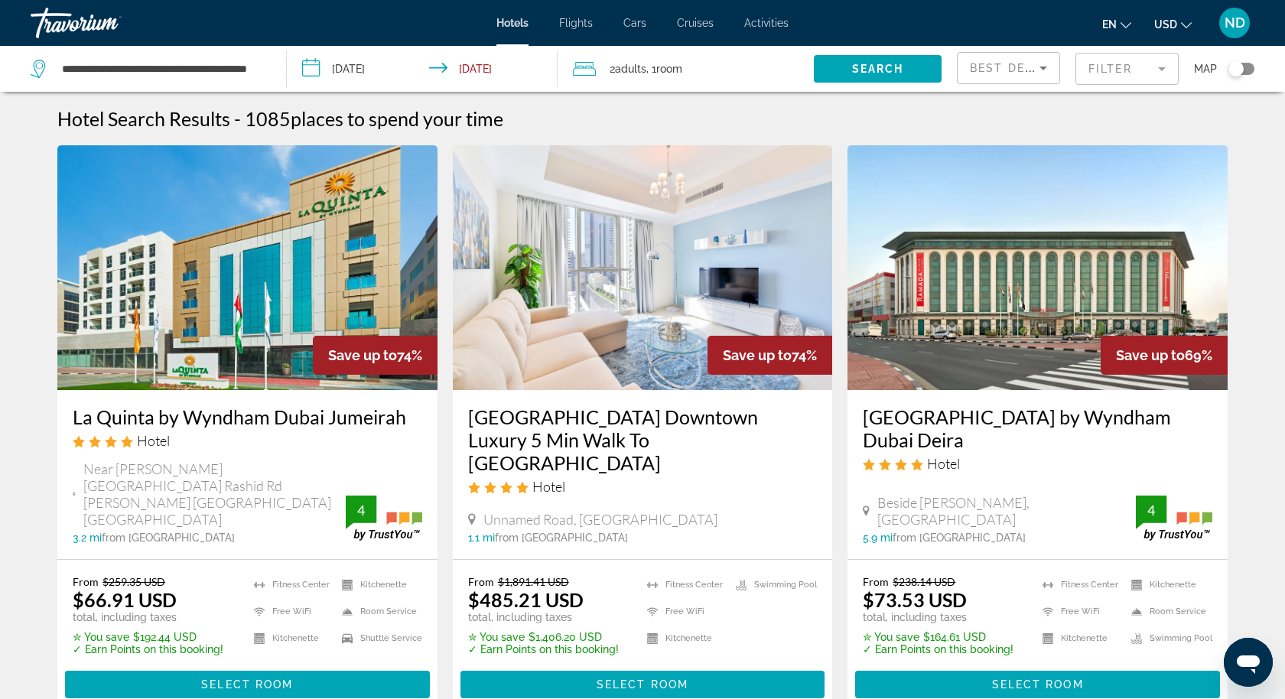
click at [1104, 70] on mat-form-field "Filter" at bounding box center [1127, 69] width 103 height 32
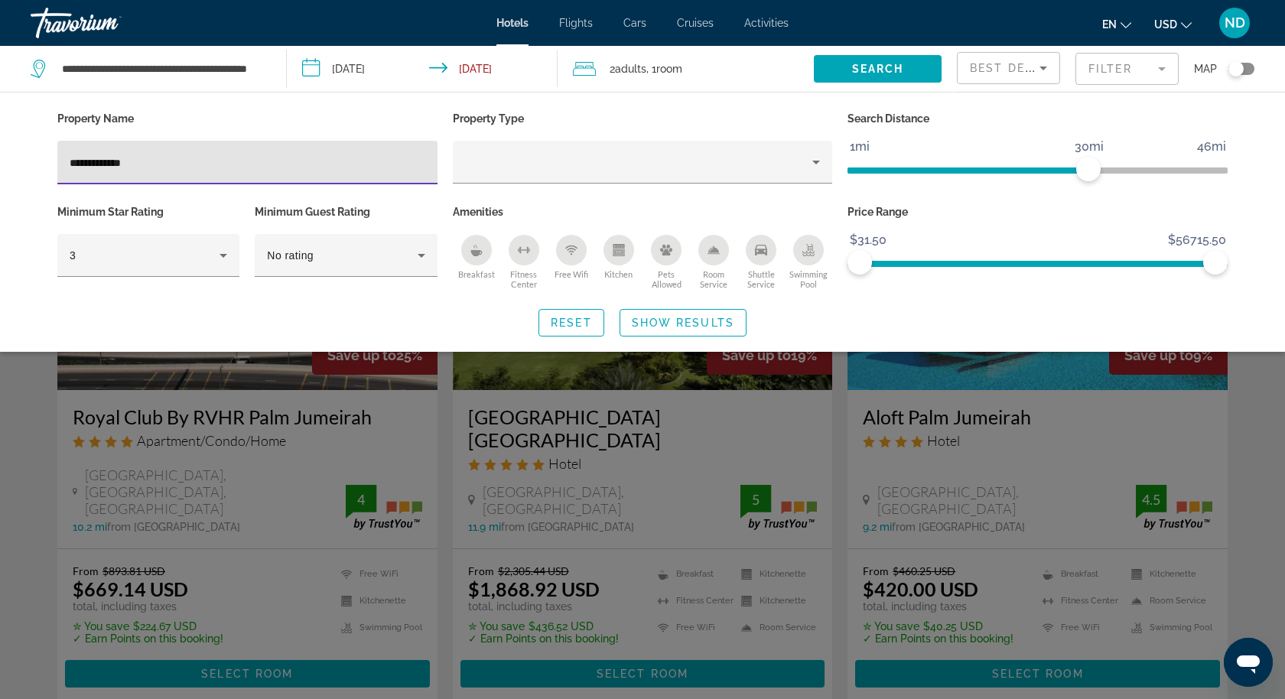
type input "**********"
click at [669, 317] on span "Show Results" at bounding box center [683, 323] width 103 height 12
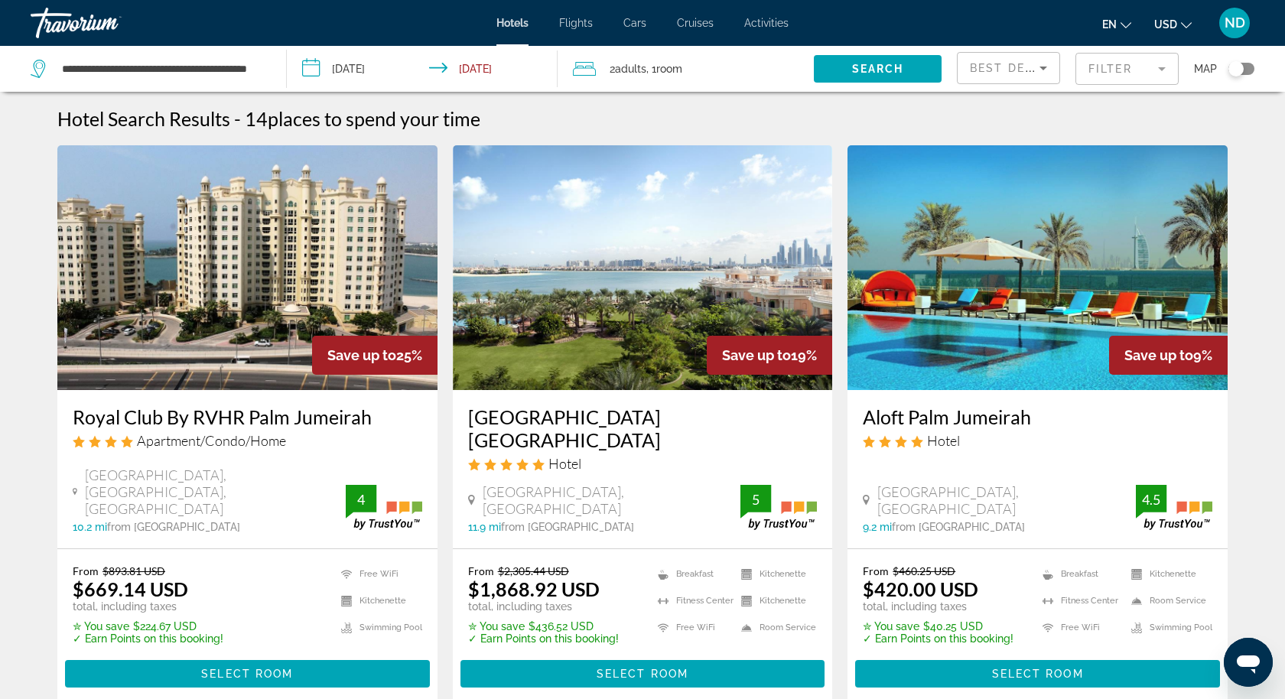
click at [1246, 65] on div "Toggle map" at bounding box center [1242, 69] width 26 height 12
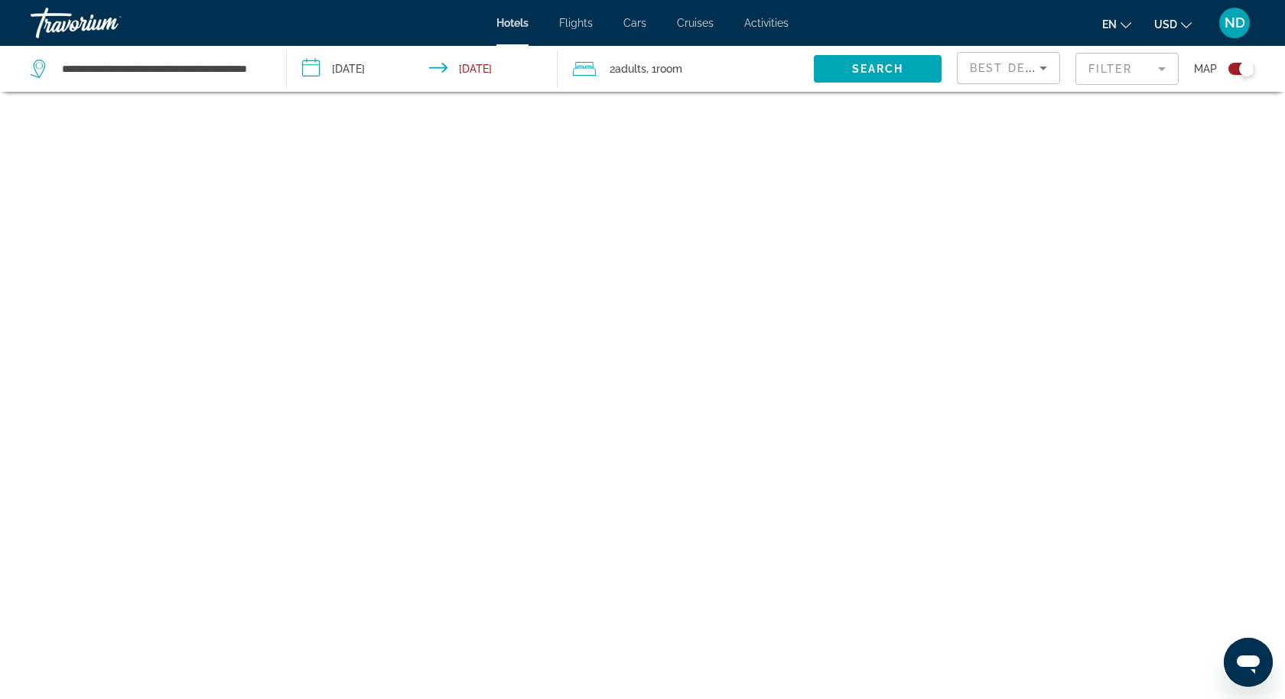
scroll to position [92, 0]
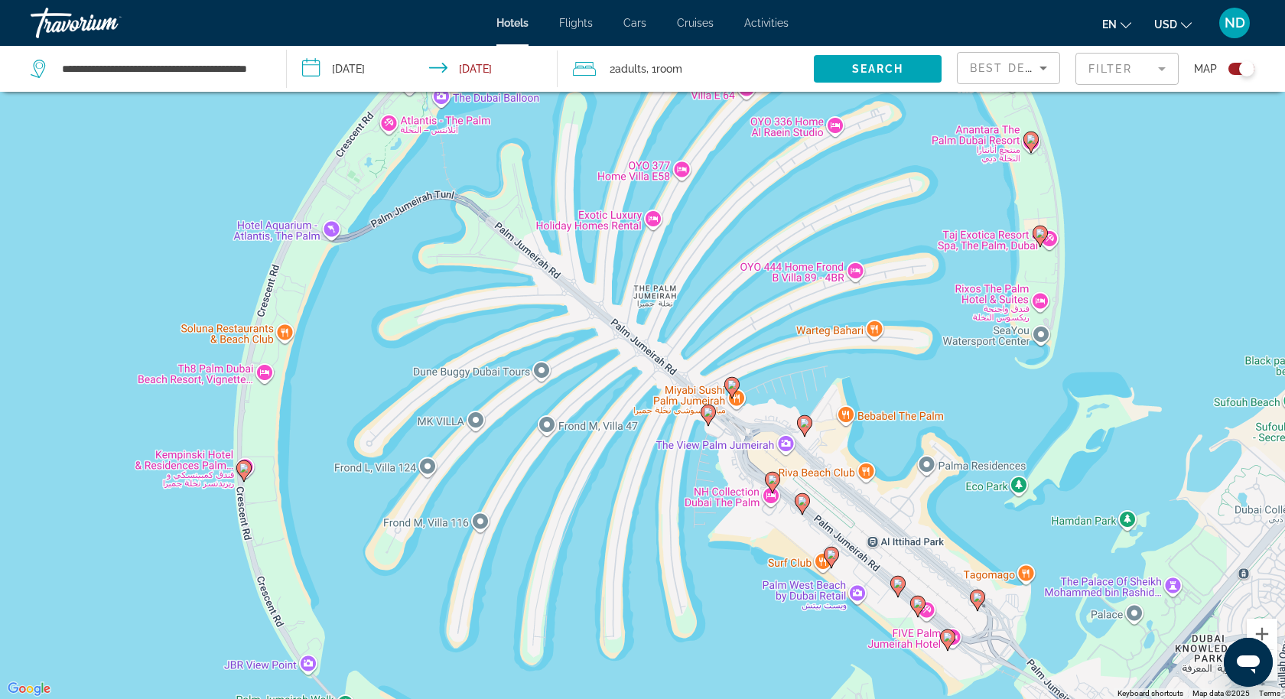
click at [734, 382] on image "Main content" at bounding box center [732, 384] width 9 height 9
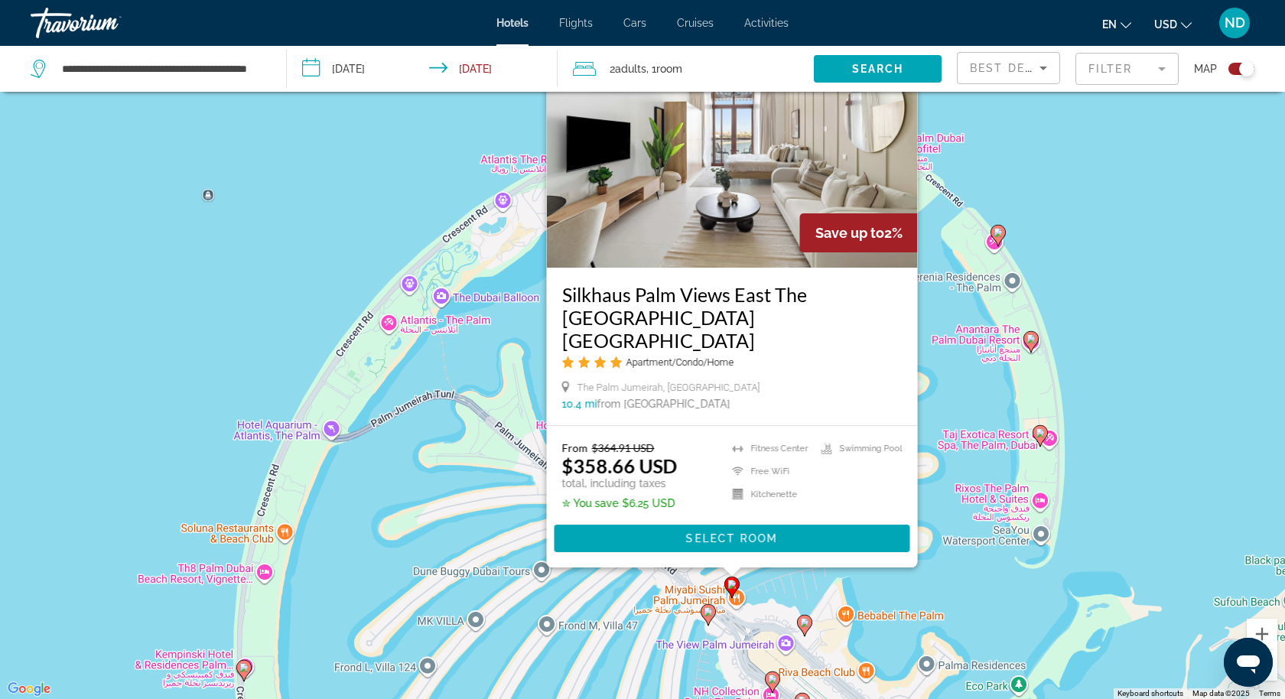
click at [1093, 431] on div "To activate drag with keyboard, press Alt + Enter. Once in keyboard drag state,…" at bounding box center [642, 349] width 1285 height 699
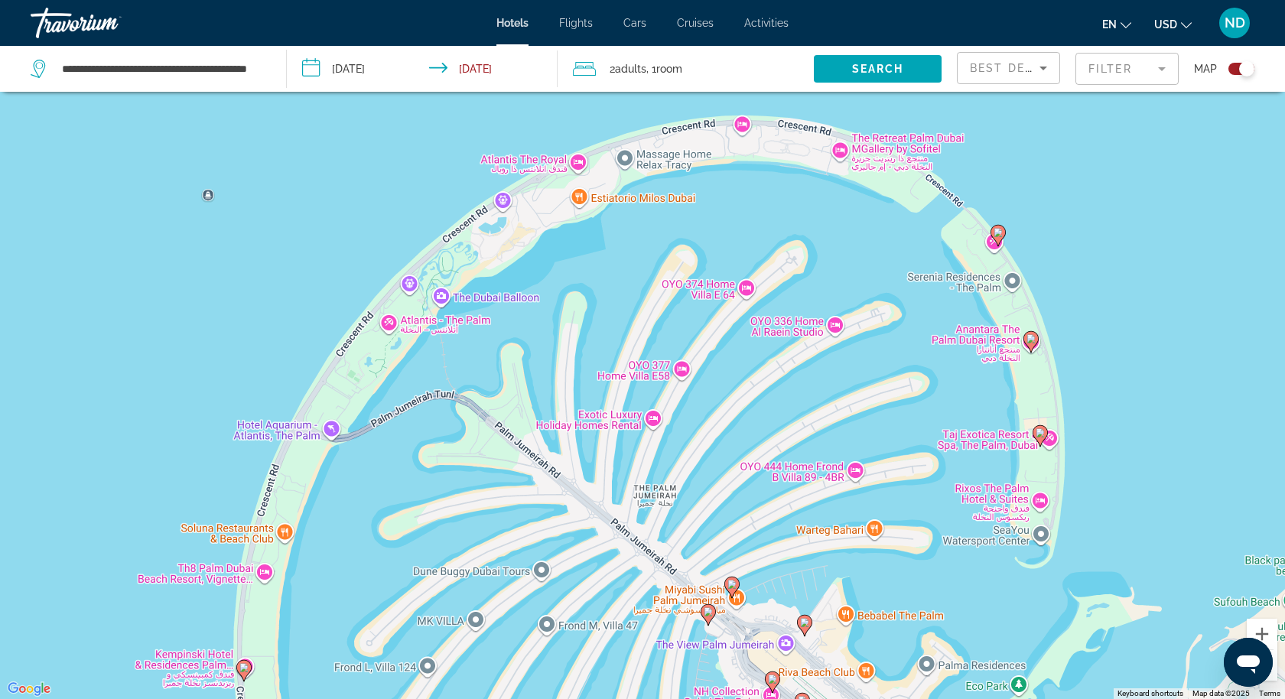
click at [711, 612] on image "Main content" at bounding box center [708, 612] width 9 height 9
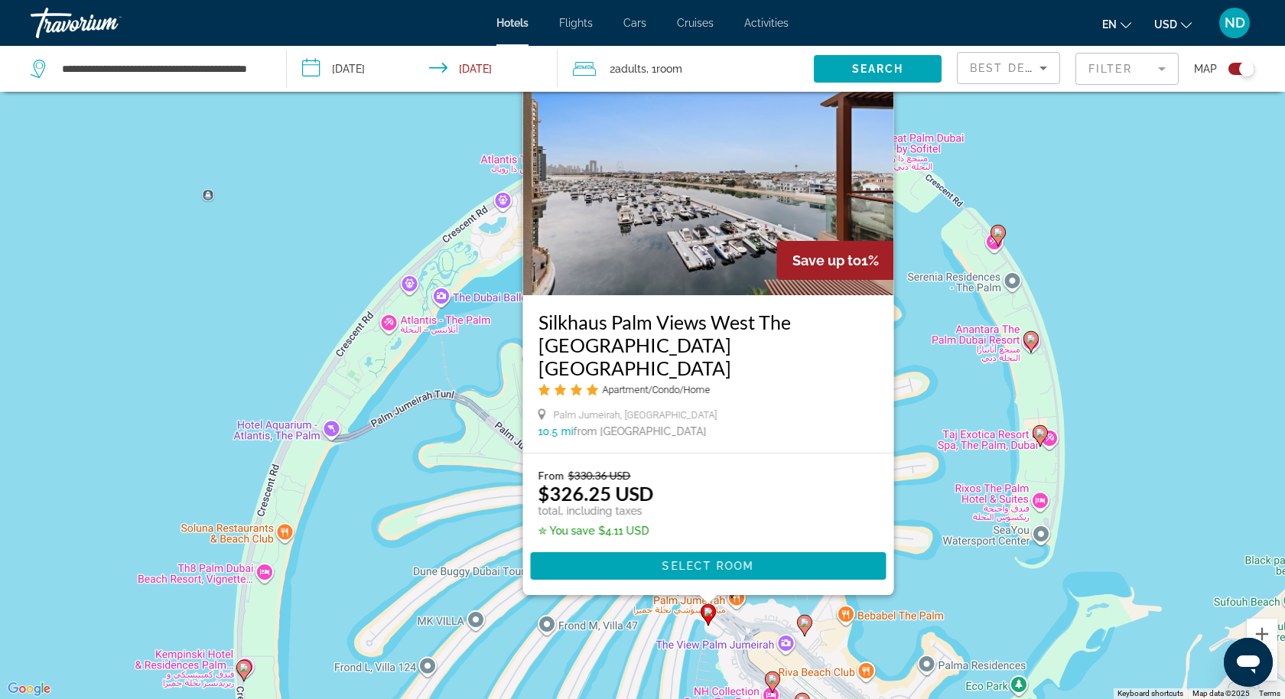
click at [370, 66] on input "**********" at bounding box center [426, 71] width 278 height 50
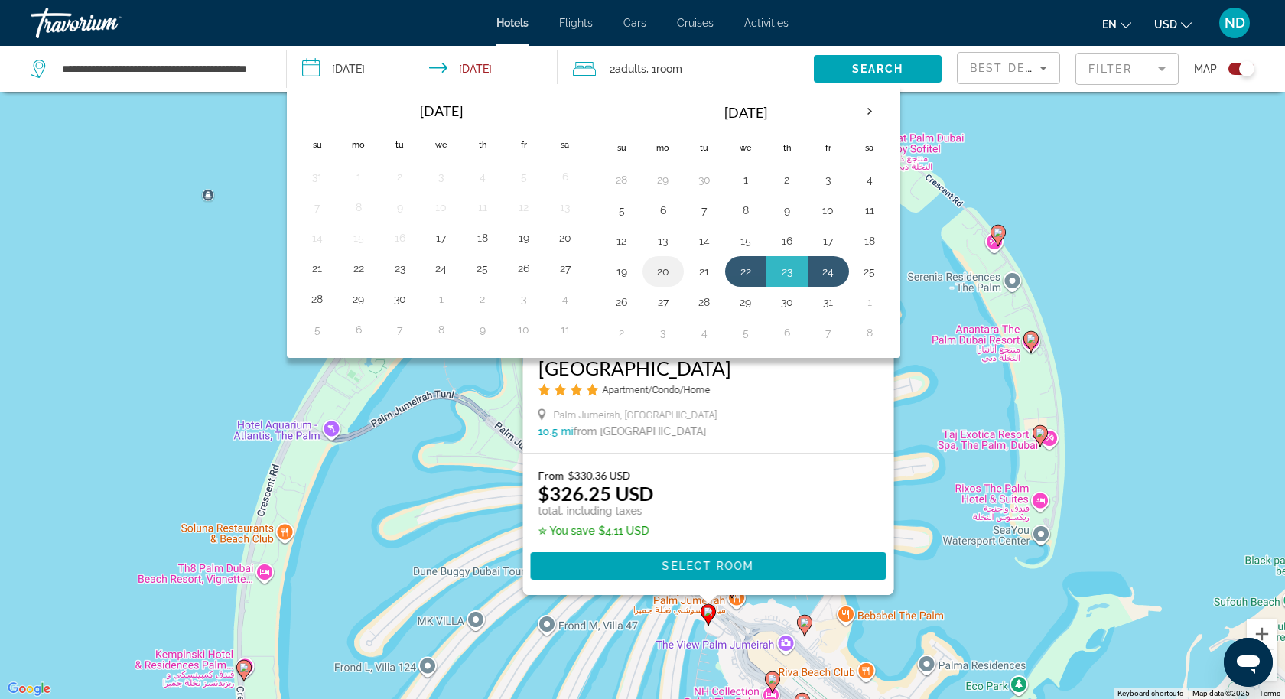
click at [653, 265] on button "20" at bounding box center [663, 271] width 24 height 21
click at [615, 297] on button "26" at bounding box center [622, 302] width 24 height 21
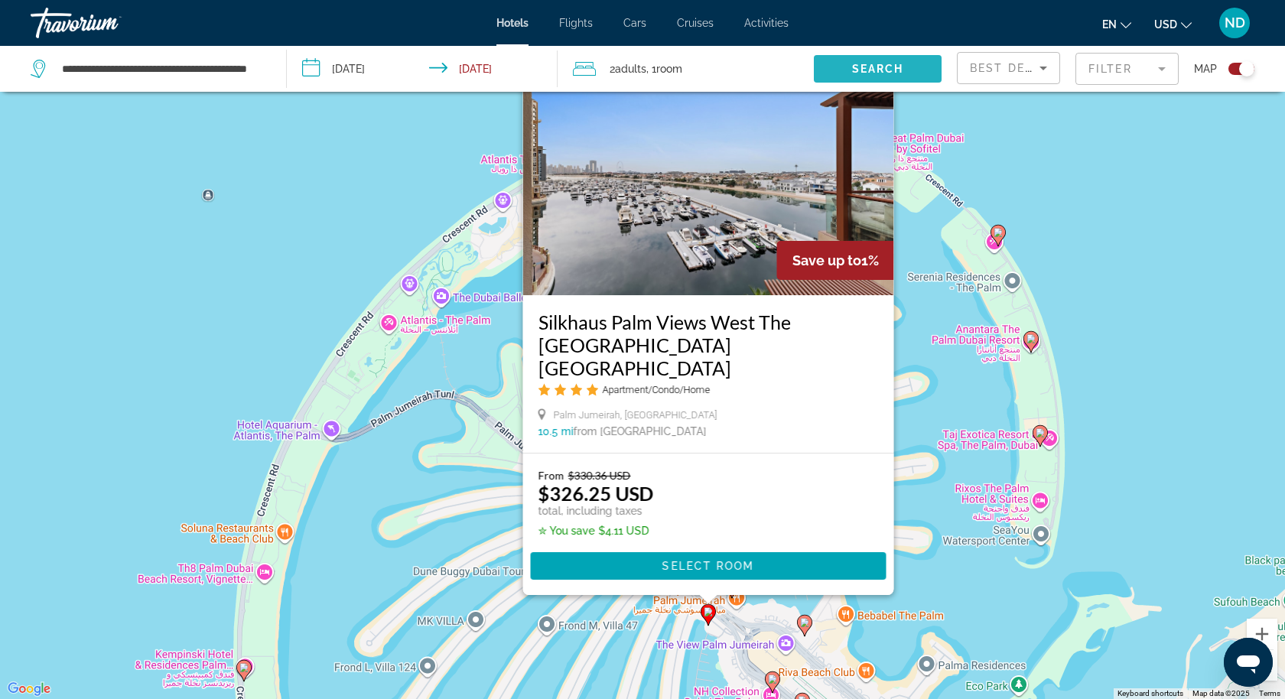
click at [876, 61] on span "Search widget" at bounding box center [878, 68] width 128 height 37
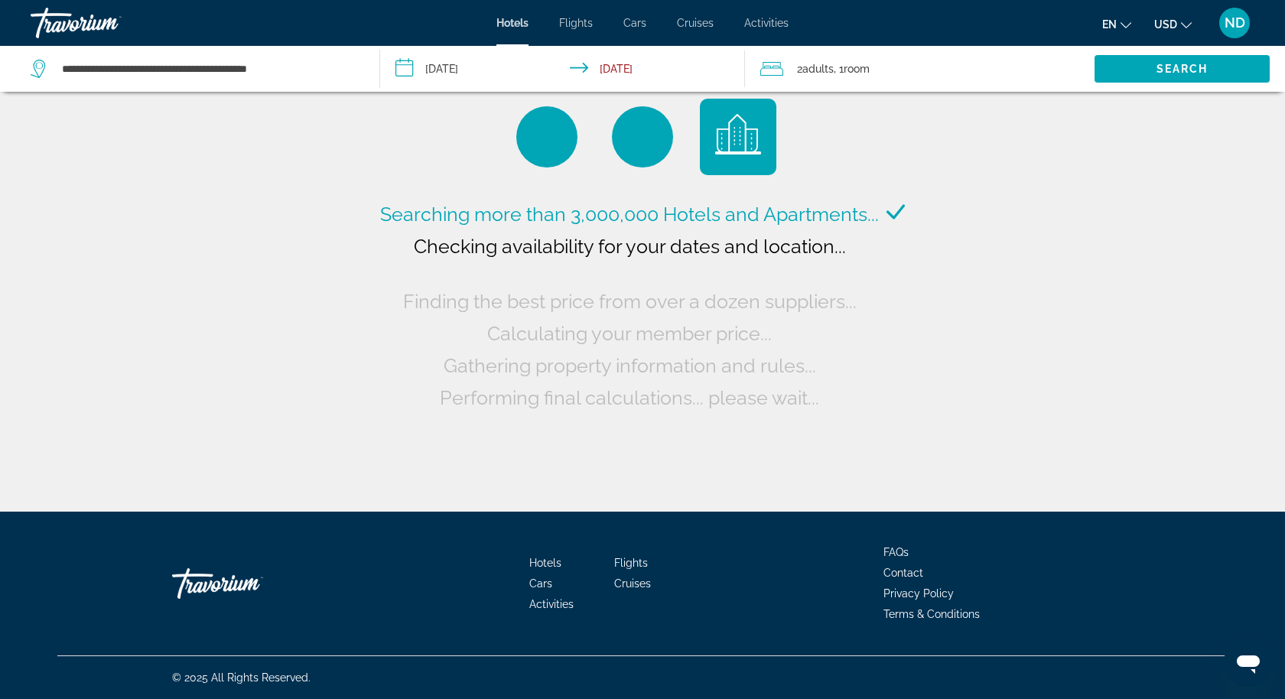
click at [620, 64] on input "**********" at bounding box center [565, 71] width 371 height 50
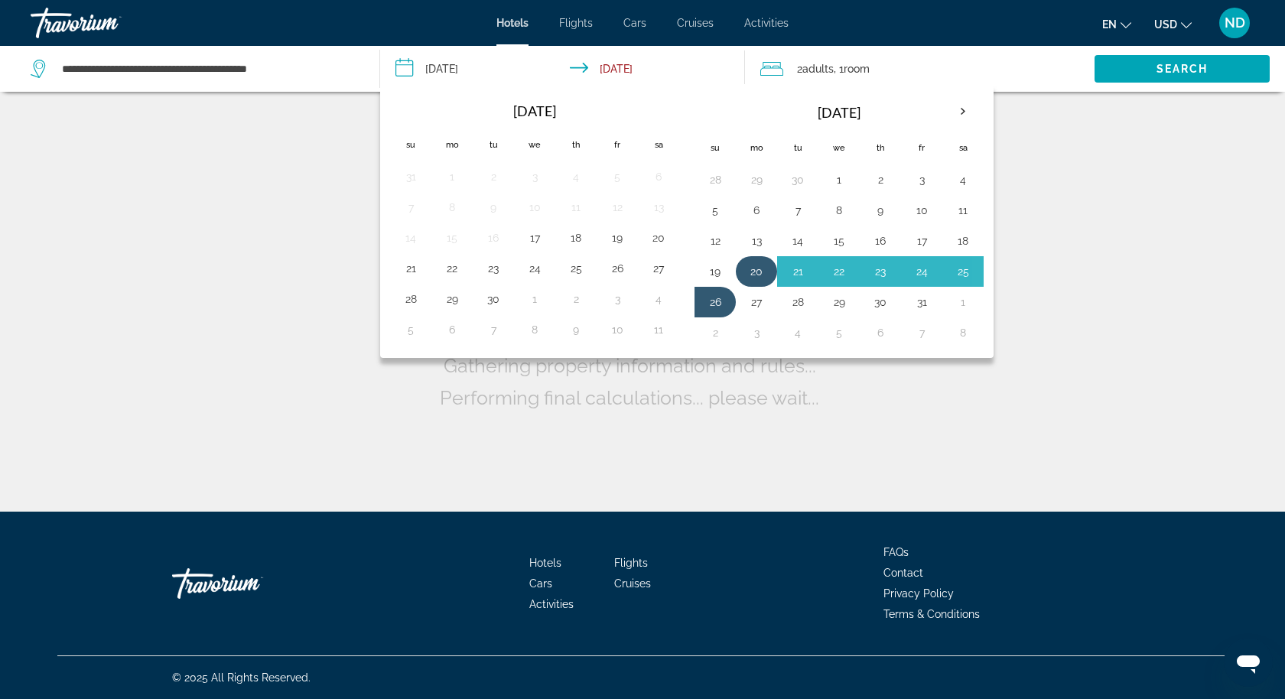
click at [754, 262] on button "20" at bounding box center [756, 271] width 24 height 21
click at [752, 292] on button "27" at bounding box center [756, 302] width 24 height 21
type input "**********"
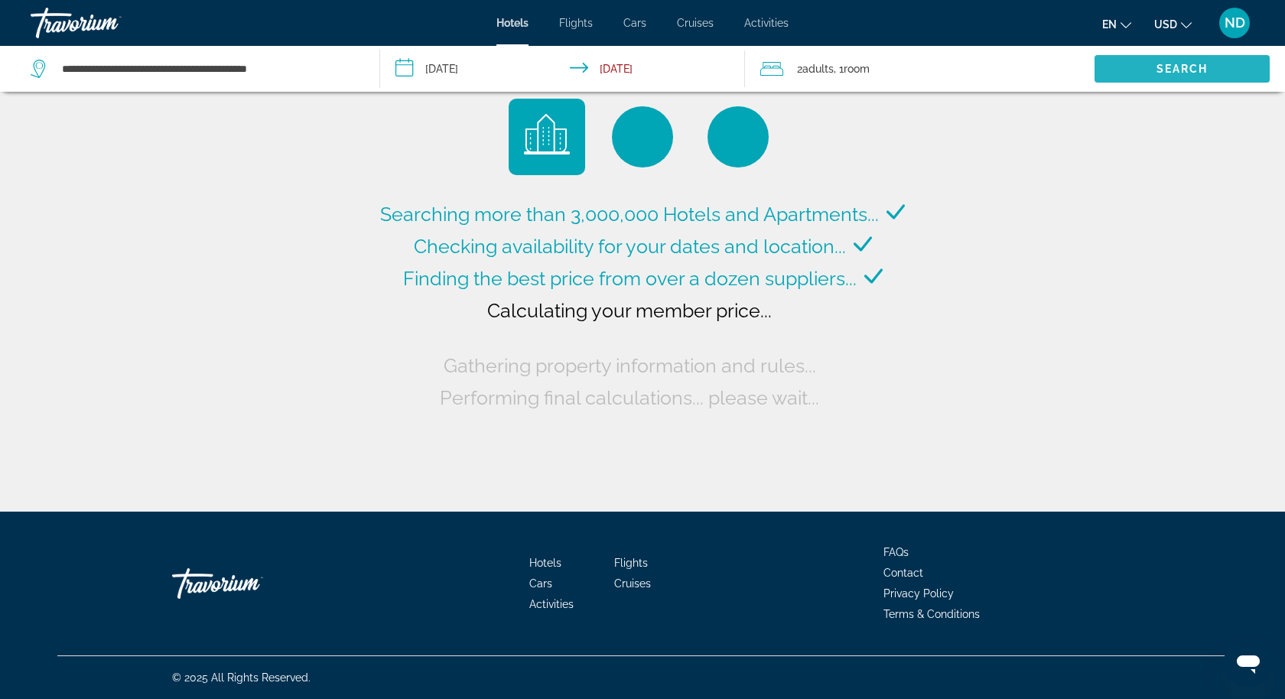
click at [1177, 64] on span "Search" at bounding box center [1183, 69] width 52 height 12
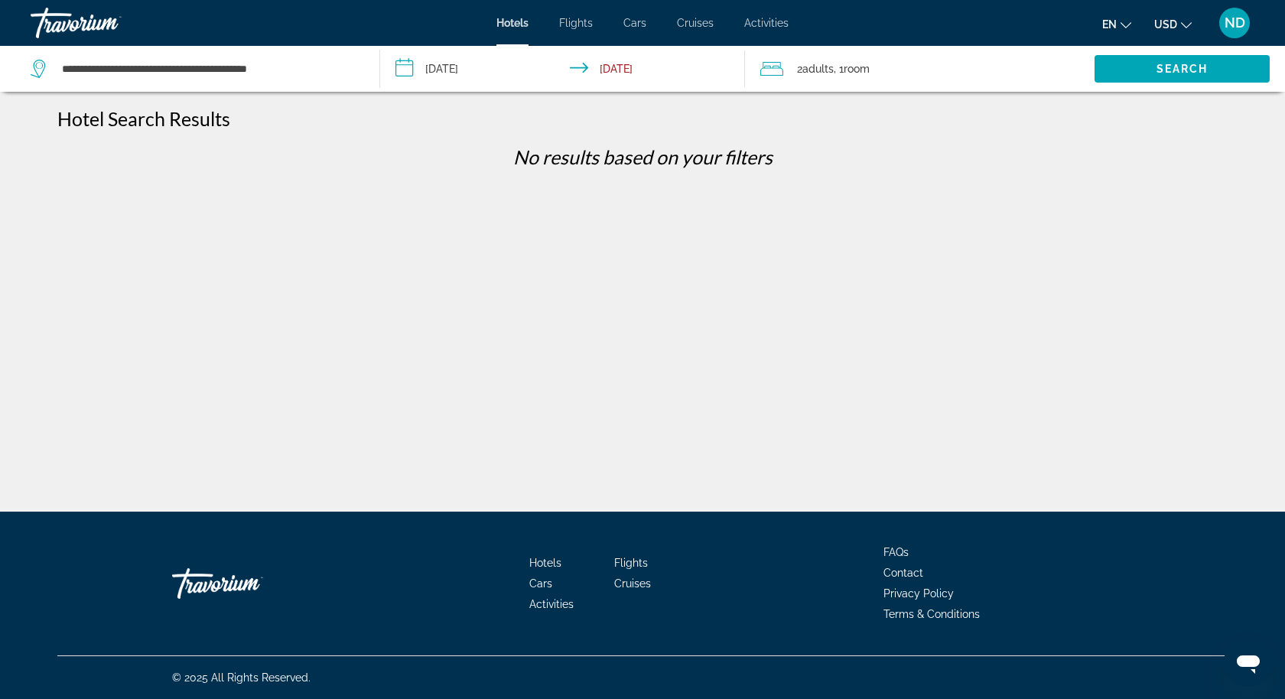
click at [453, 70] on input "**********" at bounding box center [565, 71] width 371 height 50
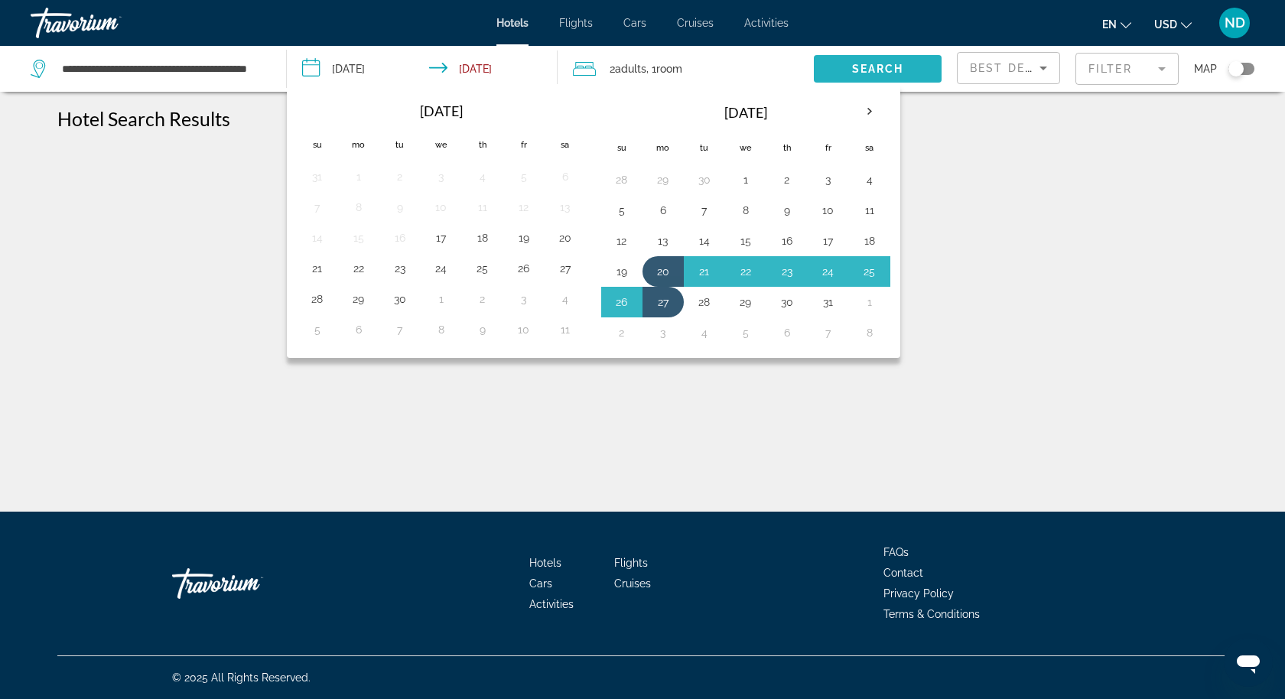
click at [894, 67] on span "Search" at bounding box center [878, 69] width 52 height 12
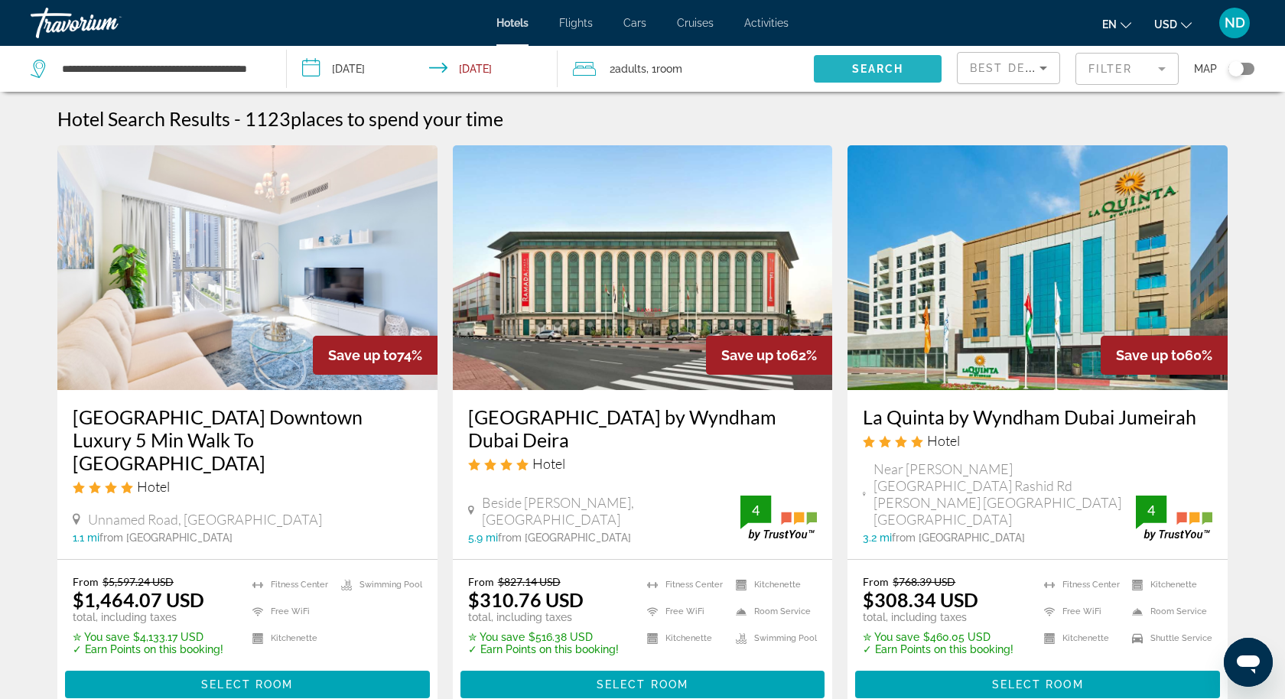
click at [865, 61] on span "Search widget" at bounding box center [878, 68] width 128 height 37
click at [477, 67] on input "**********" at bounding box center [426, 71] width 278 height 50
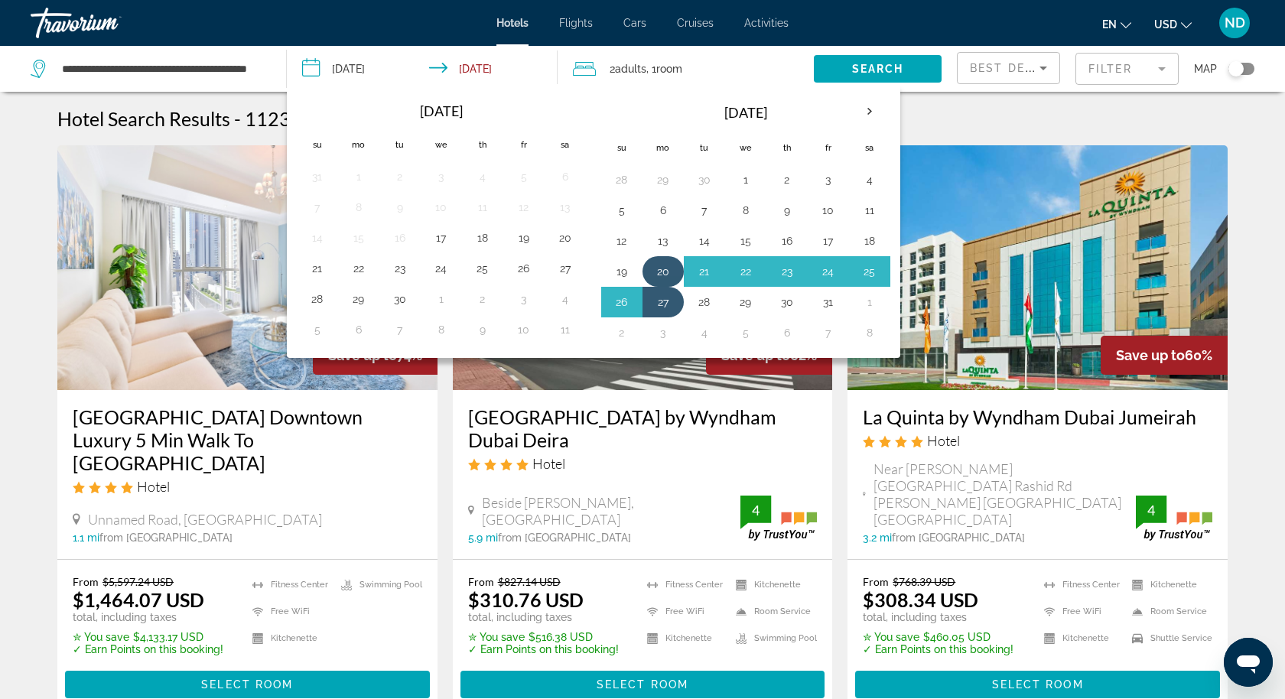
click at [658, 262] on button "20" at bounding box center [663, 271] width 24 height 21
click at [659, 295] on button "27" at bounding box center [663, 302] width 24 height 21
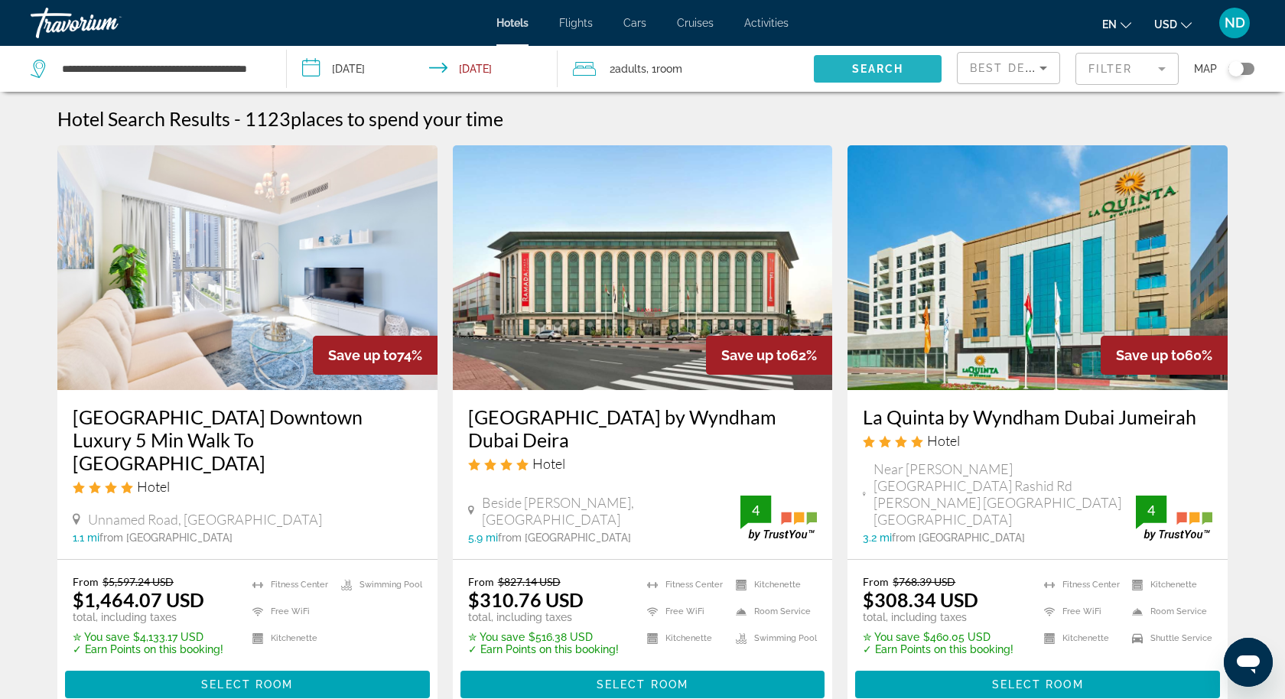
click at [882, 59] on span "Search widget" at bounding box center [878, 68] width 128 height 37
click at [887, 64] on span "Search" at bounding box center [878, 69] width 52 height 12
click at [1099, 63] on mat-form-field "Filter" at bounding box center [1127, 69] width 103 height 32
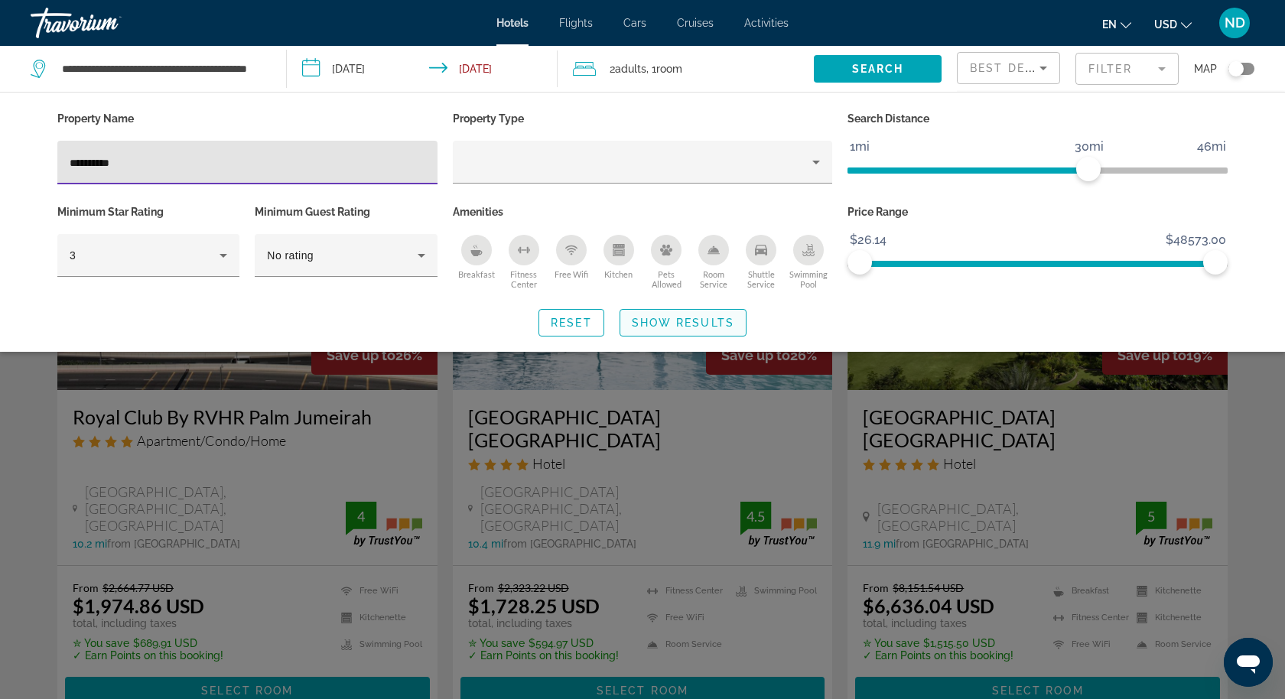
type input "**********"
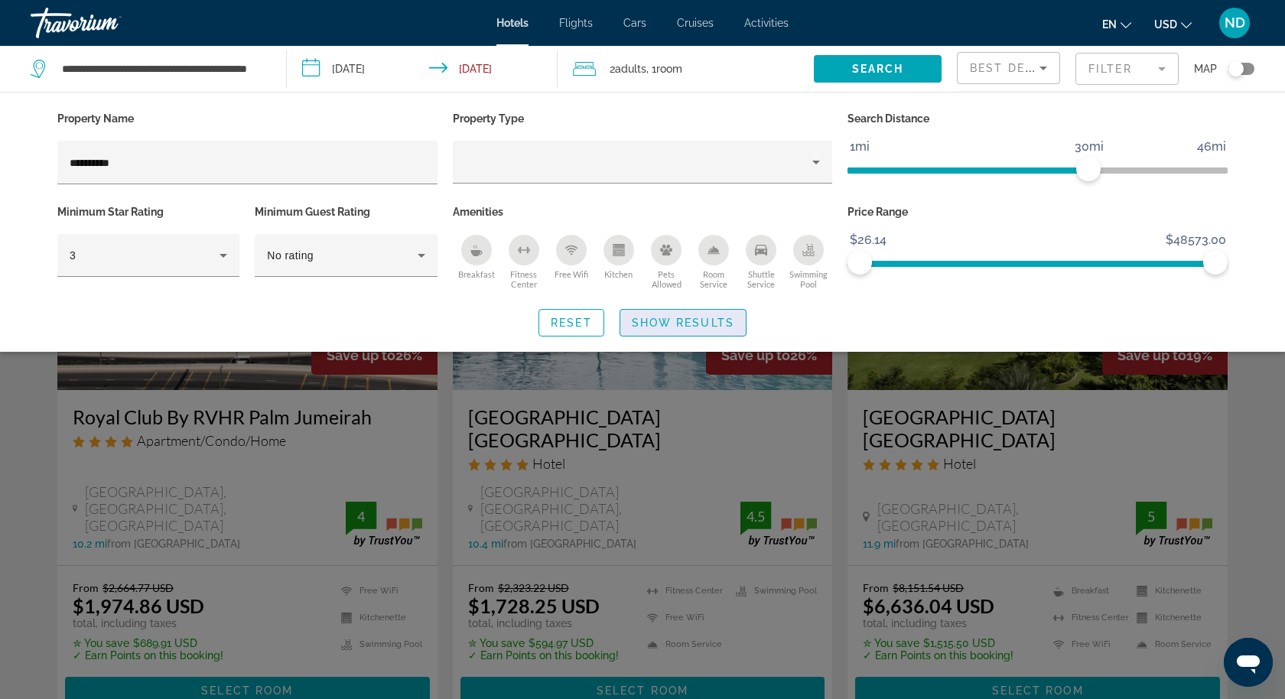
click at [656, 314] on span "Search widget" at bounding box center [683, 323] width 125 height 37
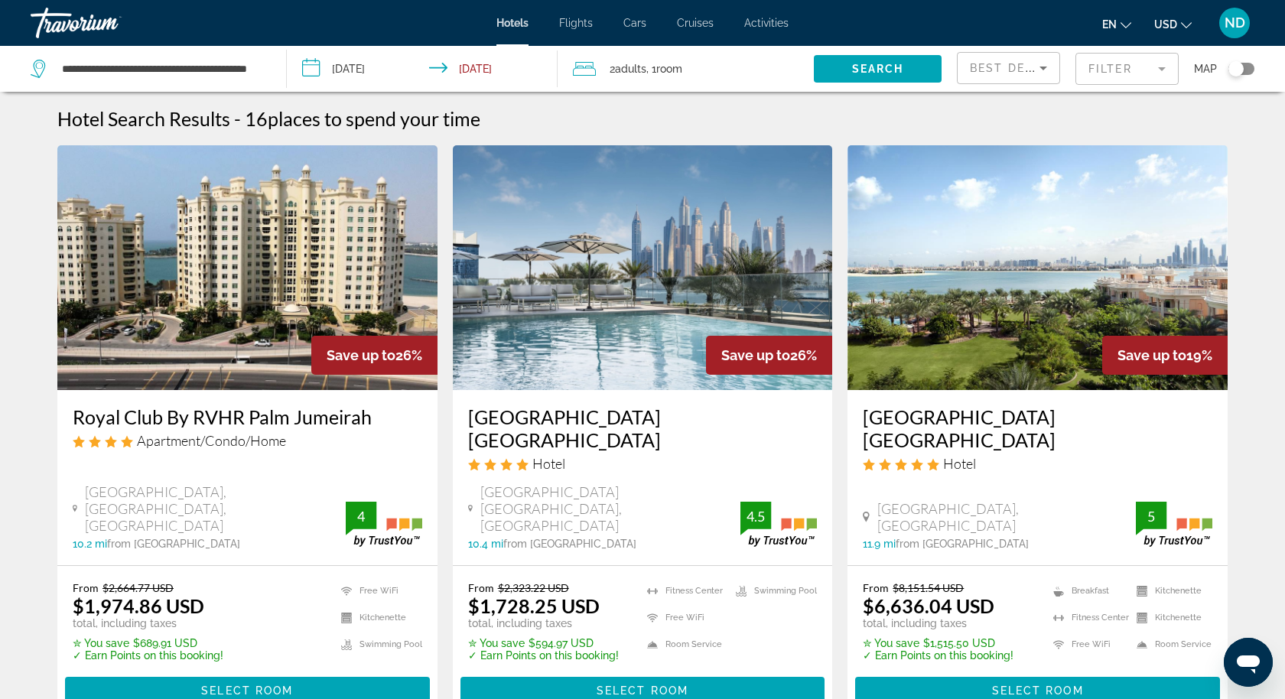
click at [1238, 70] on div "Toggle map" at bounding box center [1236, 68] width 15 height 15
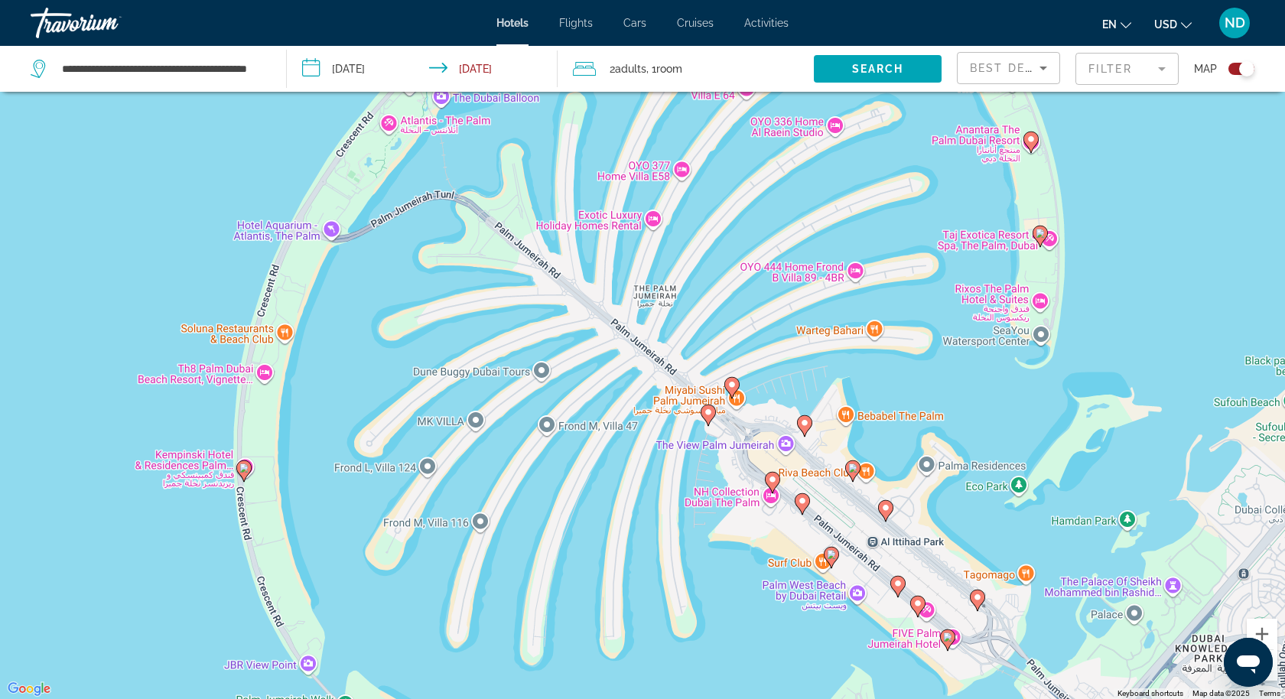
click at [734, 386] on image "Main content" at bounding box center [732, 384] width 9 height 9
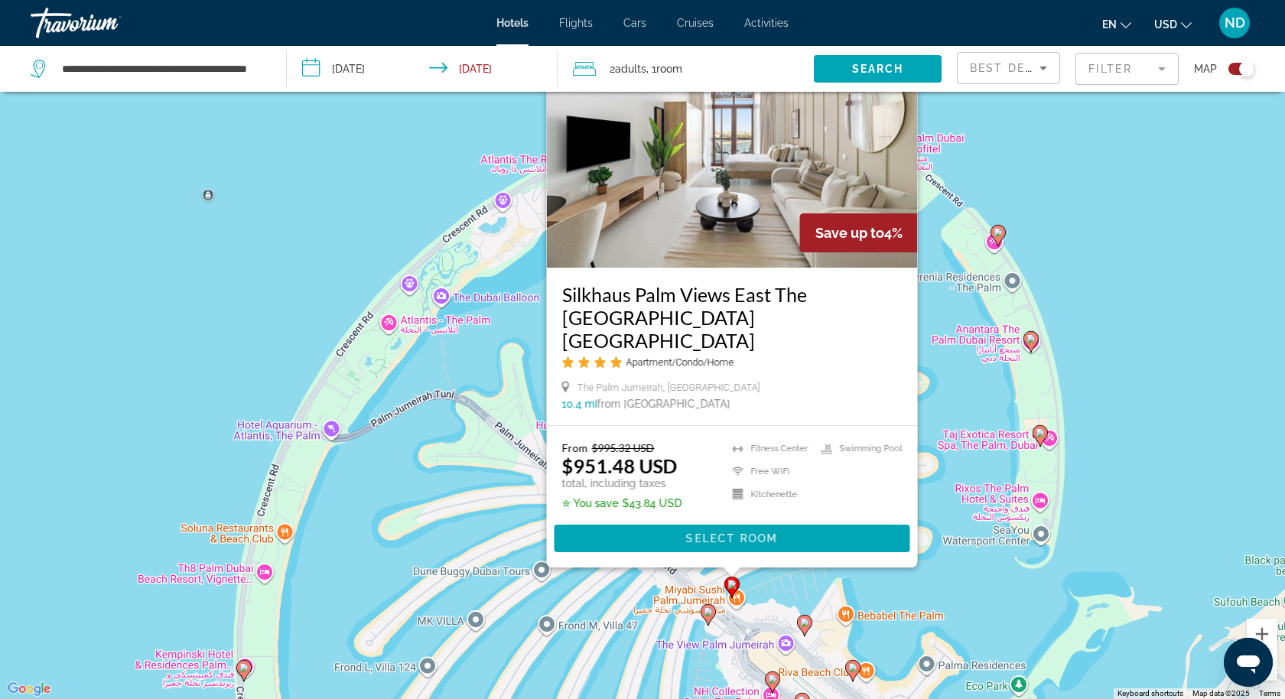
click at [711, 612] on image "Main content" at bounding box center [708, 612] width 9 height 9
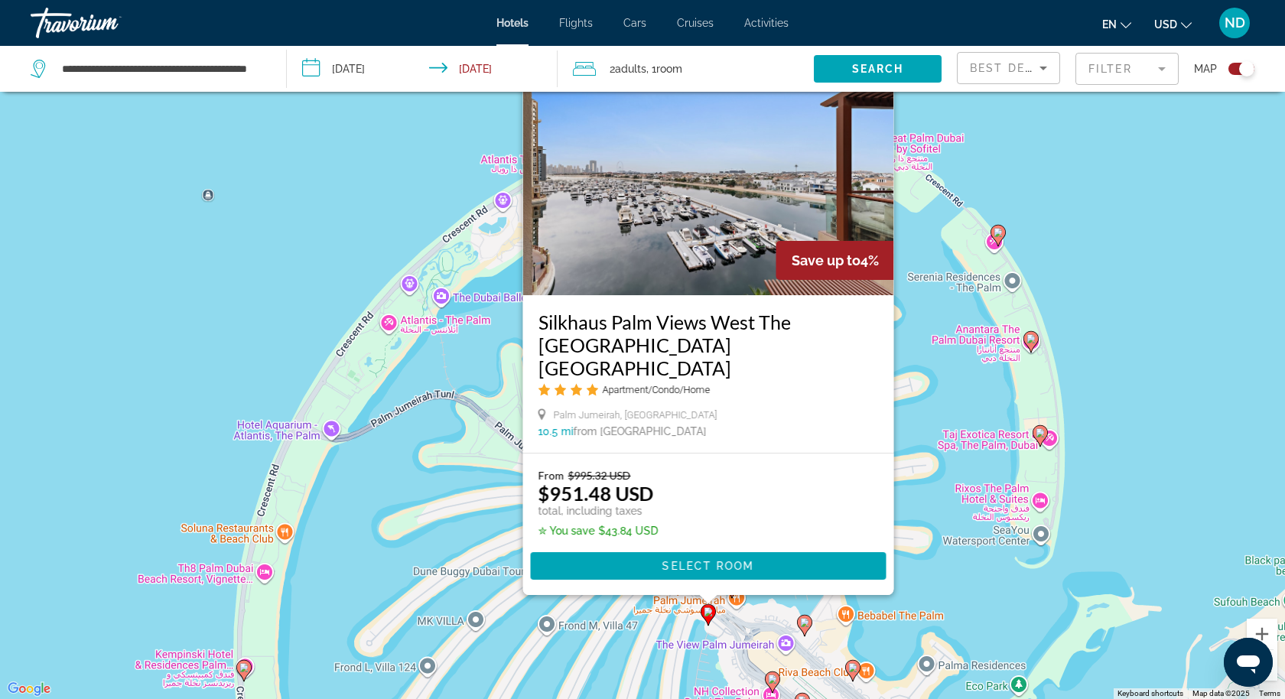
click at [1112, 422] on div "To activate drag with keyboard, press Alt + Enter. Once in keyboard drag state,…" at bounding box center [642, 349] width 1285 height 699
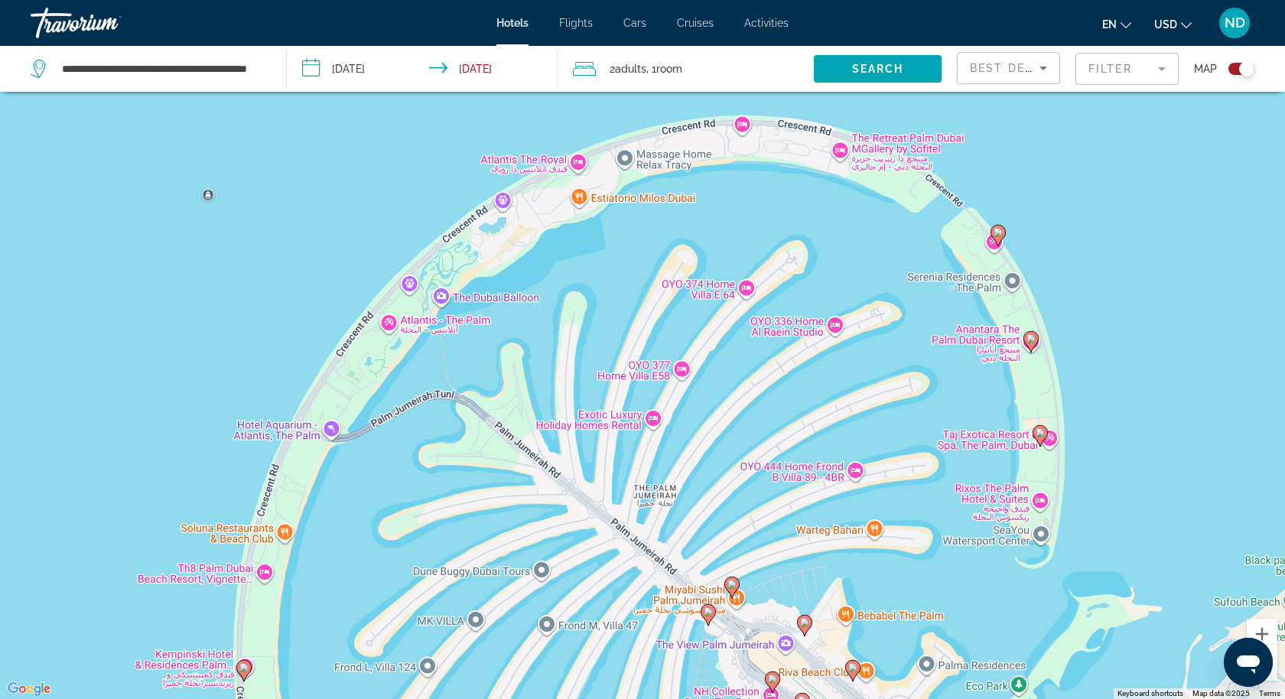
click at [807, 621] on image "Main content" at bounding box center [804, 622] width 9 height 9
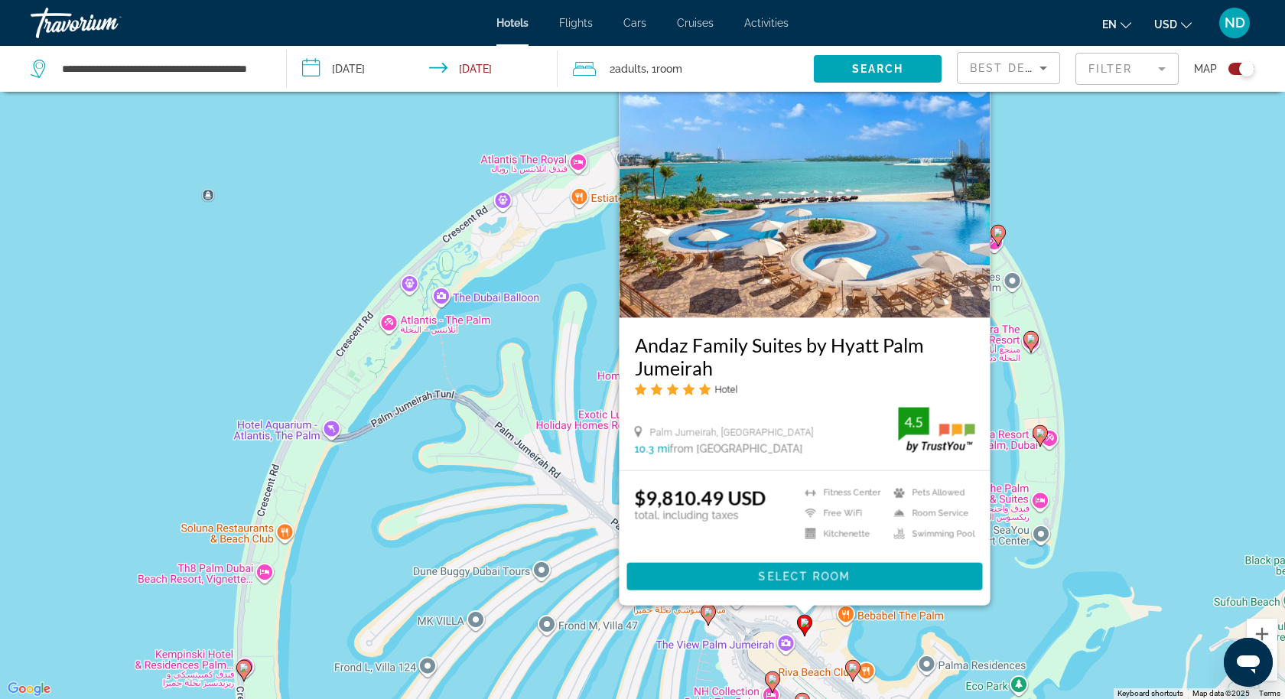
click at [1146, 422] on div "To activate drag with keyboard, press Alt + Enter. Once in keyboard drag state,…" at bounding box center [642, 349] width 1285 height 699
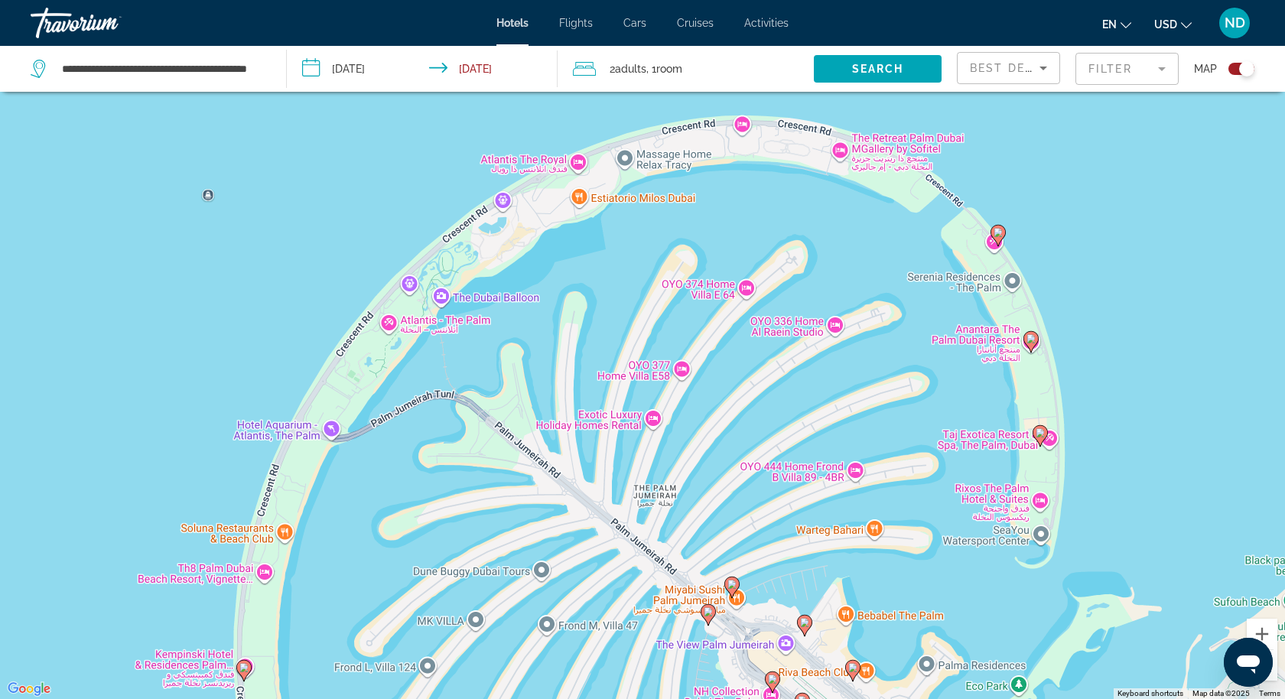
click at [848, 667] on icon "Main content" at bounding box center [853, 671] width 14 height 20
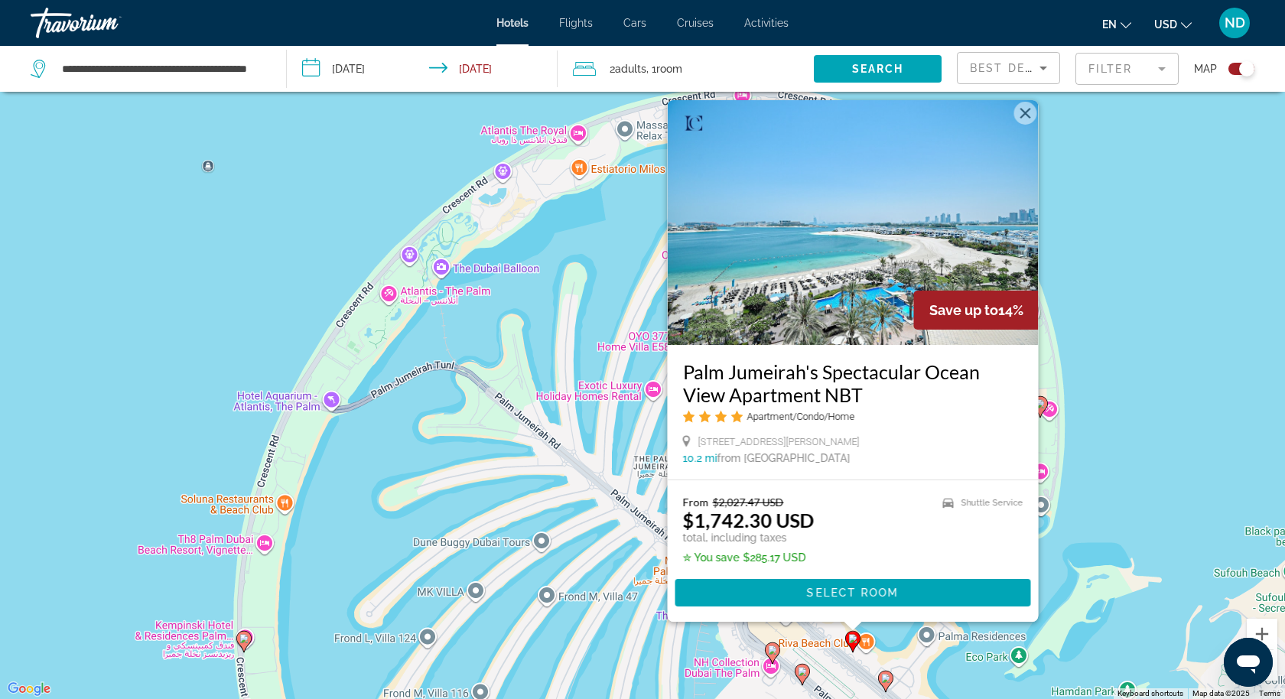
click at [803, 670] on image "Main content" at bounding box center [802, 671] width 9 height 9
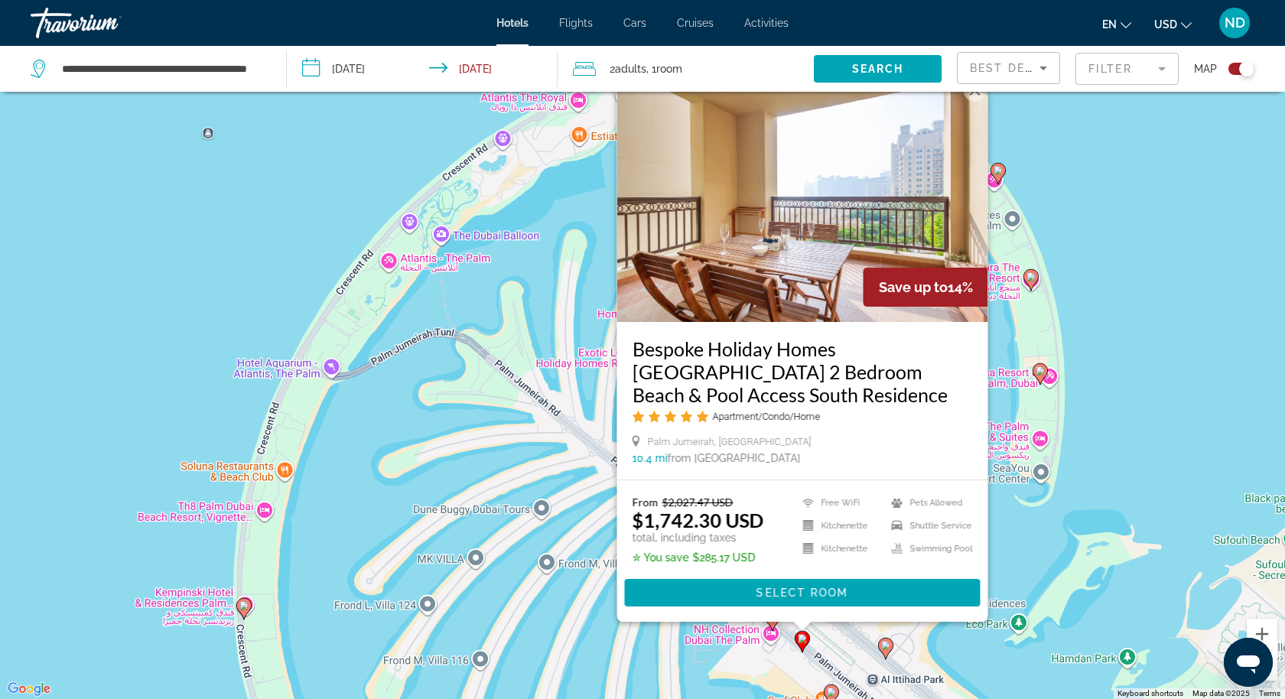
click at [1120, 467] on div "To activate drag with keyboard, press Alt + Enter. Once in keyboard drag state,…" at bounding box center [642, 349] width 1285 height 699
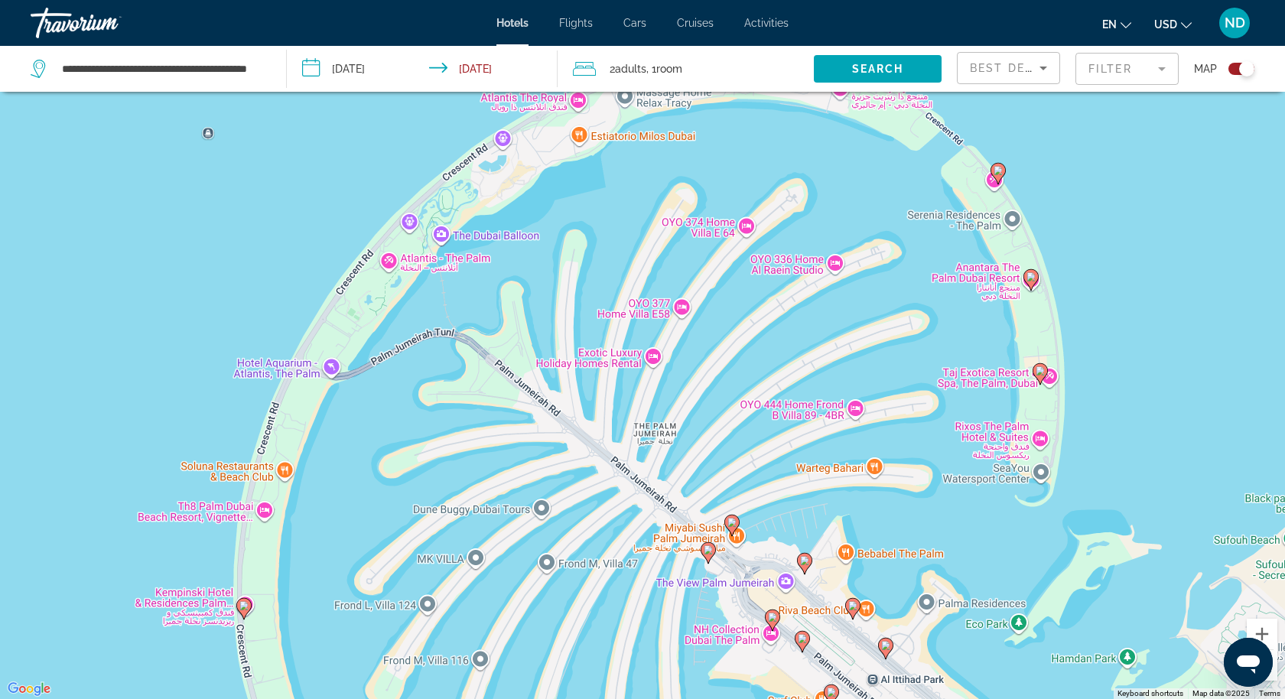
click at [777, 611] on icon "Main content" at bounding box center [772, 620] width 15 height 21
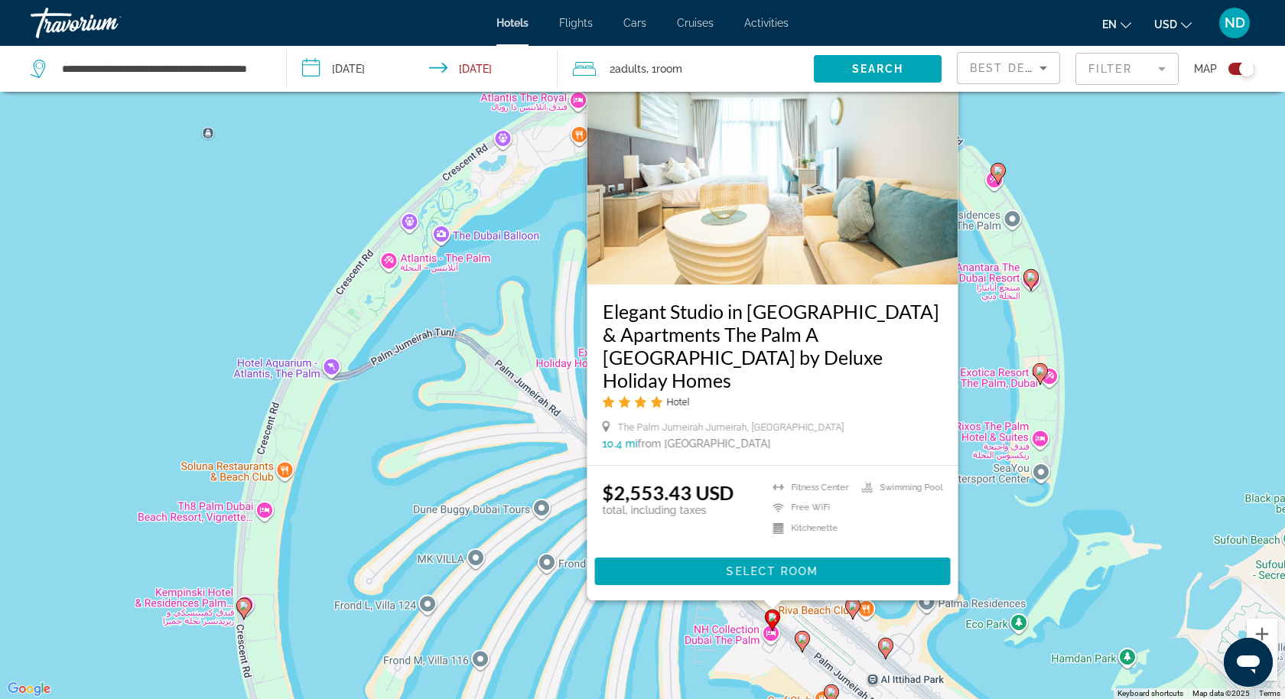
click at [891, 644] on icon "Main content" at bounding box center [886, 649] width 14 height 20
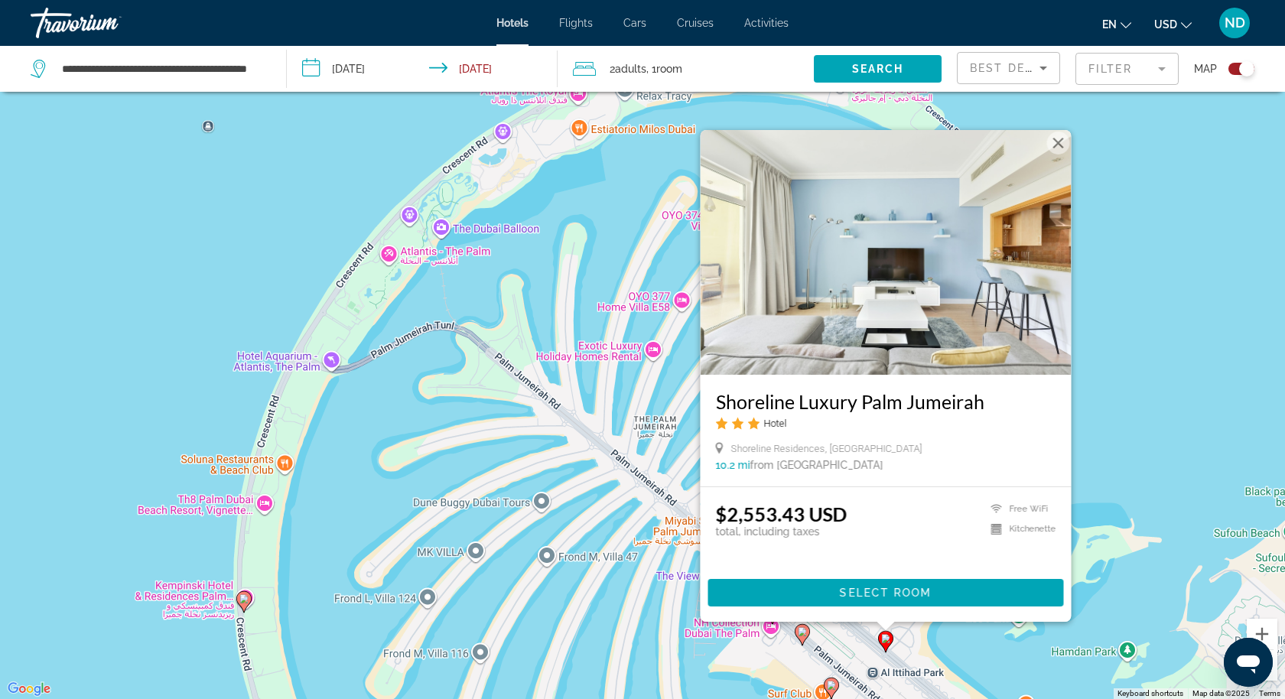
click at [1156, 456] on div "To activate drag with keyboard, press Alt + Enter. Once in keyboard drag state,…" at bounding box center [642, 349] width 1285 height 699
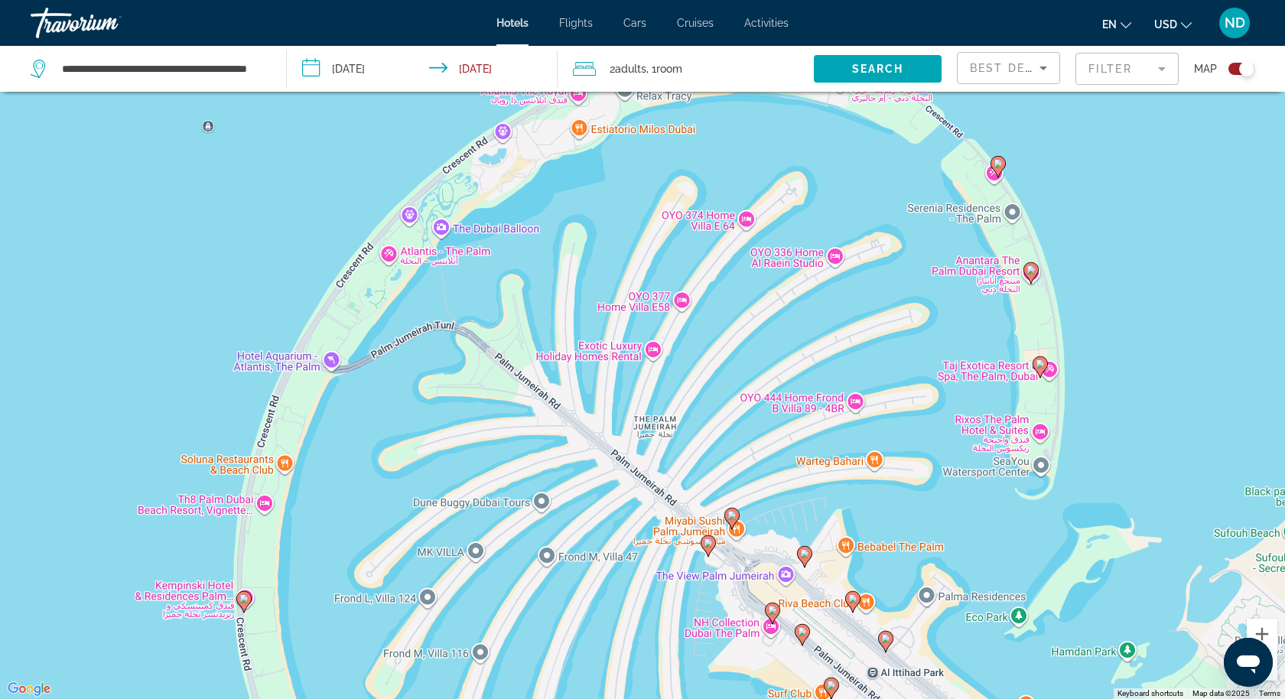
click at [852, 602] on image "Main content" at bounding box center [853, 599] width 9 height 9
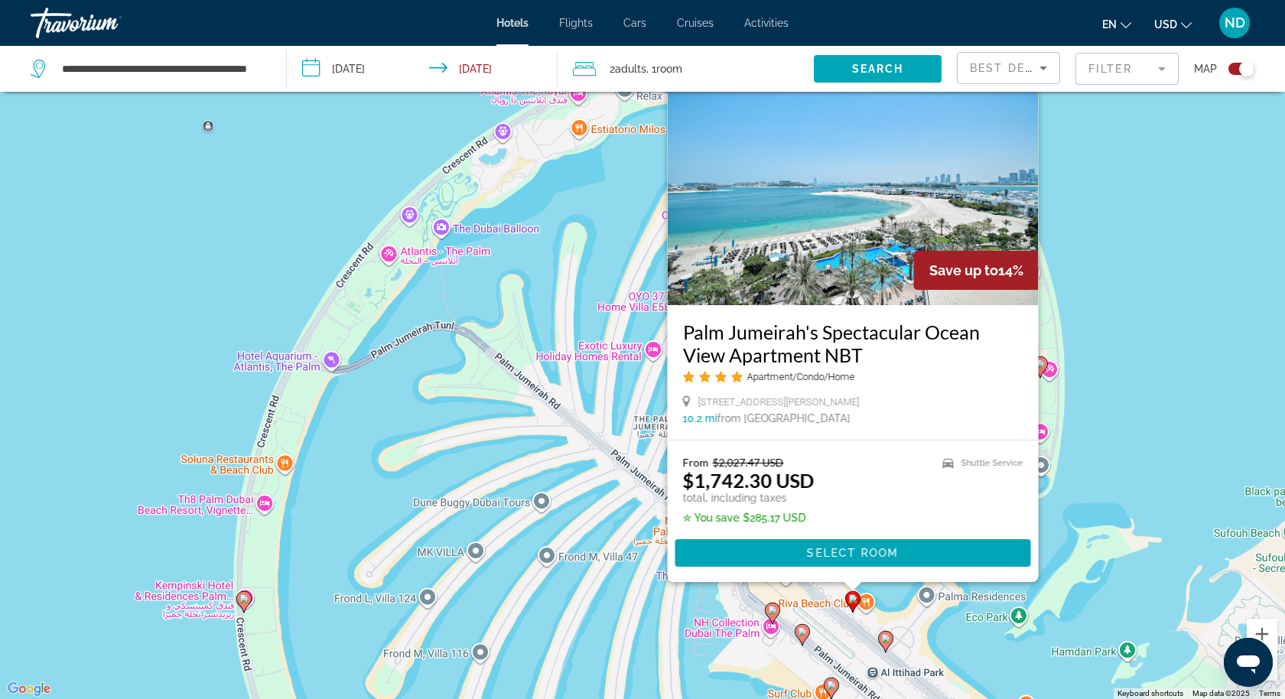
click at [1191, 397] on div "To activate drag with keyboard, press Alt + Enter. Once in keyboard drag state,…" at bounding box center [642, 349] width 1285 height 699
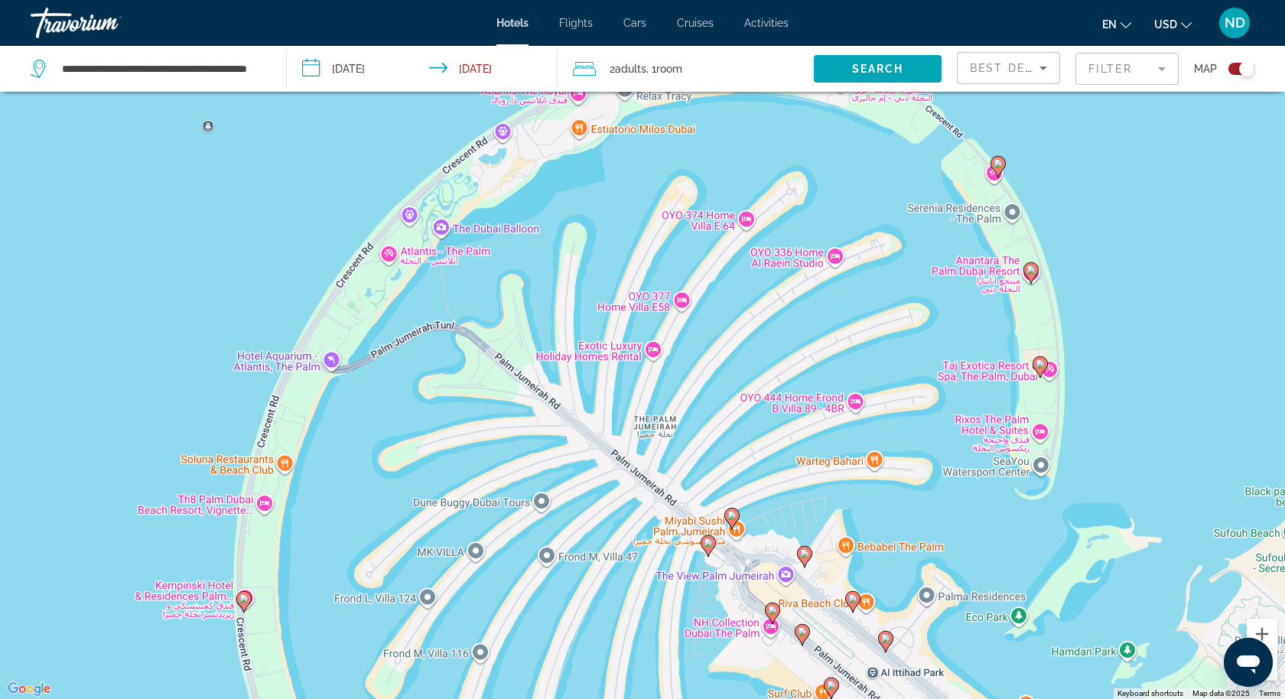
click at [806, 552] on image "Main content" at bounding box center [804, 553] width 9 height 9
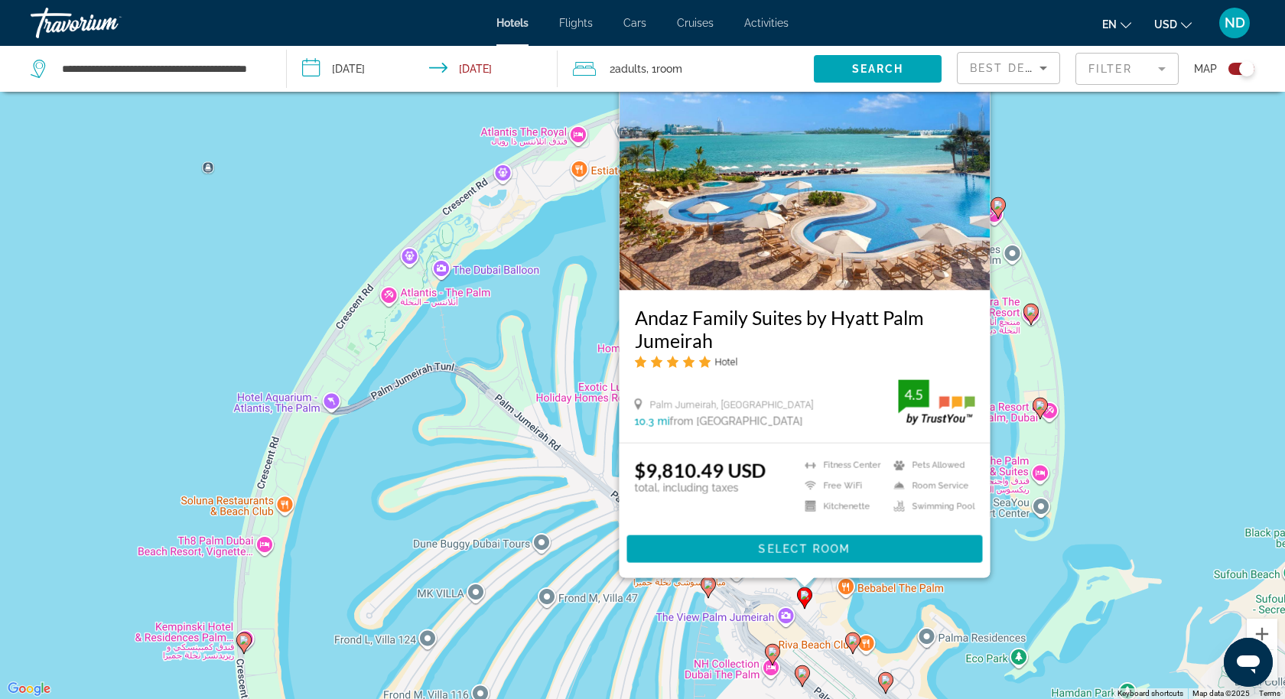
click at [712, 584] on image "Main content" at bounding box center [708, 584] width 9 height 9
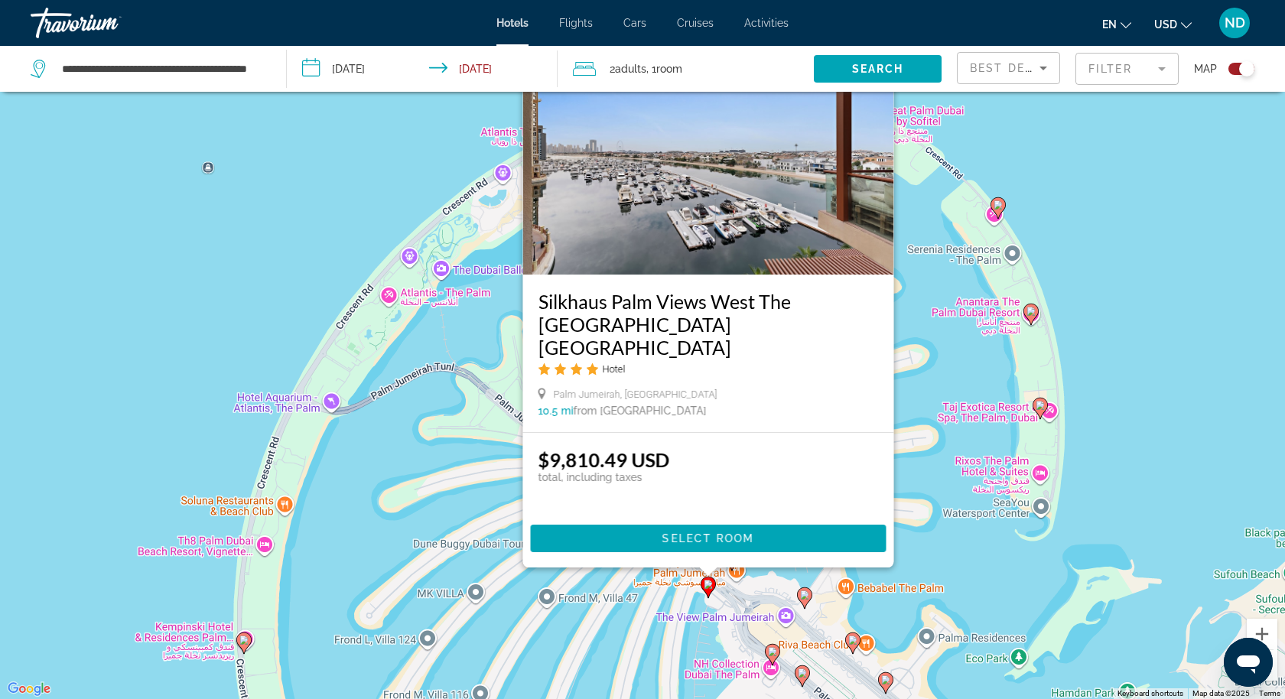
click at [1134, 457] on div "To activate drag with keyboard, press Alt + Enter. Once in keyboard drag state,…" at bounding box center [642, 349] width 1285 height 699
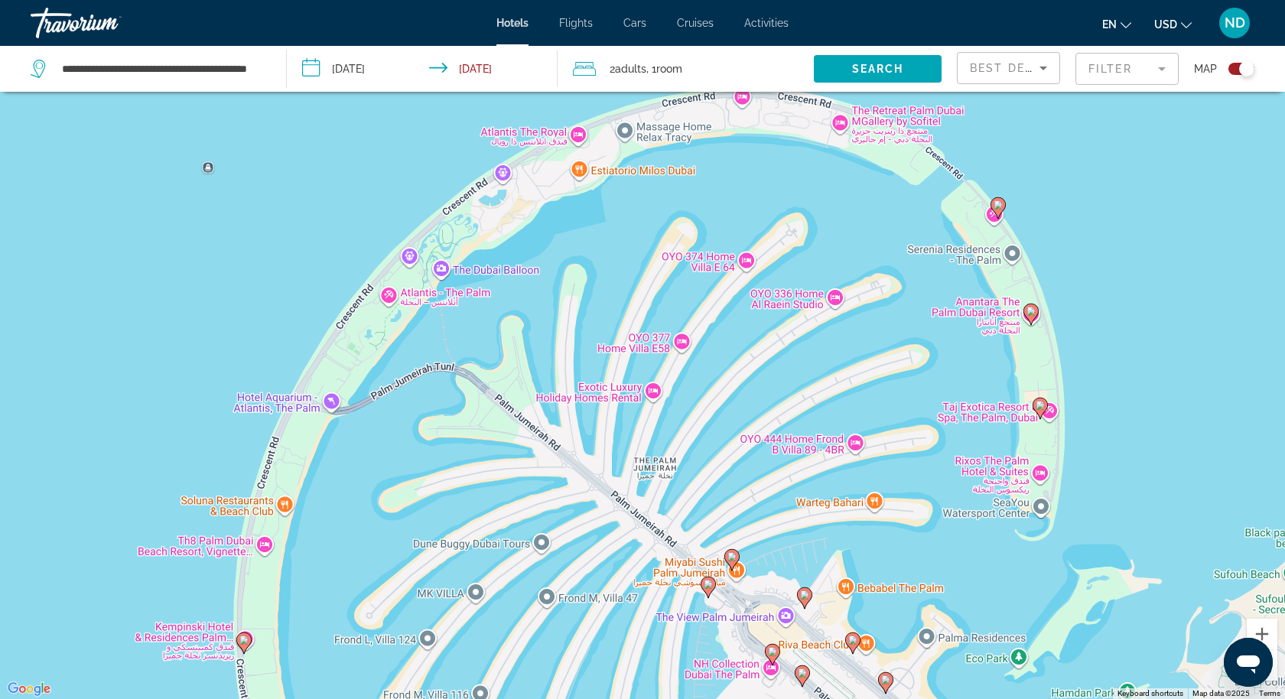
click at [776, 648] on image "Main content" at bounding box center [772, 651] width 9 height 9
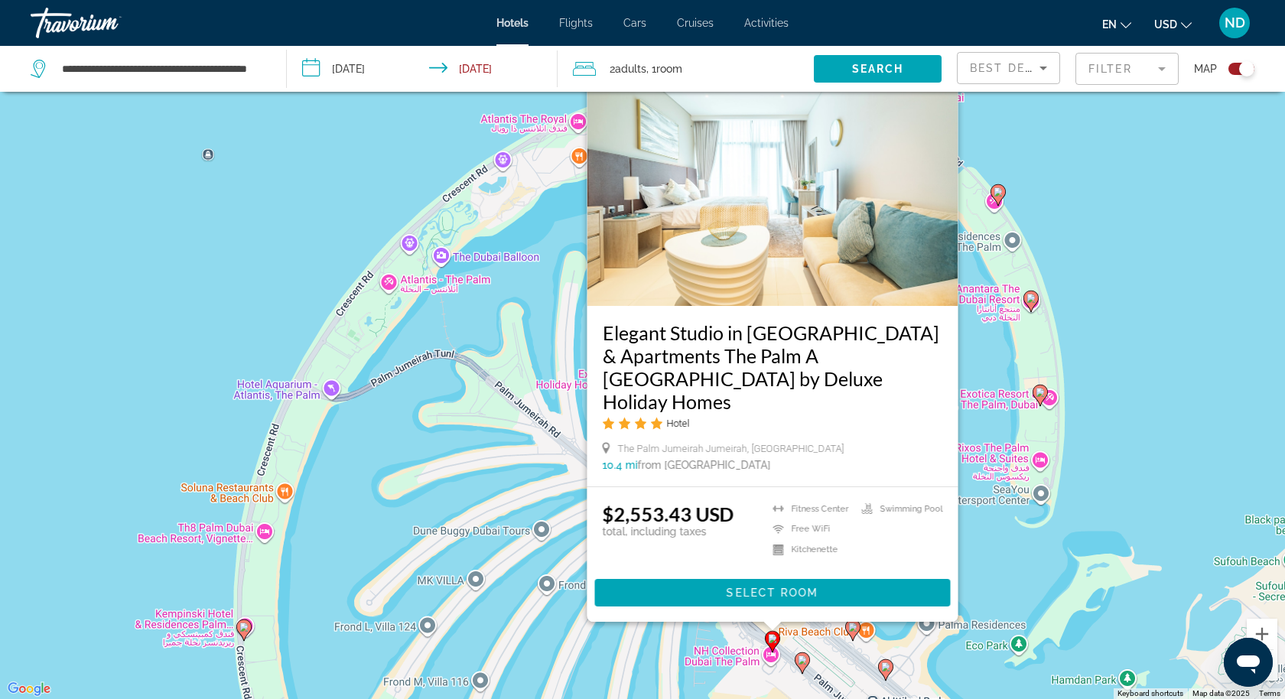
click at [807, 660] on icon "Main content" at bounding box center [803, 663] width 14 height 20
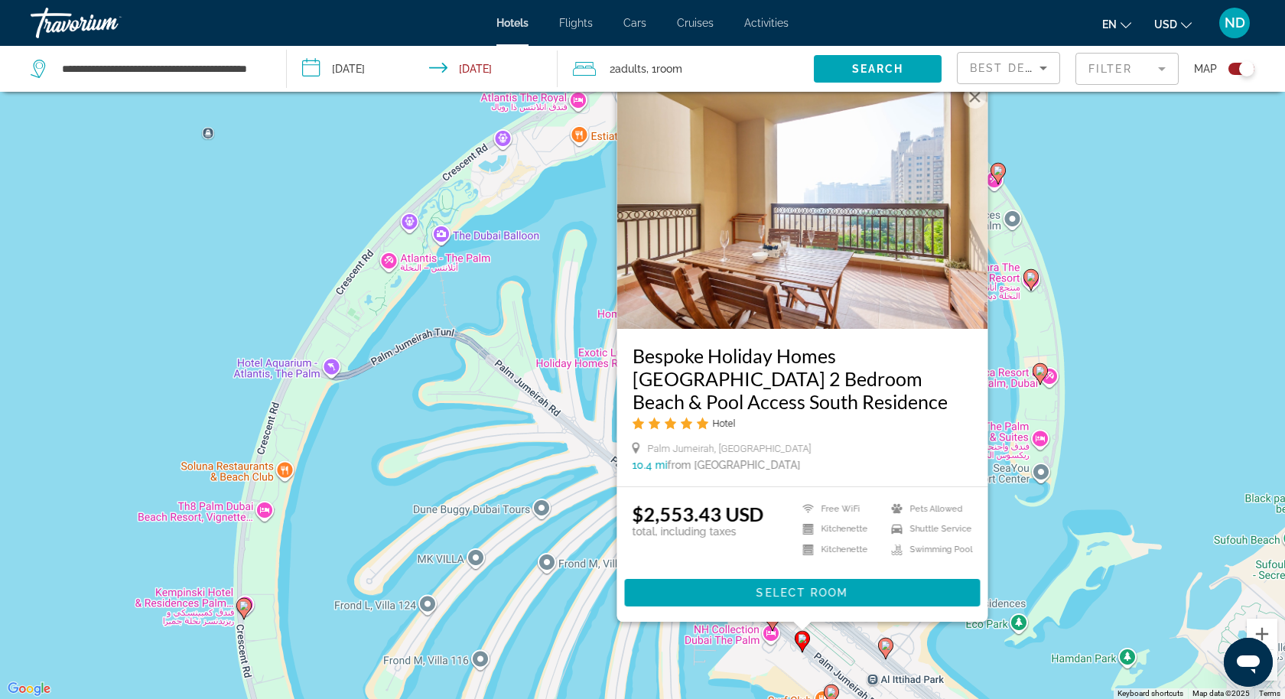
click at [888, 652] on icon "Main content" at bounding box center [886, 649] width 14 height 20
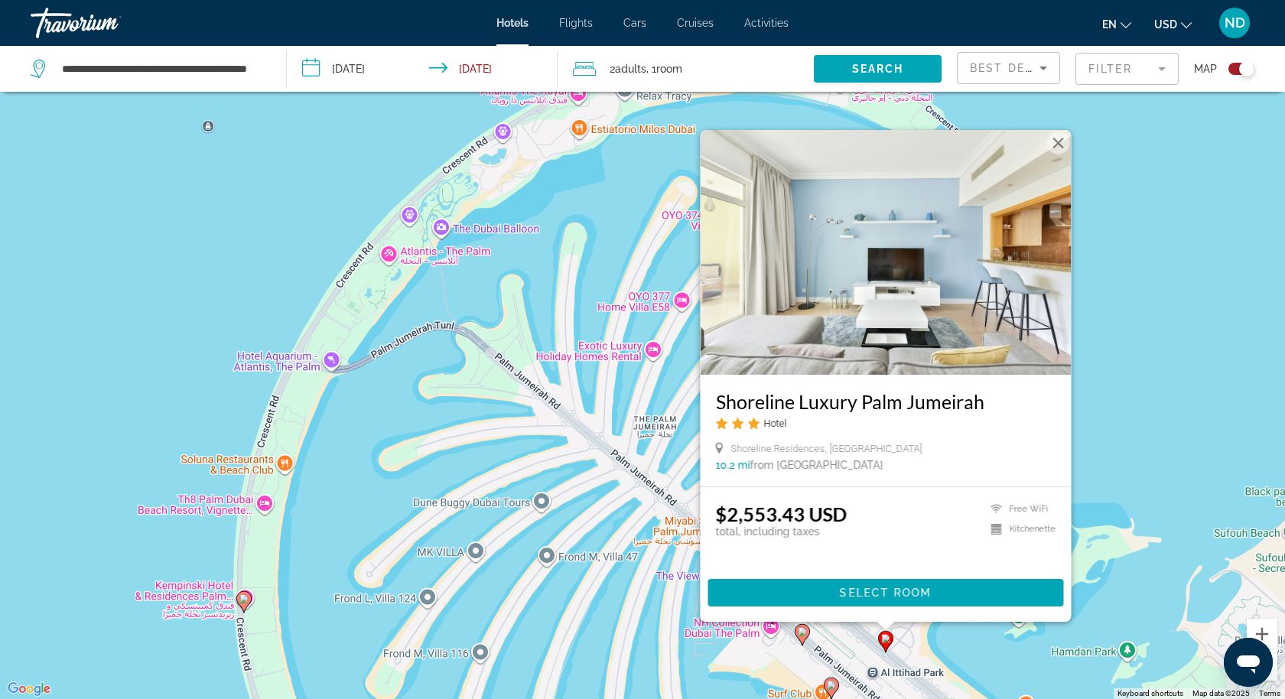
click at [1136, 465] on div "To activate drag with keyboard, press Alt + Enter. Once in keyboard drag state,…" at bounding box center [642, 349] width 1285 height 699
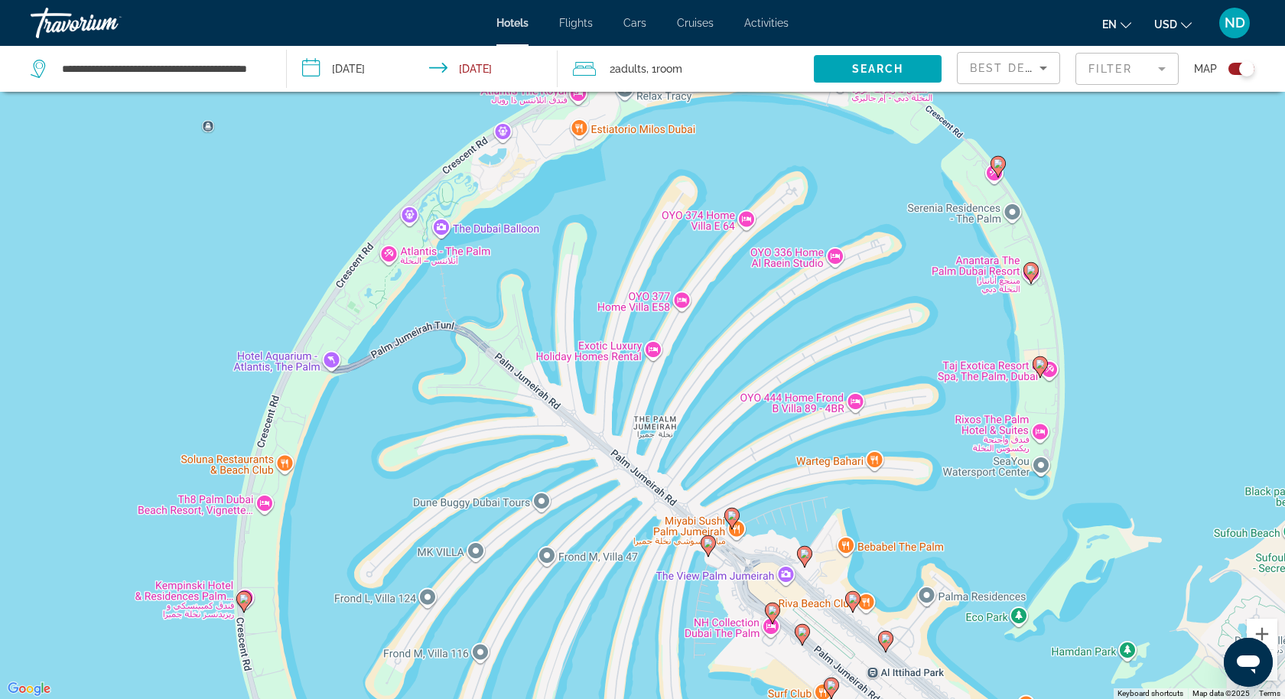
click at [856, 598] on image "Main content" at bounding box center [853, 599] width 9 height 9
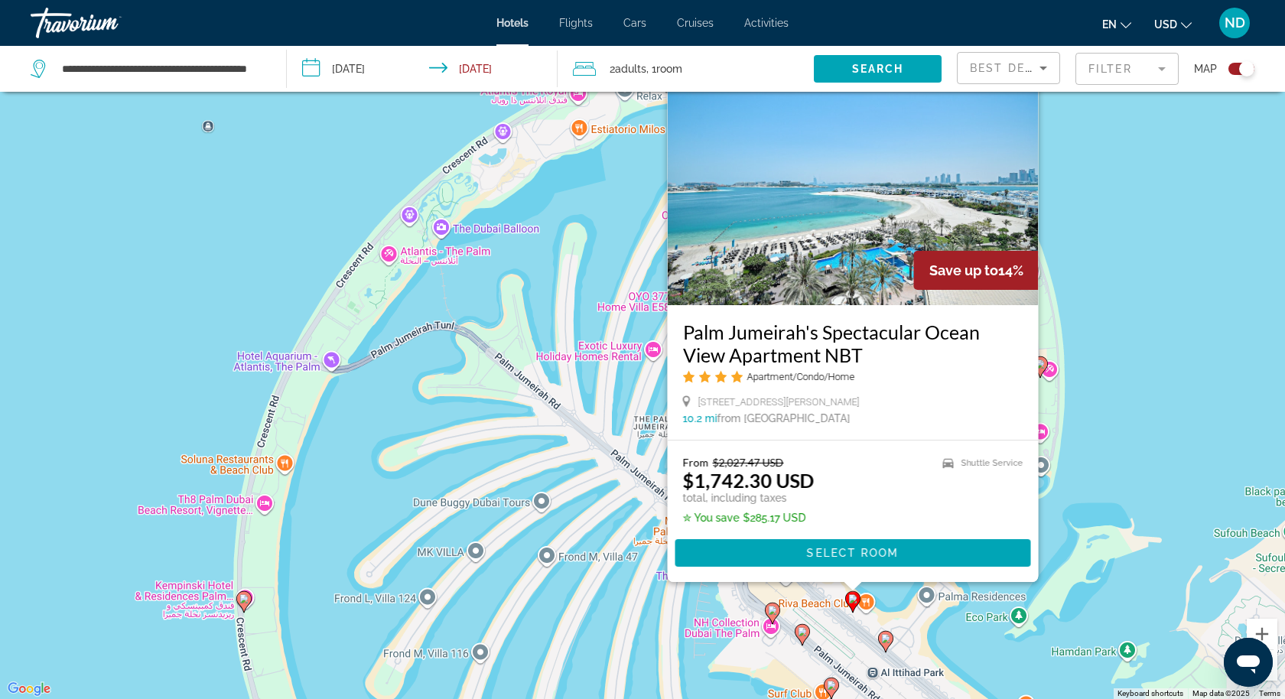
click at [1136, 352] on div "To activate drag with keyboard, press Alt + Enter. Once in keyboard drag state,…" at bounding box center [642, 349] width 1285 height 699
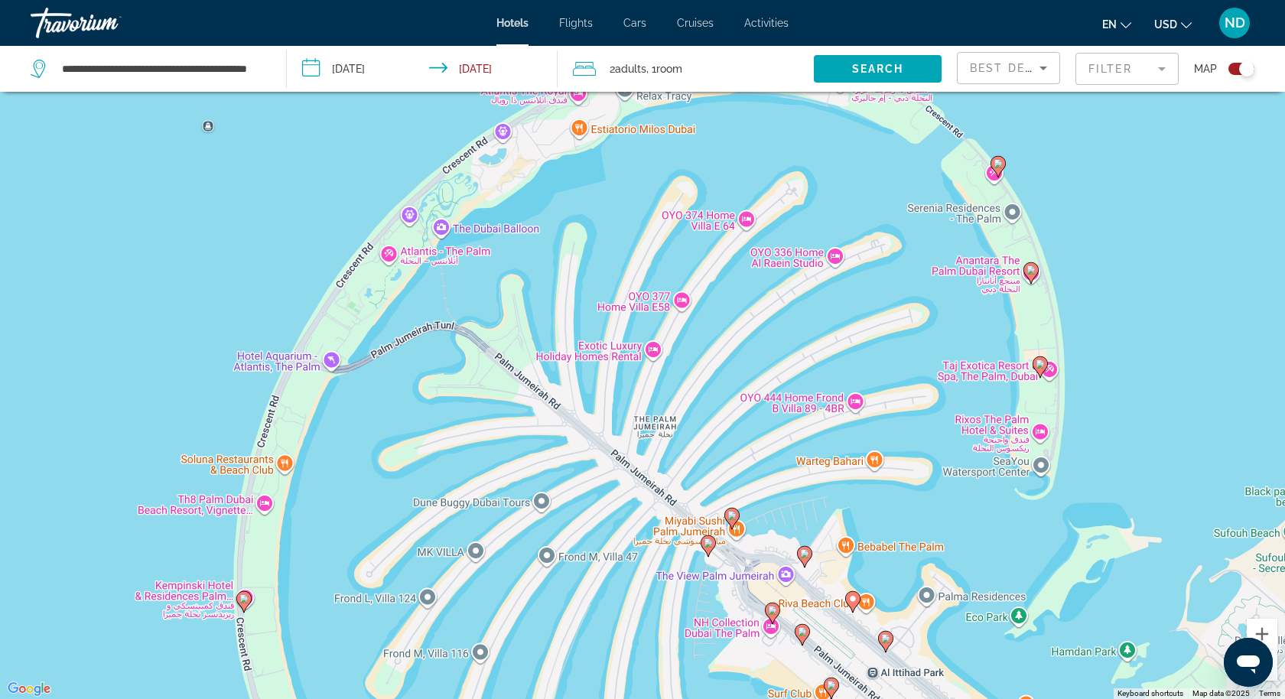
click at [851, 598] on image "Main content" at bounding box center [853, 599] width 9 height 9
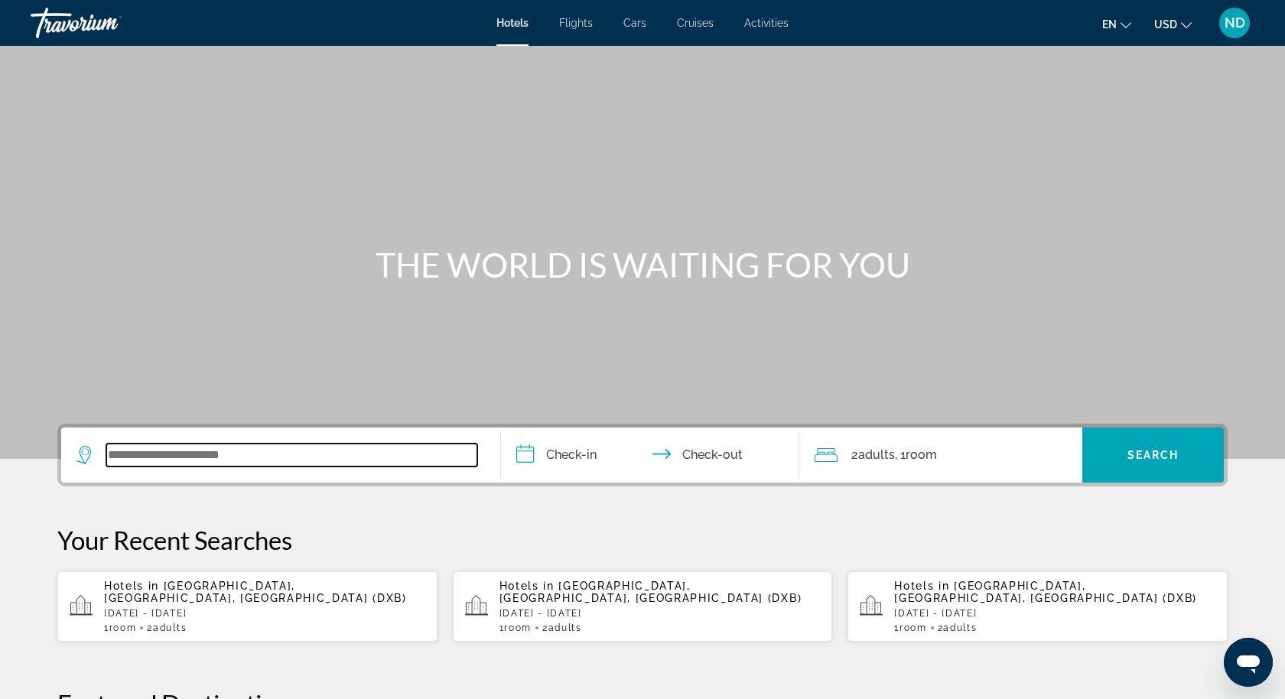
click at [276, 448] on input "Search widget" at bounding box center [291, 455] width 371 height 23
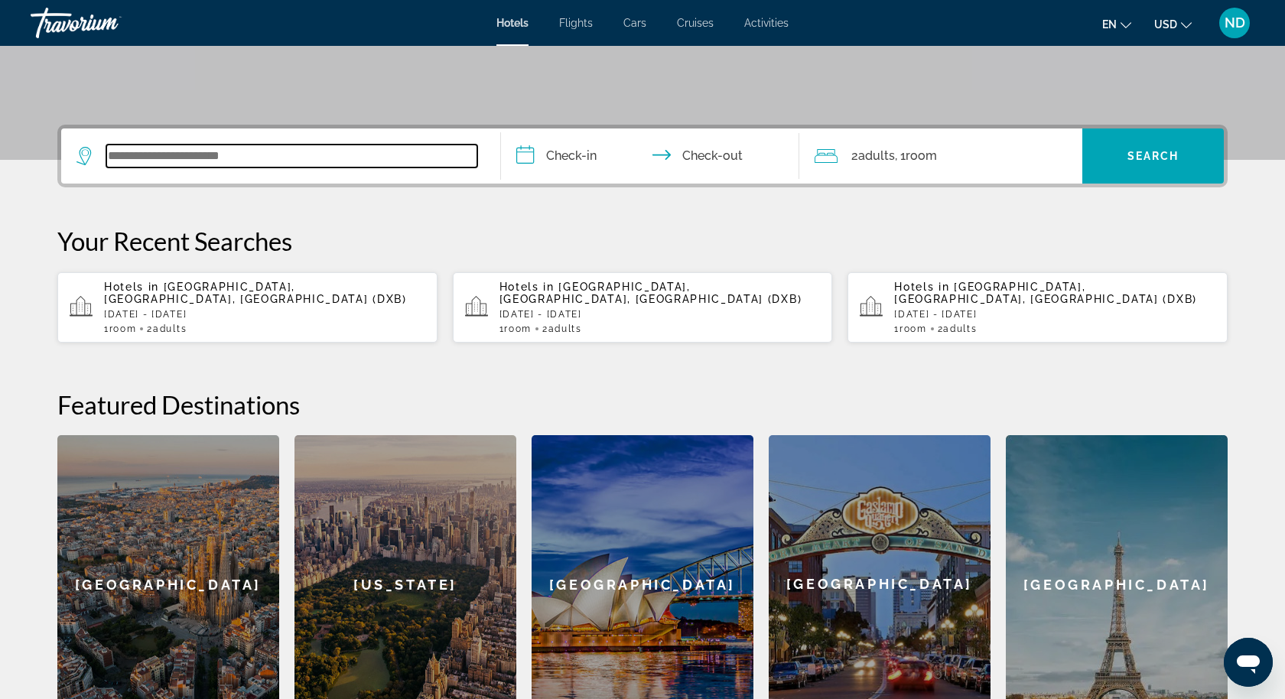
scroll to position [373, 0]
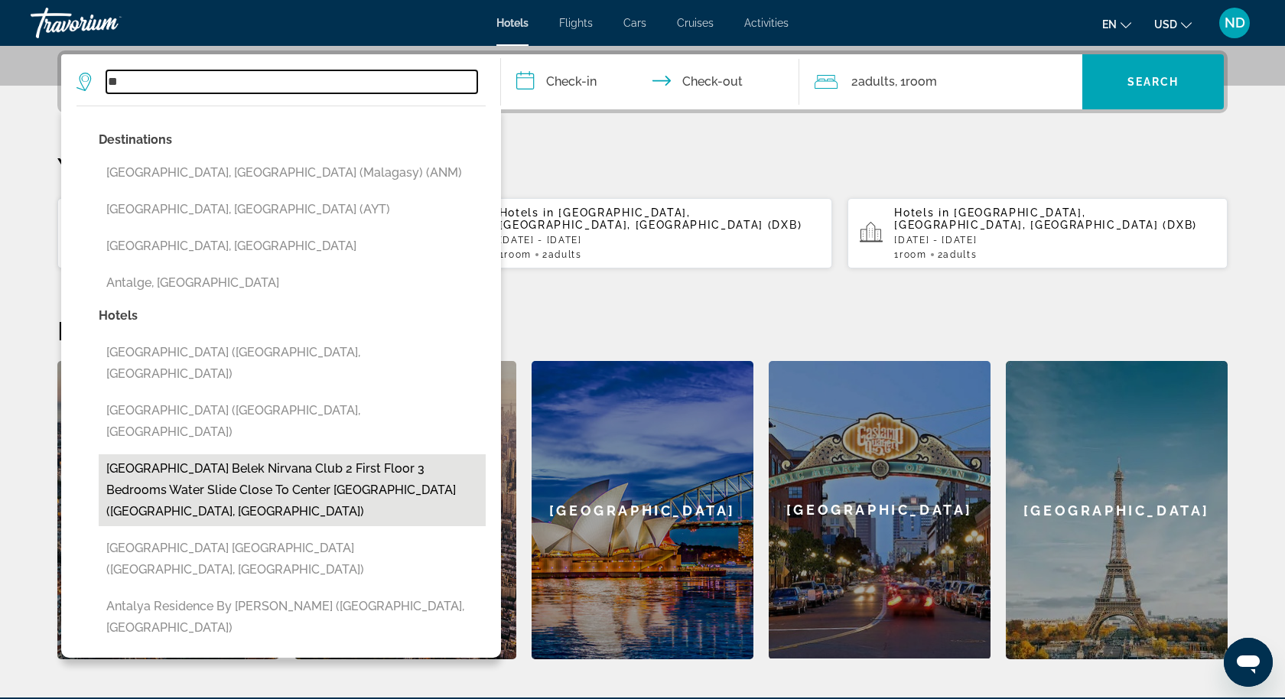
type input "*"
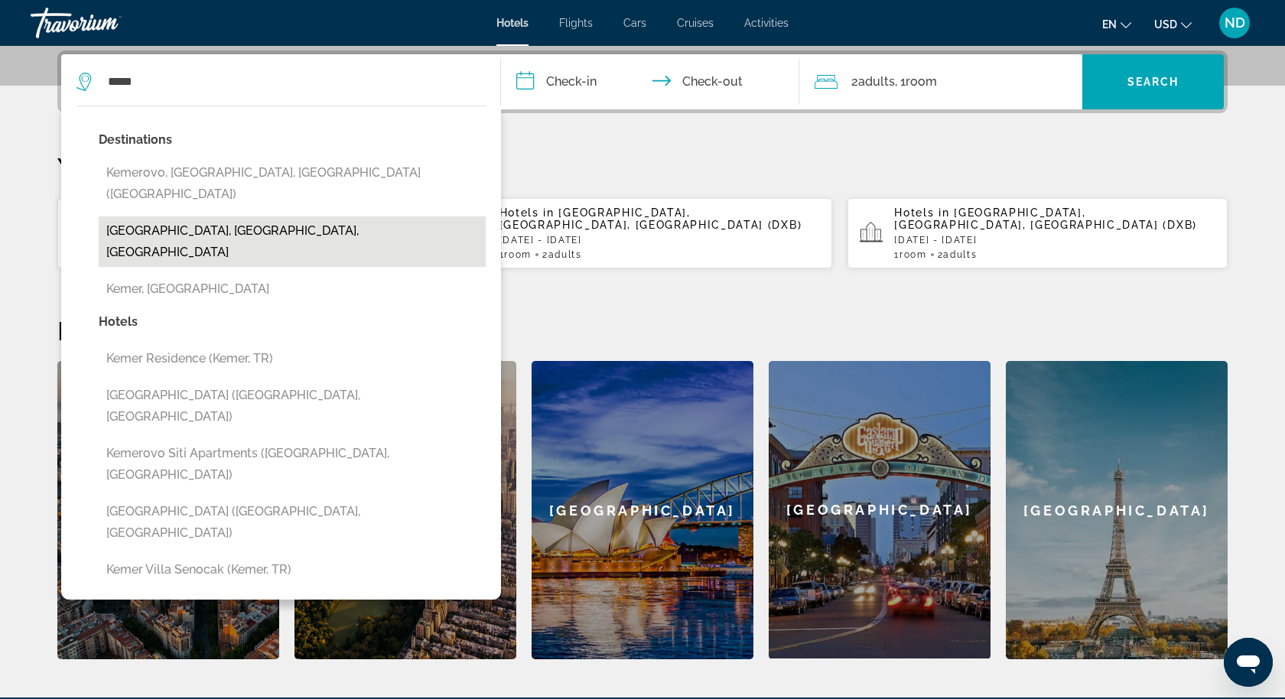
click at [153, 217] on button "[GEOGRAPHIC_DATA], [GEOGRAPHIC_DATA], [GEOGRAPHIC_DATA]" at bounding box center [292, 242] width 387 height 50
click at [193, 217] on button "[GEOGRAPHIC_DATA], [GEOGRAPHIC_DATA], [GEOGRAPHIC_DATA]" at bounding box center [292, 242] width 387 height 50
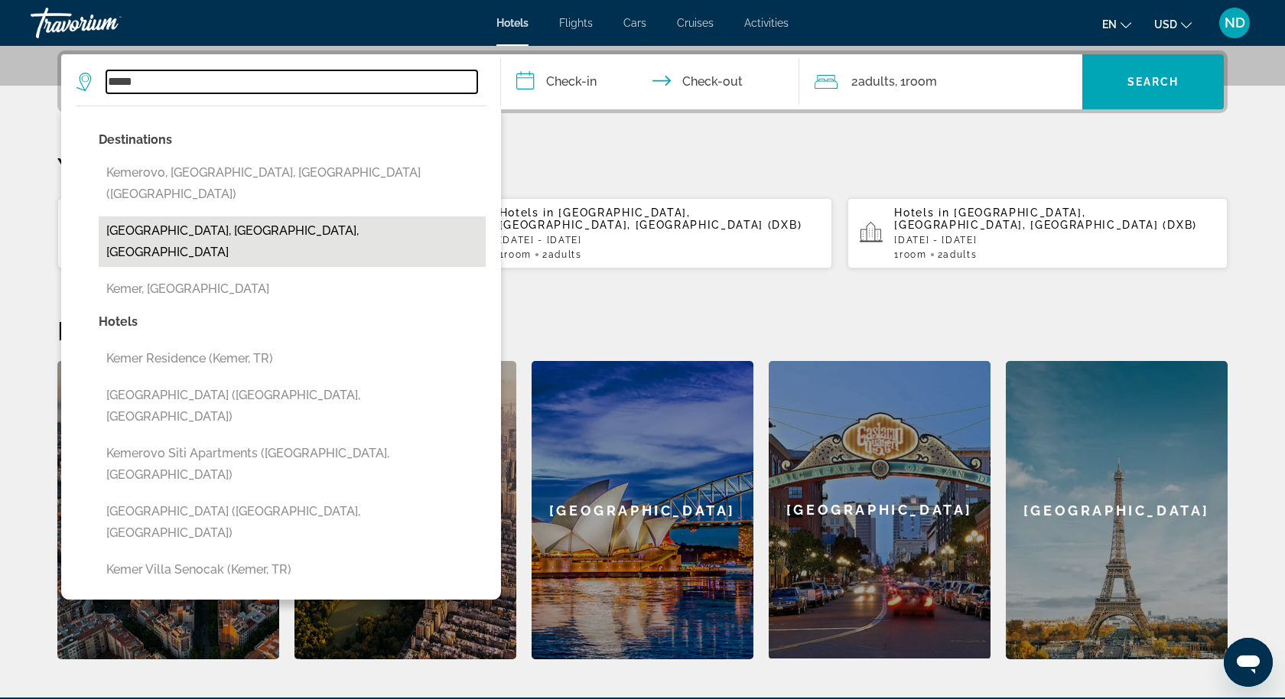
type input "**********"
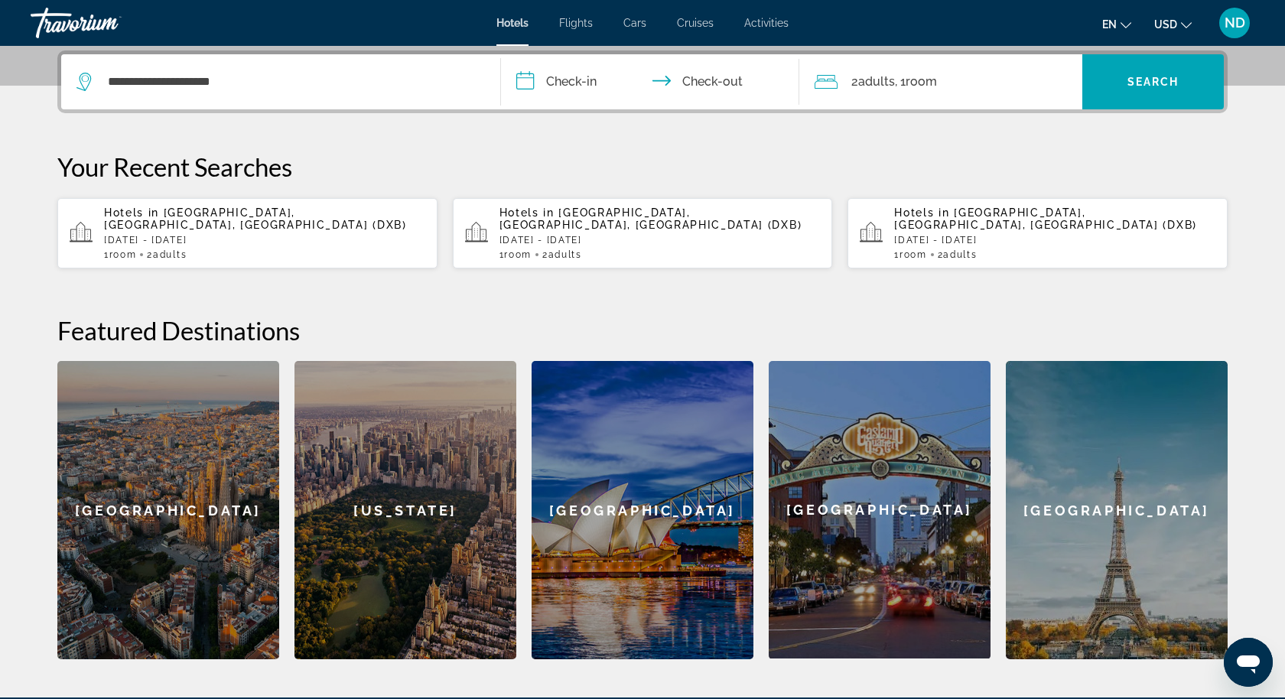
click at [568, 83] on input "**********" at bounding box center [653, 84] width 305 height 60
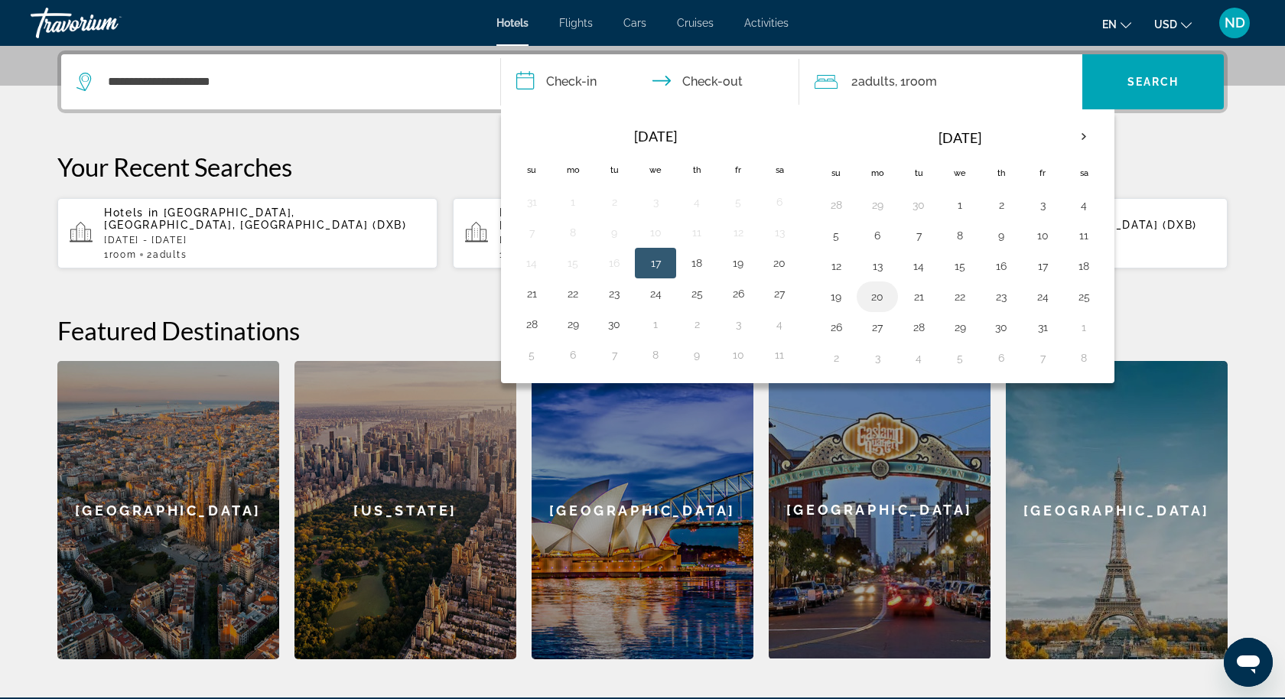
click at [868, 288] on button "20" at bounding box center [877, 296] width 24 height 21
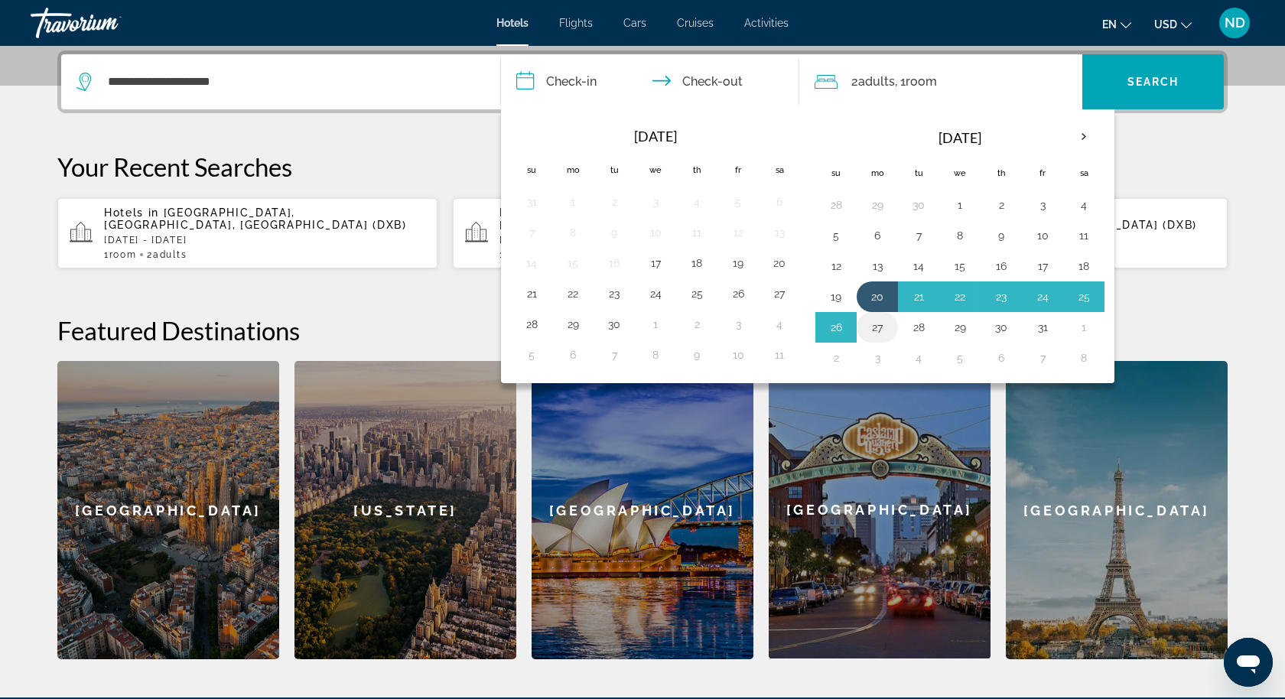
click at [874, 318] on button "27" at bounding box center [877, 327] width 24 height 21
type input "**********"
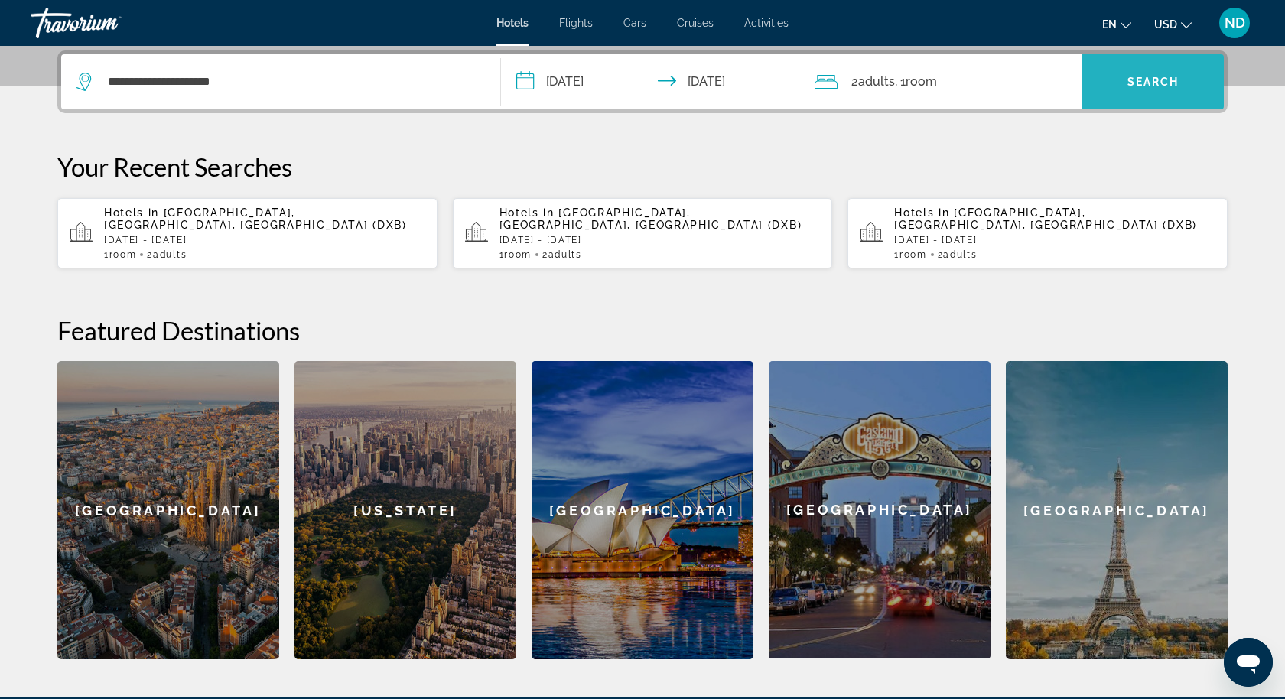
click at [1114, 78] on span "Search widget" at bounding box center [1154, 82] width 142 height 37
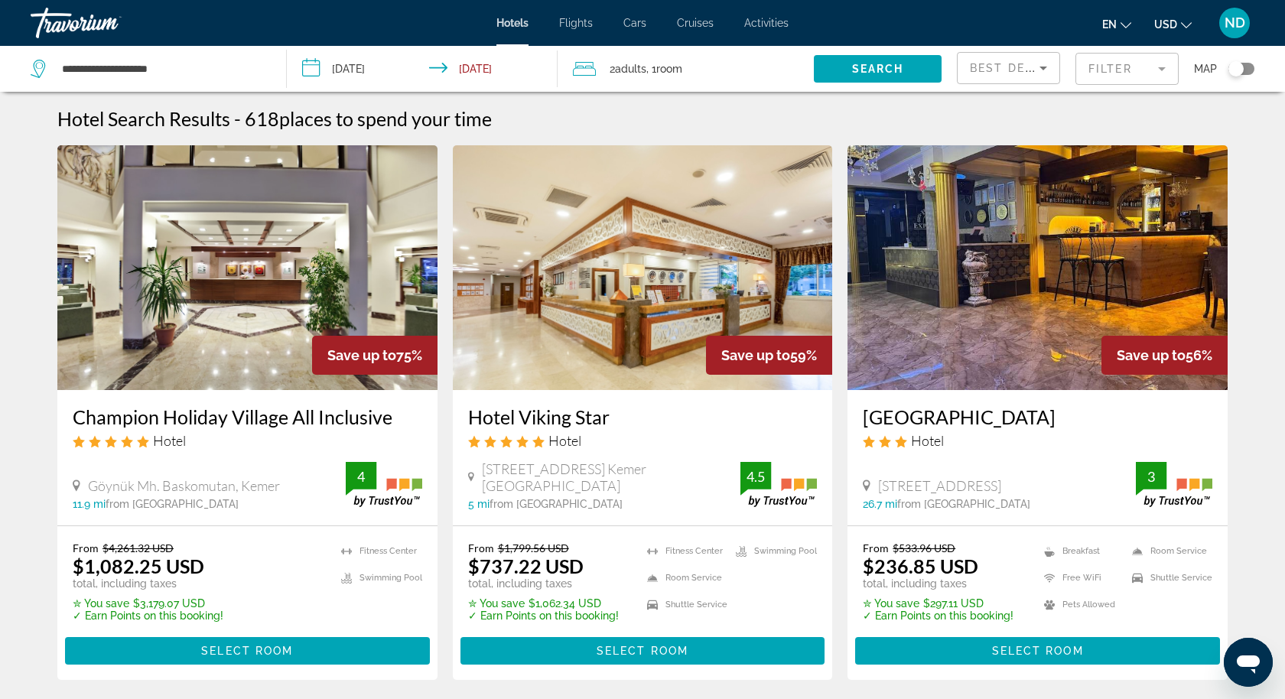
click at [1126, 67] on mat-form-field "Filter" at bounding box center [1127, 69] width 103 height 32
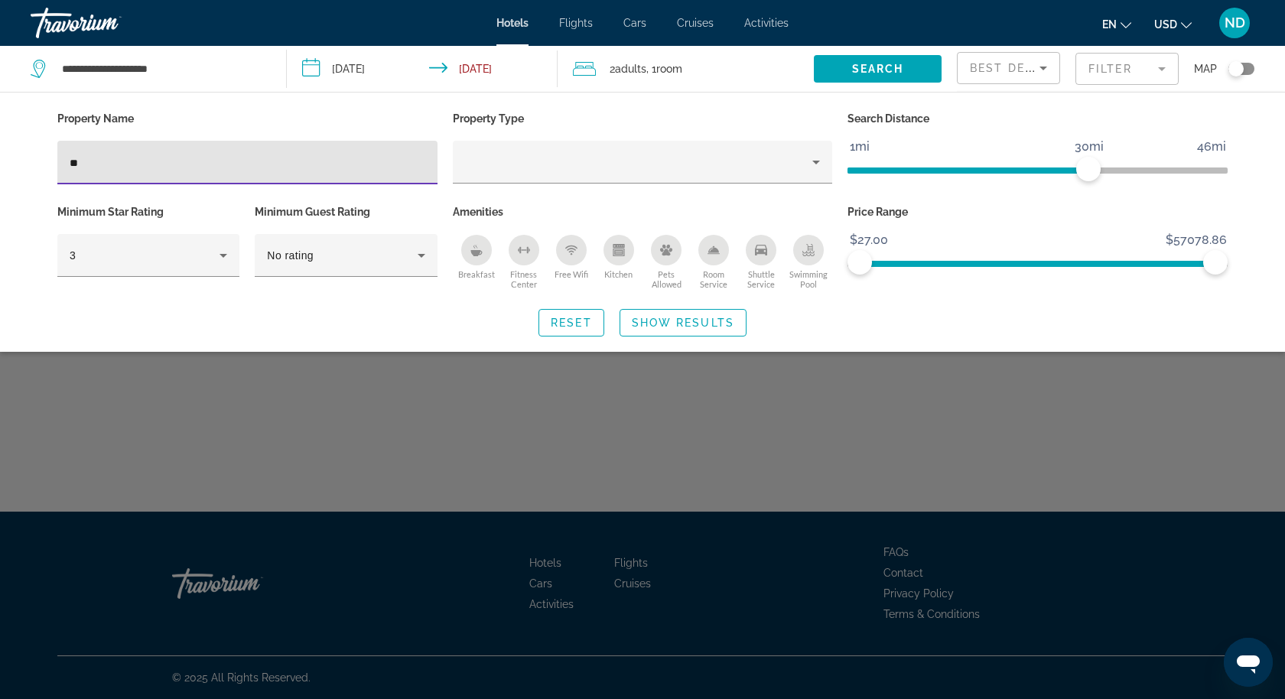
type input "*"
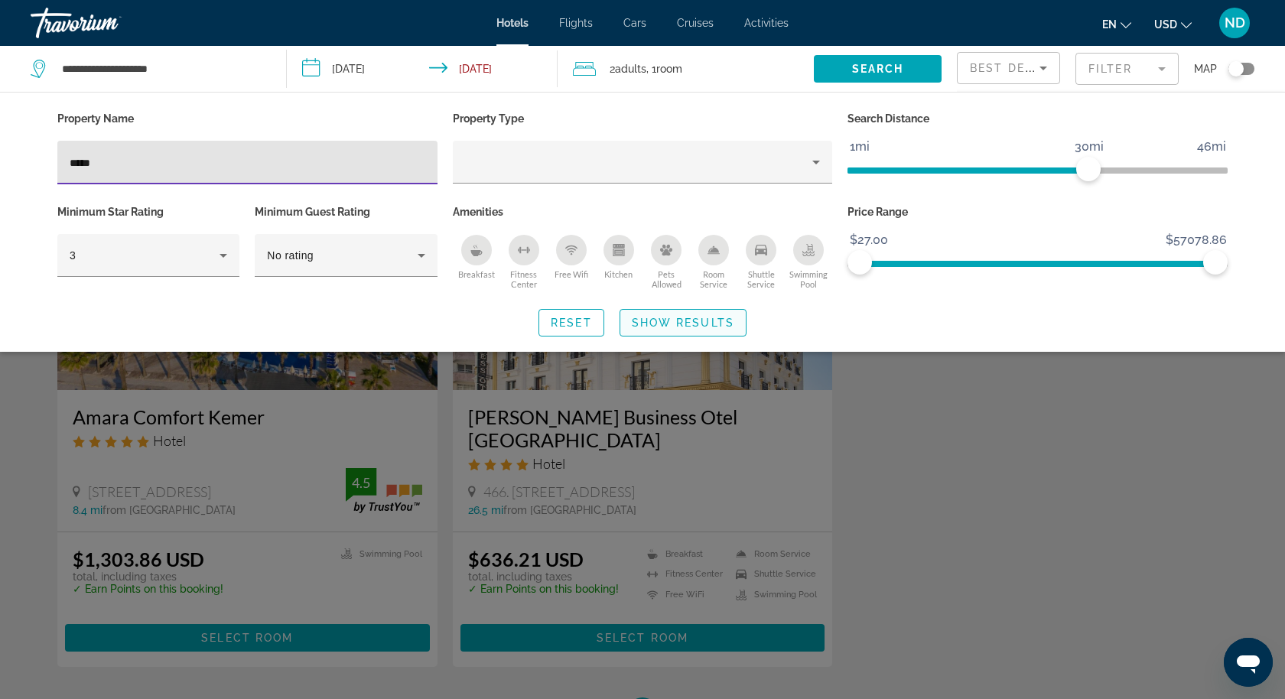
type input "*****"
click at [697, 312] on span "Search widget" at bounding box center [683, 323] width 125 height 37
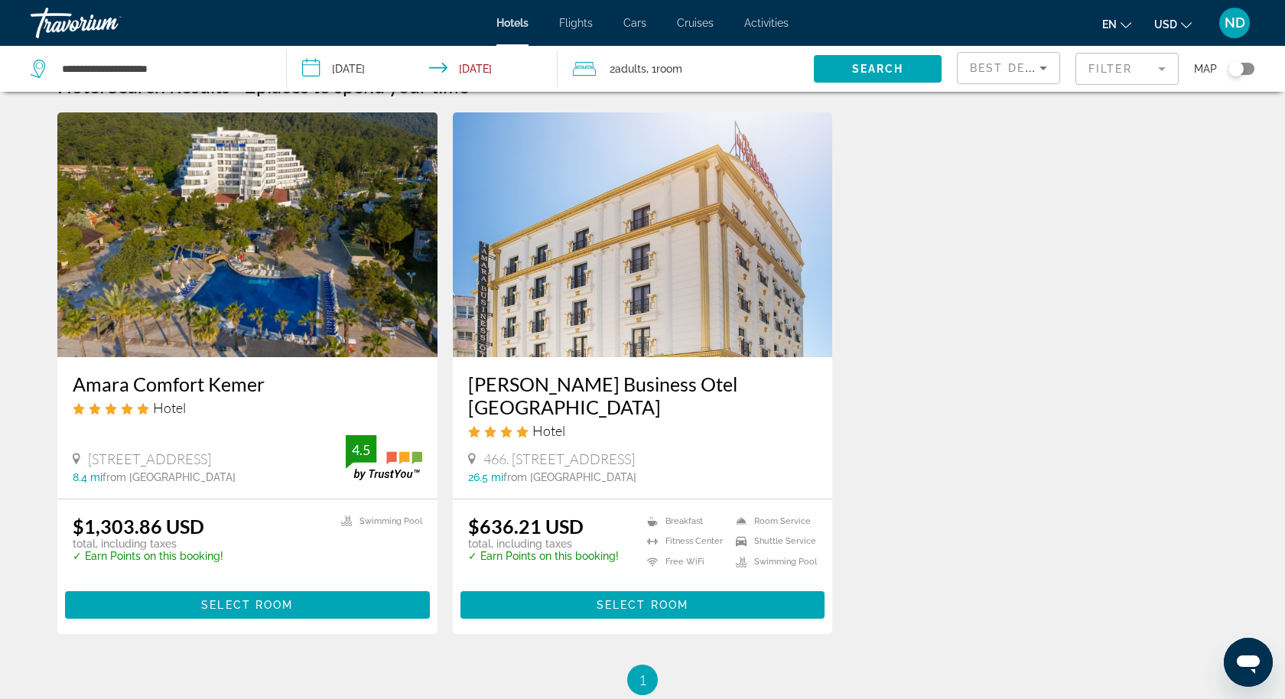
scroll to position [54, 0]
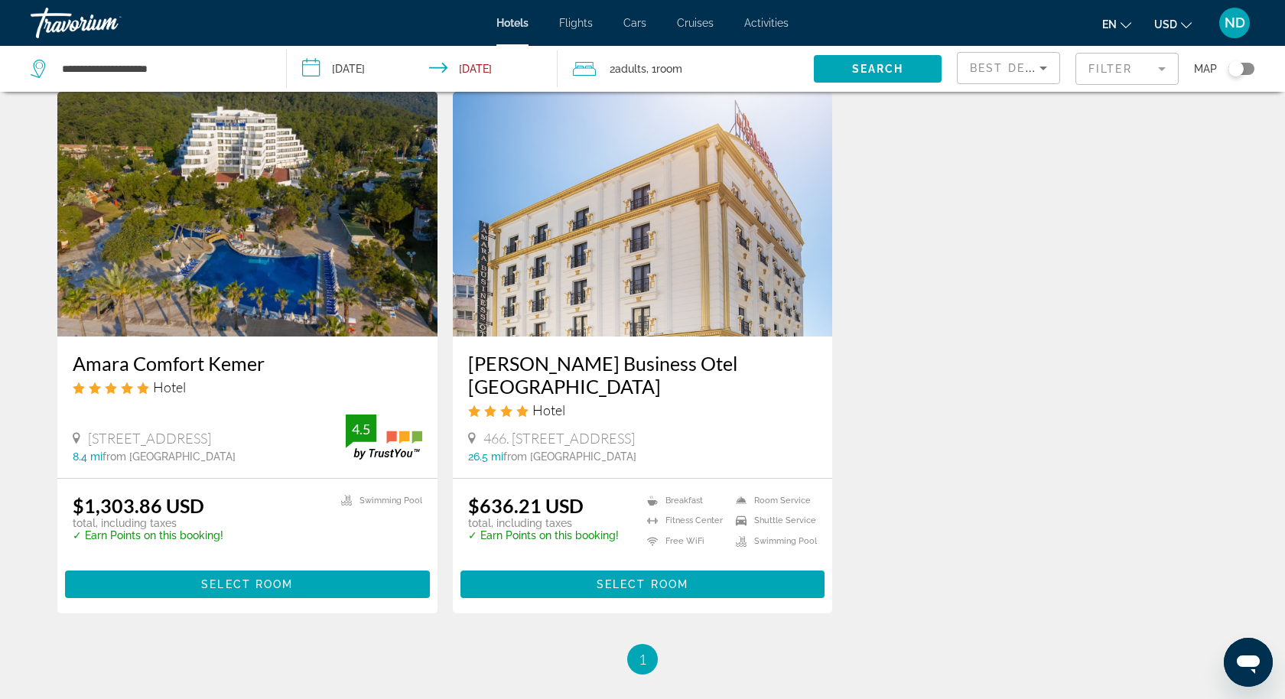
click at [198, 81] on div "**********" at bounding box center [151, 69] width 240 height 46
click at [196, 69] on input "**********" at bounding box center [161, 68] width 203 height 23
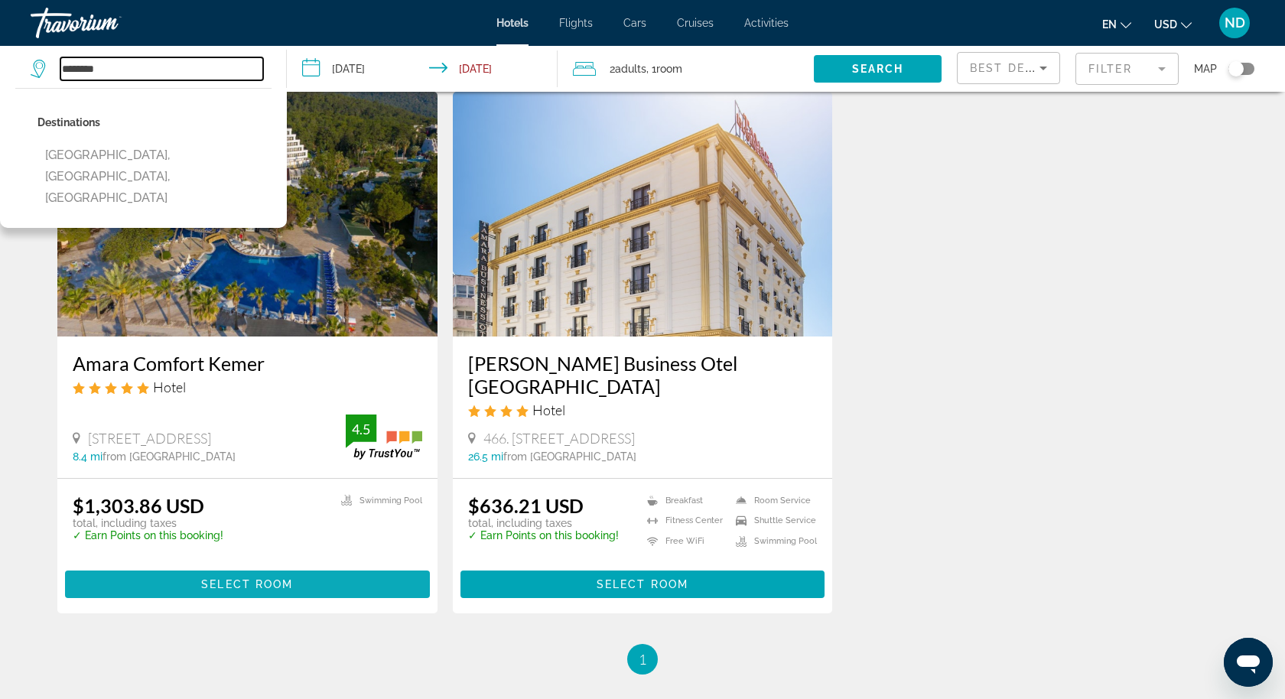
type input "********"
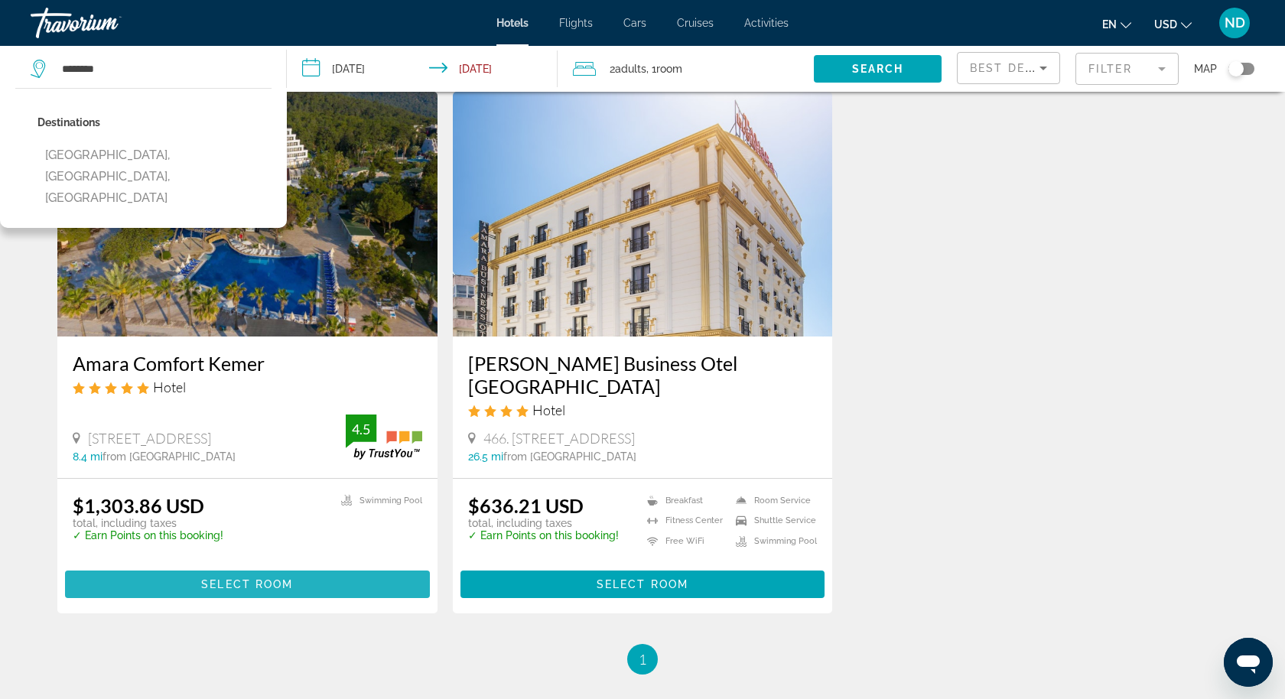
click at [231, 582] on span "Select Room" at bounding box center [247, 584] width 92 height 12
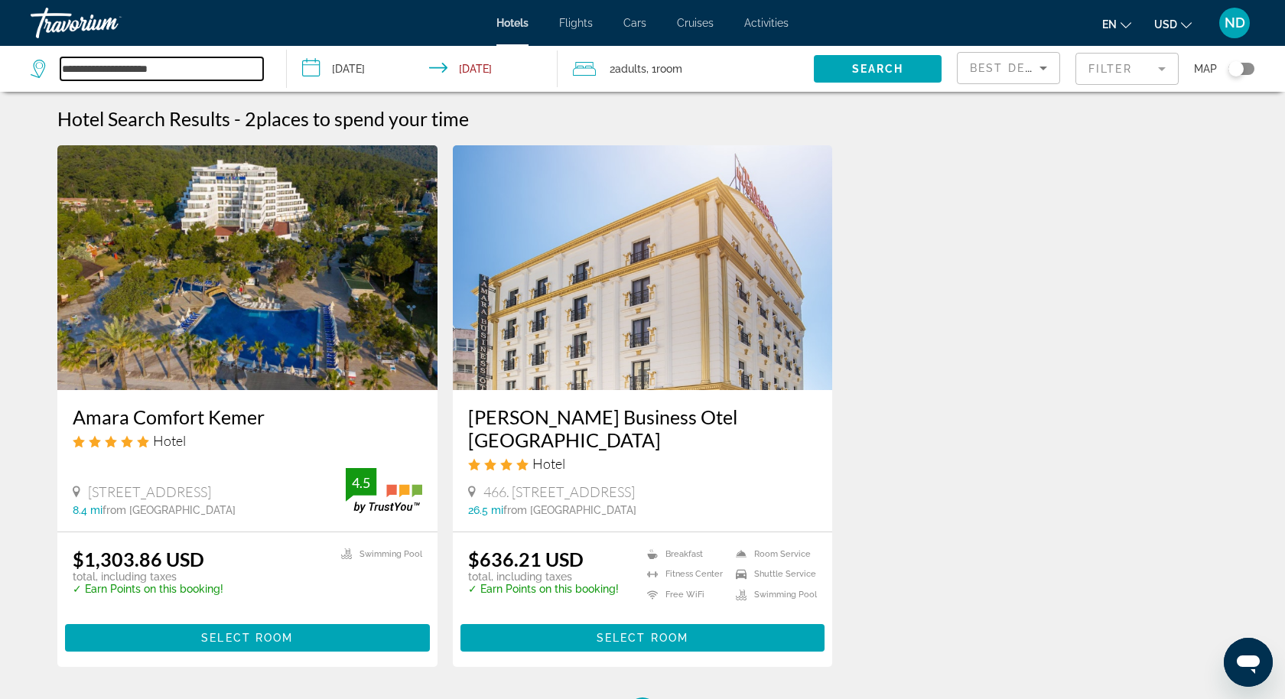
click at [223, 62] on input "**********" at bounding box center [161, 68] width 203 height 23
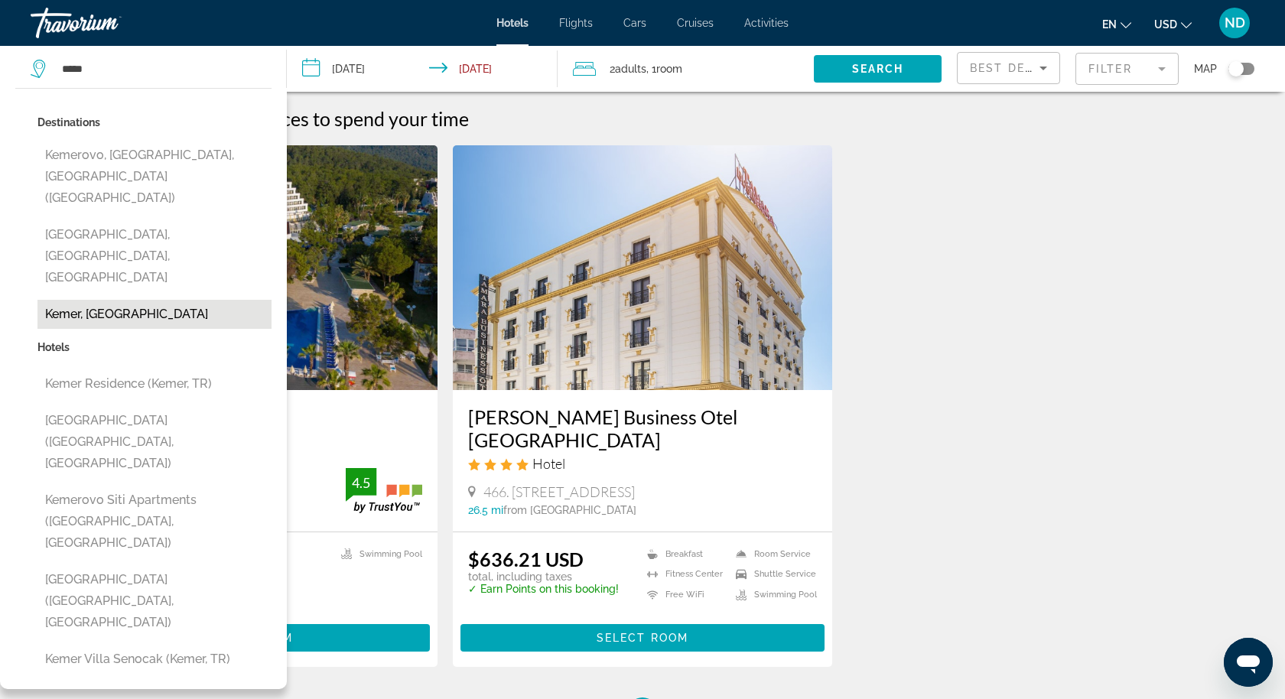
click at [91, 300] on button "Kemer, [GEOGRAPHIC_DATA]" at bounding box center [154, 314] width 234 height 29
type input "**********"
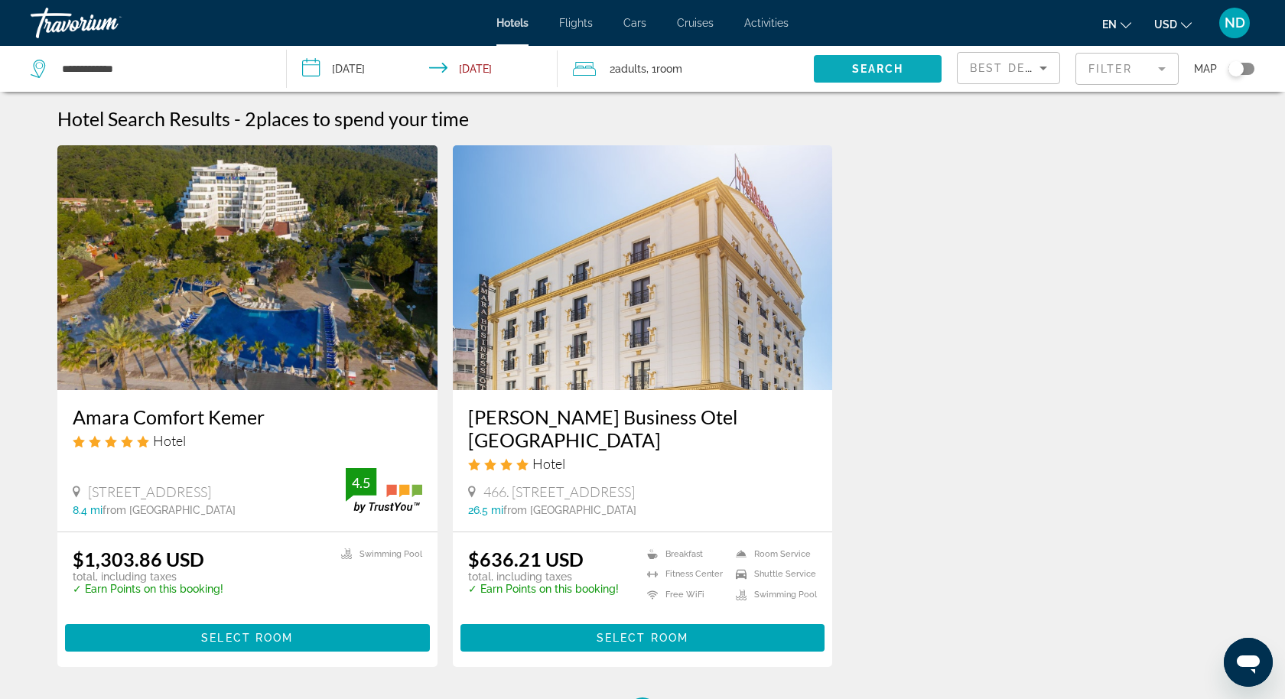
click at [874, 60] on span "Search widget" at bounding box center [878, 68] width 128 height 37
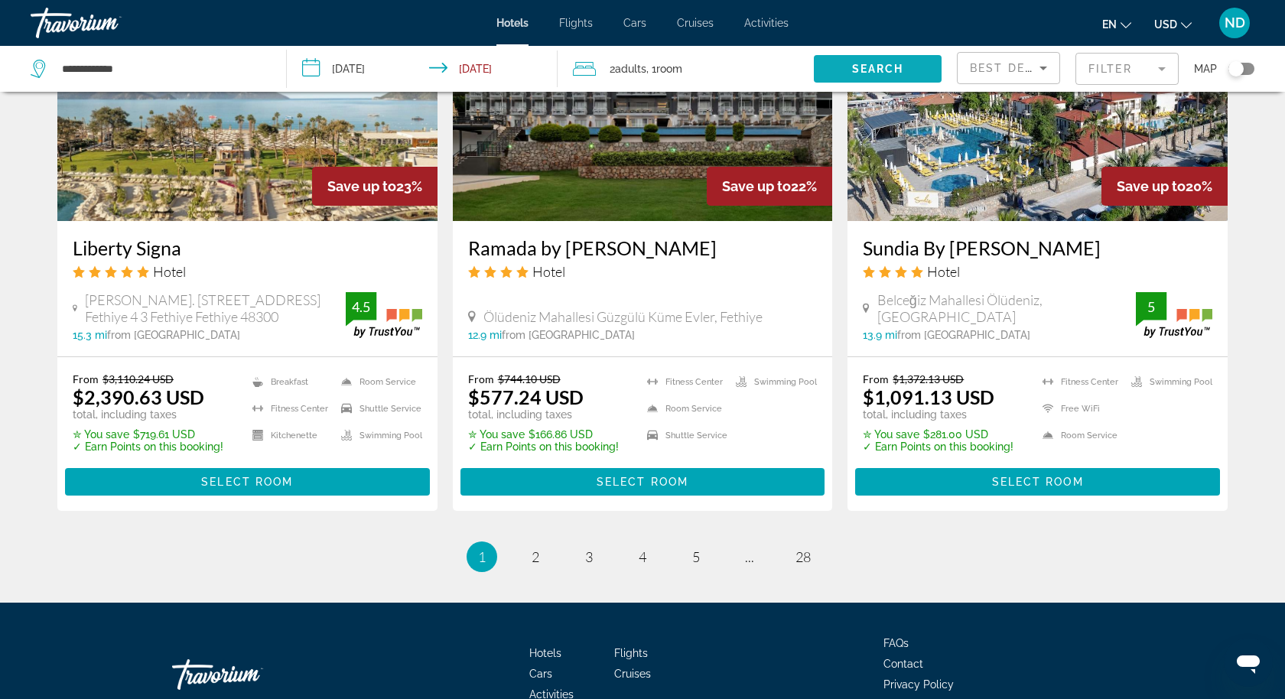
scroll to position [1864, 0]
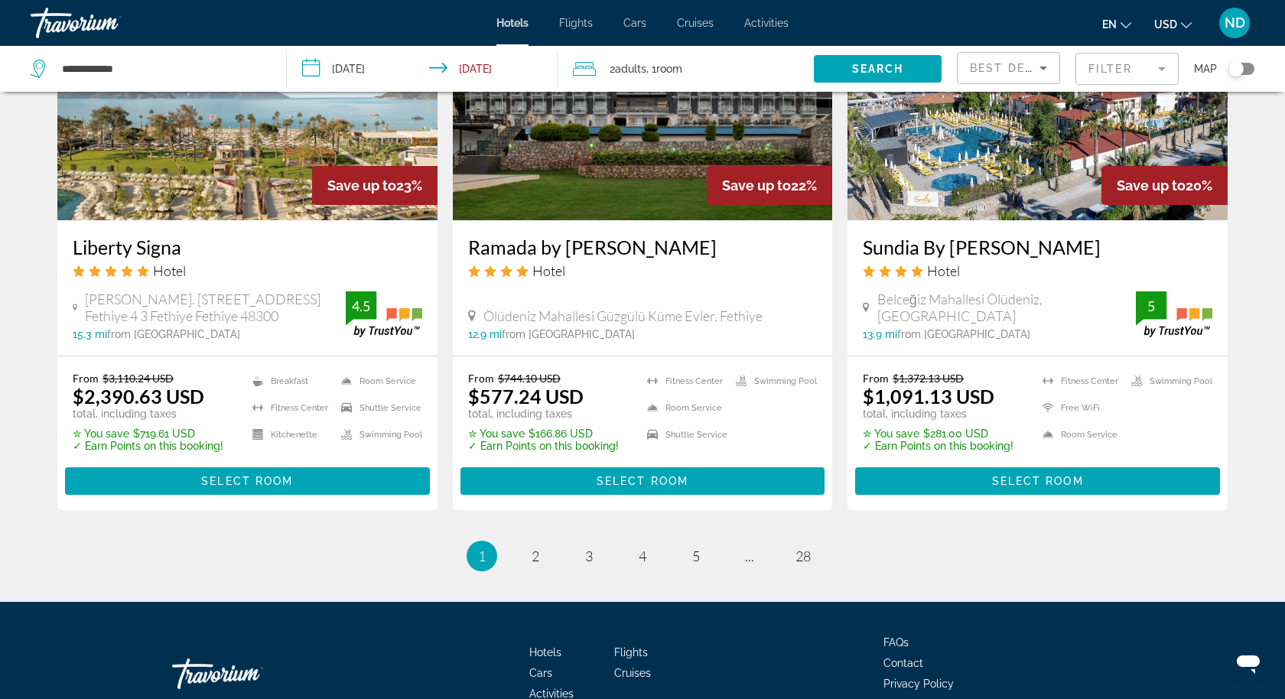
click at [1135, 67] on mat-form-field "Filter" at bounding box center [1127, 69] width 103 height 32
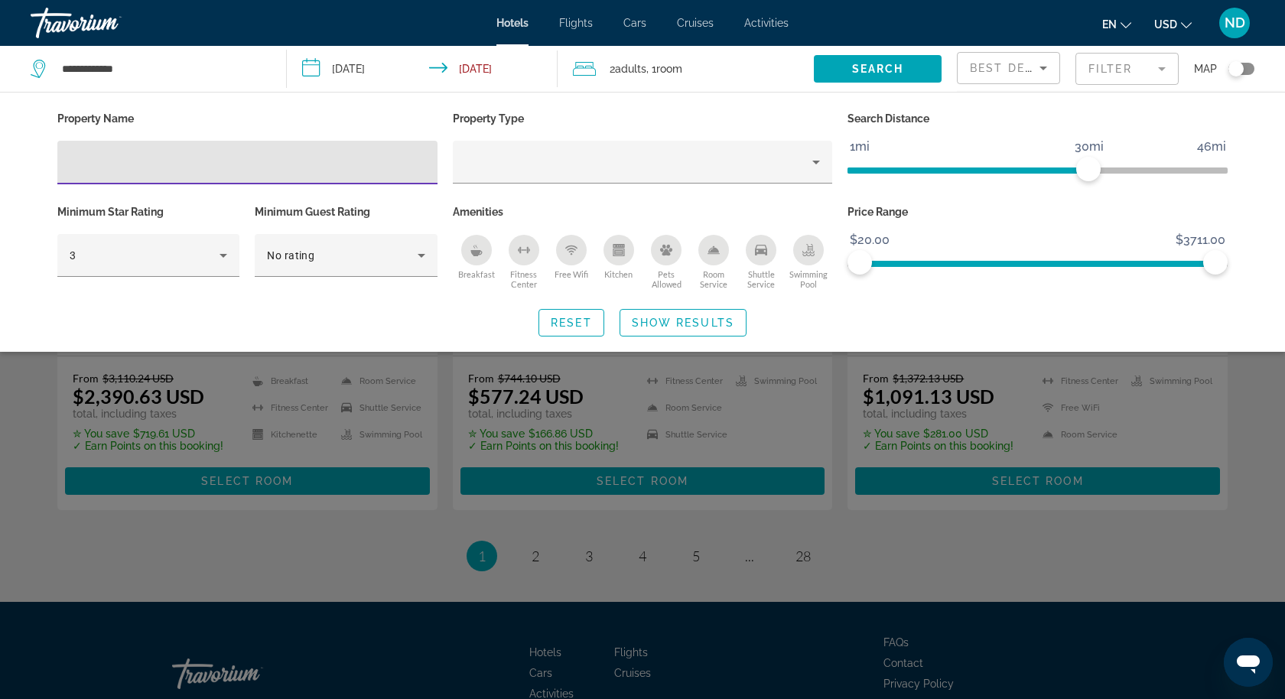
click at [136, 160] on input "Hotel Filters" at bounding box center [248, 163] width 356 height 18
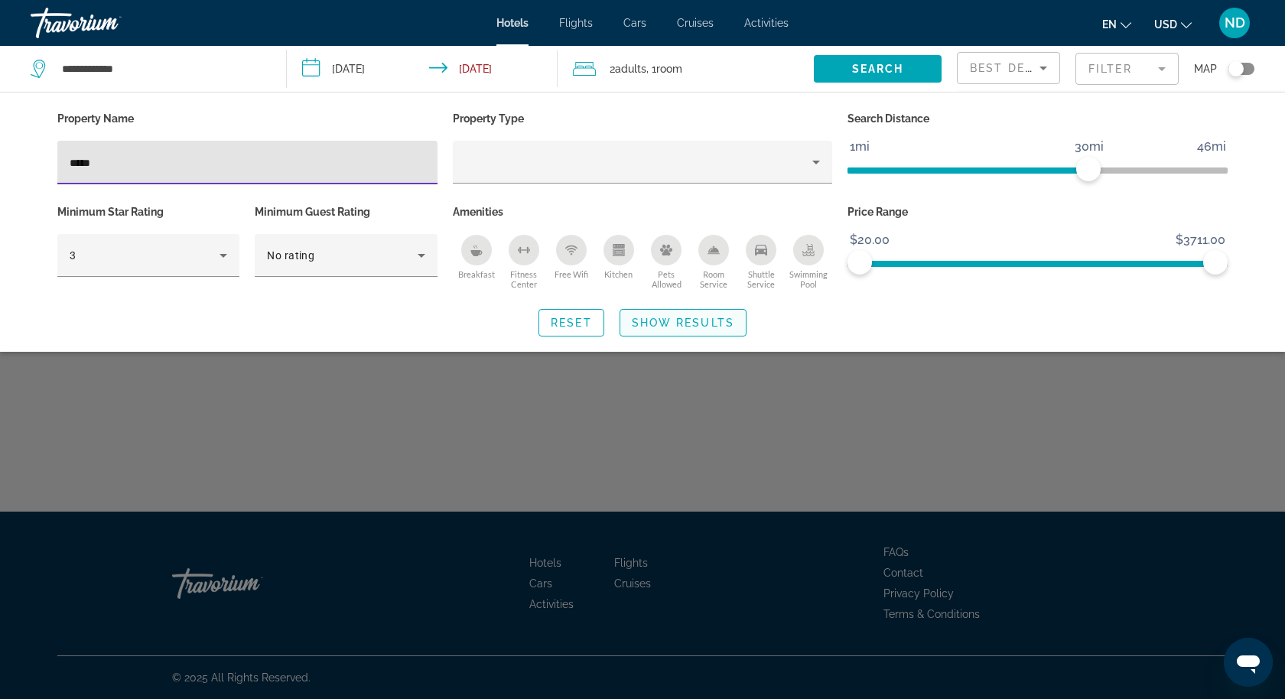
type input "*****"
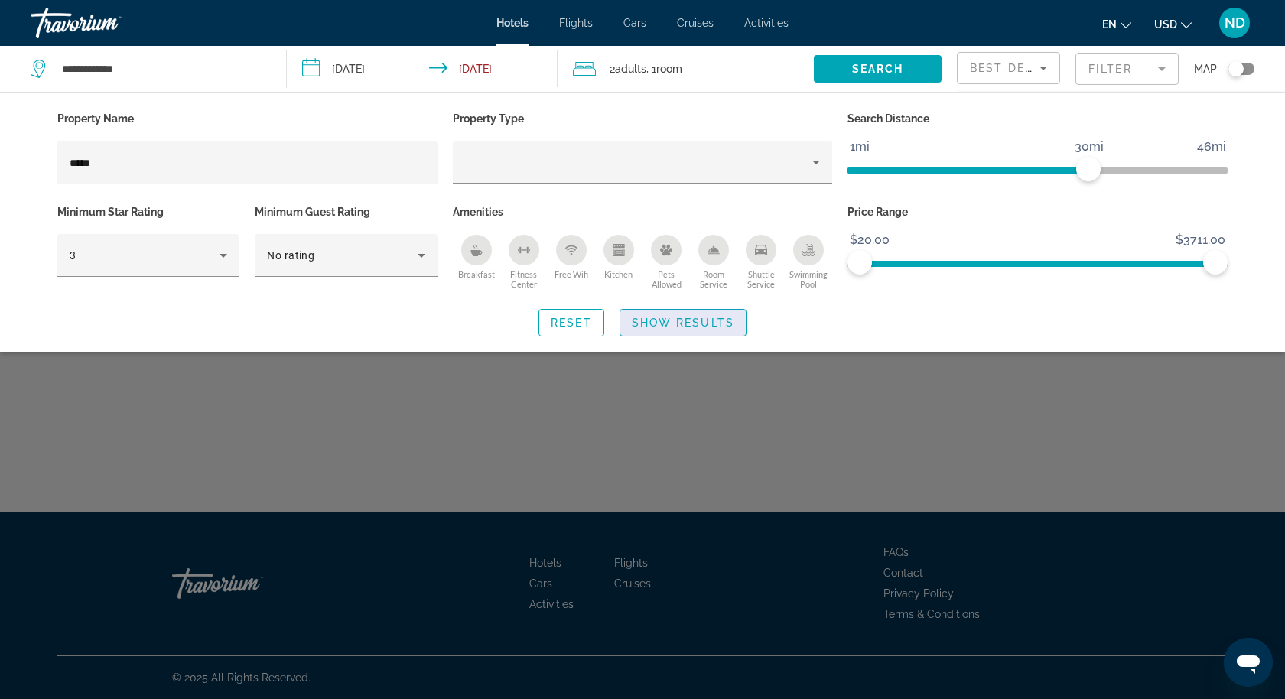
click at [679, 322] on span "Show Results" at bounding box center [683, 323] width 103 height 12
